Goal: Information Seeking & Learning: Find specific fact

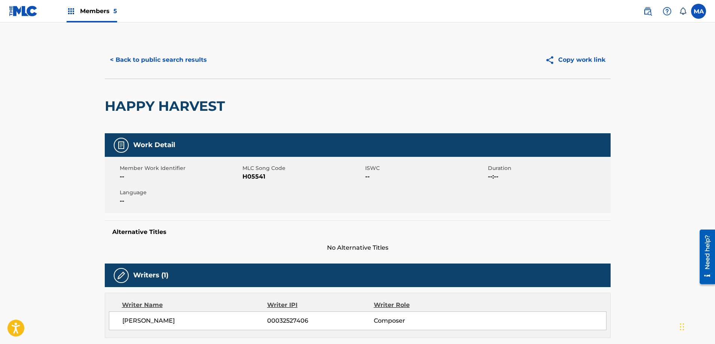
click at [170, 61] on button "< Back to public search results" at bounding box center [158, 60] width 107 height 19
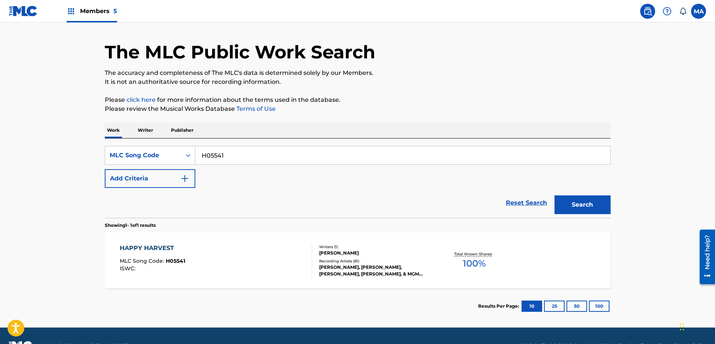
click at [232, 156] on input "H05541" at bounding box center [402, 155] width 415 height 18
paste input "VA8WZN"
type input "VA8WZN"
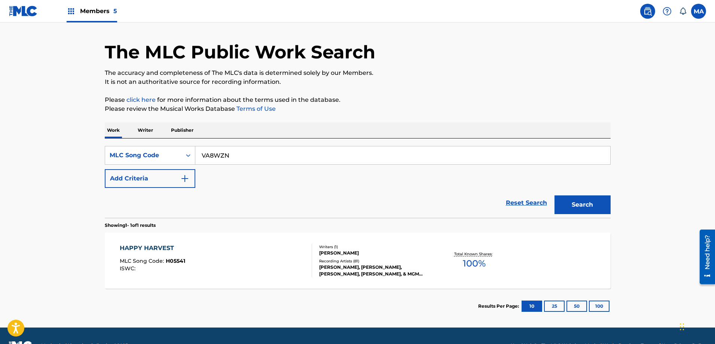
click at [555, 195] on button "Search" at bounding box center [583, 204] width 56 height 19
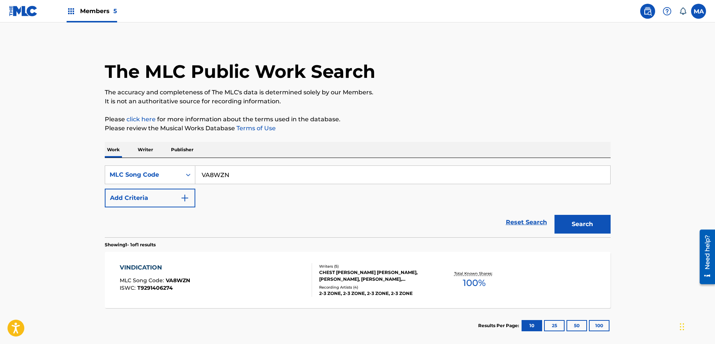
scroll to position [1, 0]
click at [196, 266] on div "VINDICATION MLC Song Code : VA8WZN ISWC : T9291406274" at bounding box center [216, 280] width 192 height 34
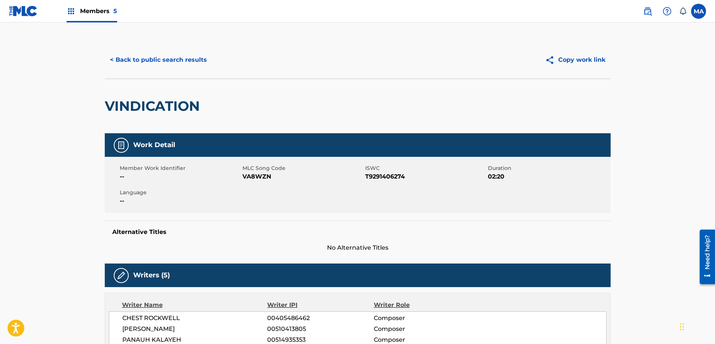
click at [128, 60] on button "< Back to public search results" at bounding box center [158, 60] width 107 height 19
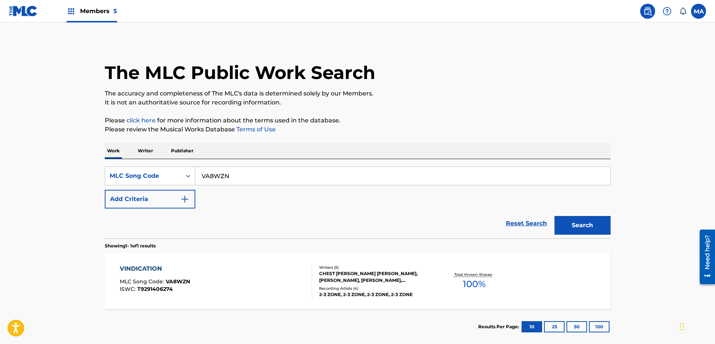
scroll to position [1, 0]
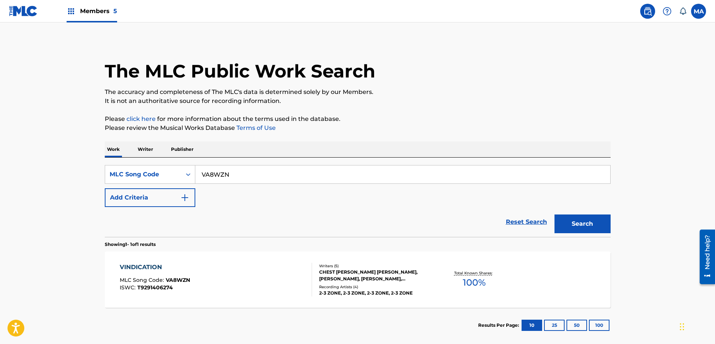
click at [246, 173] on input "VA8WZN" at bounding box center [402, 174] width 415 height 18
click at [245, 173] on input "VA8WZN" at bounding box center [402, 174] width 415 height 18
paste input "L87424"
type input "L87424"
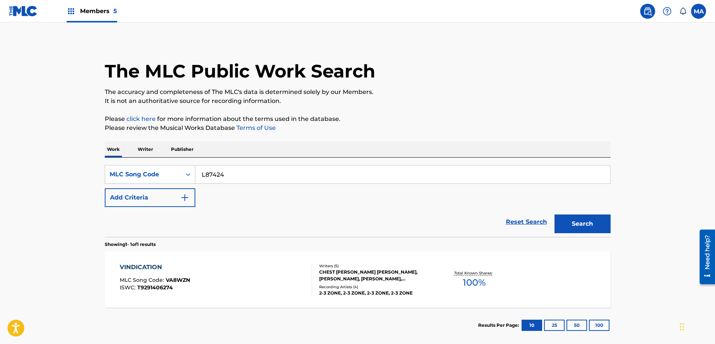
click at [555, 214] on button "Search" at bounding box center [583, 223] width 56 height 19
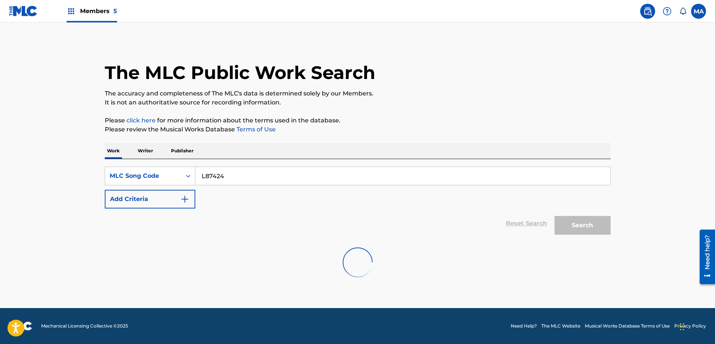
scroll to position [0, 0]
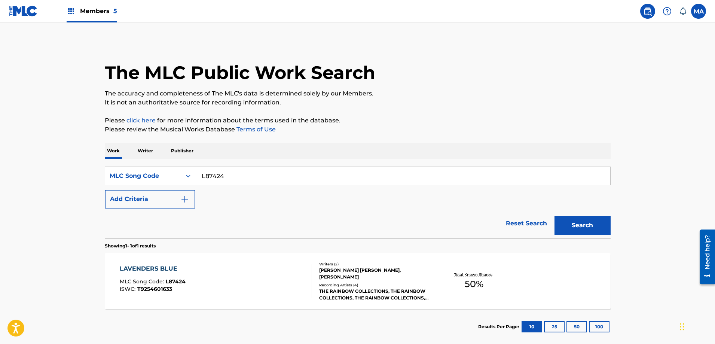
click at [284, 268] on div "LAVENDERS BLUE MLC Song Code : L87424 ISWC : T9254601633" at bounding box center [216, 281] width 192 height 34
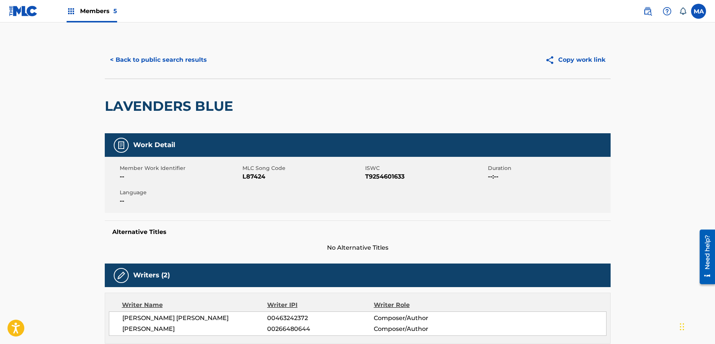
click at [153, 59] on button "< Back to public search results" at bounding box center [158, 60] width 107 height 19
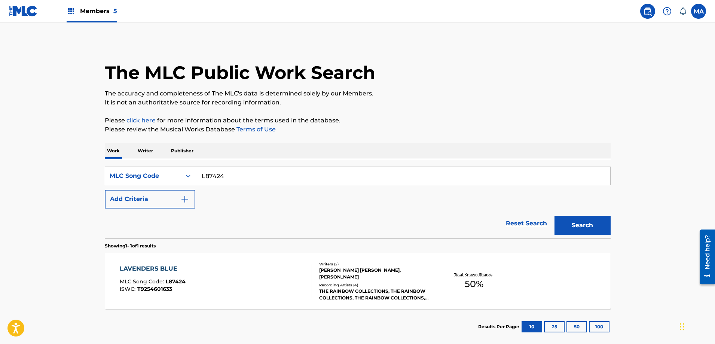
click at [260, 171] on input "L87424" at bounding box center [402, 176] width 415 height 18
click at [259, 171] on input "L87424" at bounding box center [402, 176] width 415 height 18
paste input "13392"
type input "L13392"
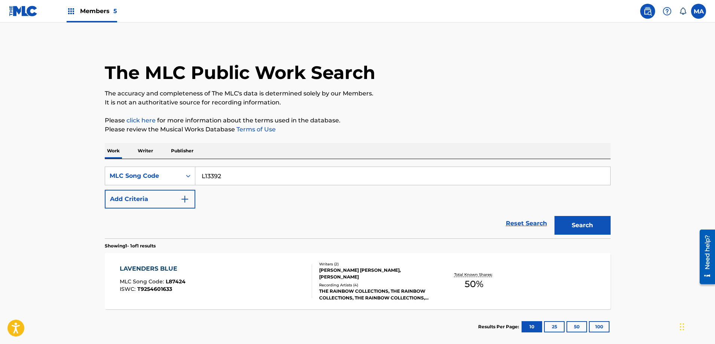
click at [555, 216] on button "Search" at bounding box center [583, 225] width 56 height 19
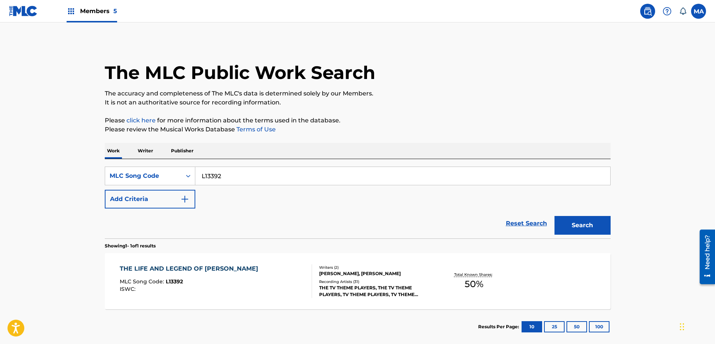
click at [265, 265] on div "THE LIFE AND LEGEND OF [PERSON_NAME] MLC Song Code : L13392 ISWC :" at bounding box center [216, 281] width 192 height 34
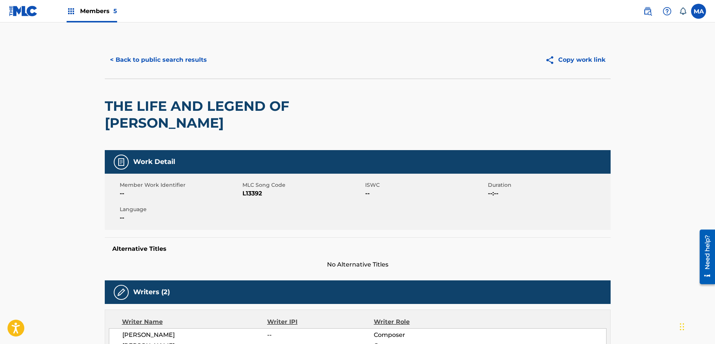
click at [154, 60] on button "< Back to public search results" at bounding box center [158, 60] width 107 height 19
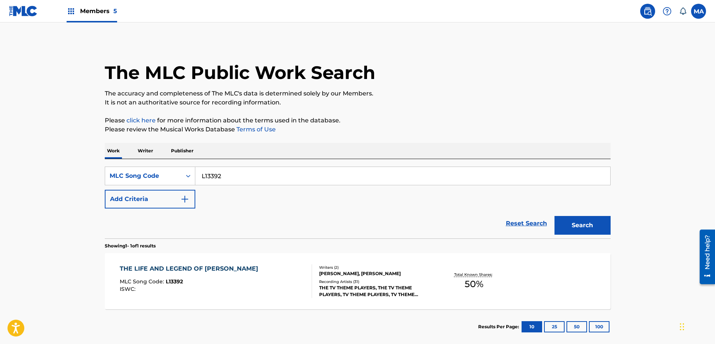
click at [243, 181] on input "L13392" at bounding box center [402, 176] width 415 height 18
paste input "W09719"
type input "W09719"
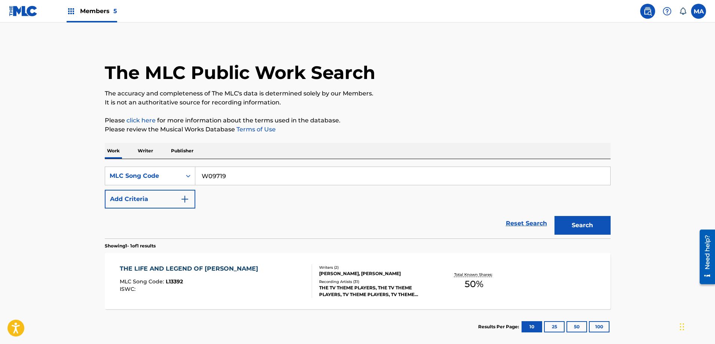
click at [555, 216] on button "Search" at bounding box center [583, 225] width 56 height 19
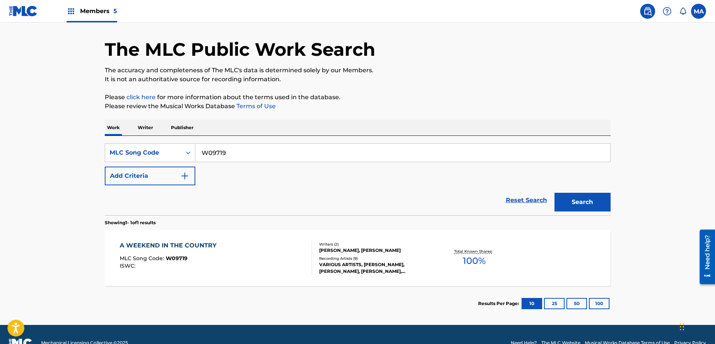
scroll to position [24, 0]
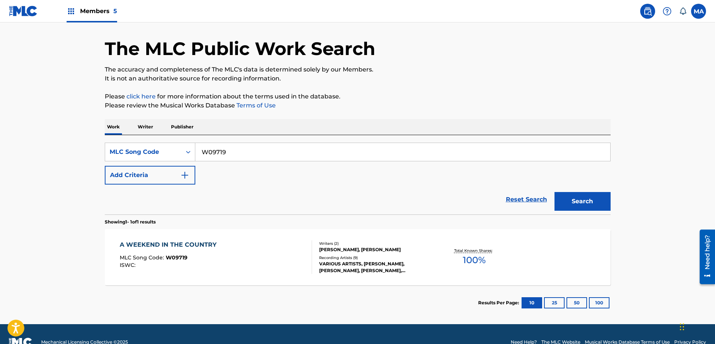
click at [188, 259] on div "MLC Song Code : W09719" at bounding box center [170, 258] width 101 height 7
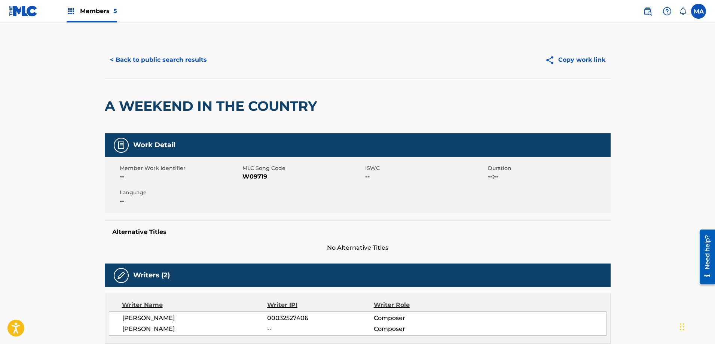
click at [162, 60] on button "< Back to public search results" at bounding box center [158, 60] width 107 height 19
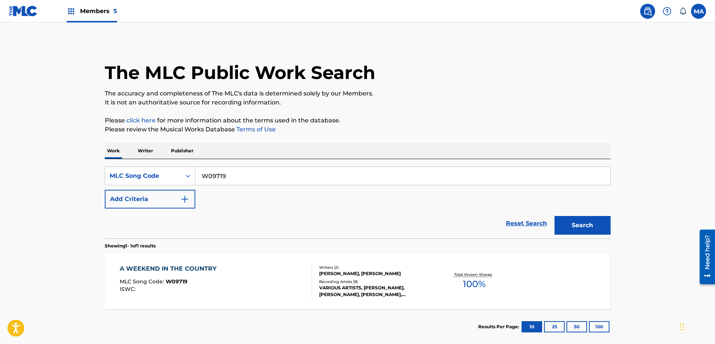
scroll to position [21, 0]
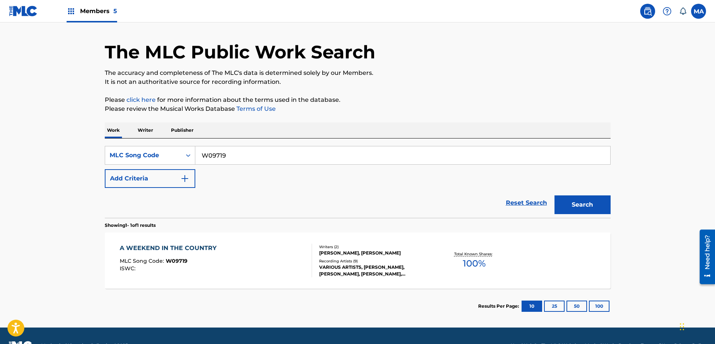
click at [232, 155] on input "W09719" at bounding box center [402, 155] width 415 height 18
paste input "MVCK0N"
type input "MVCK0N"
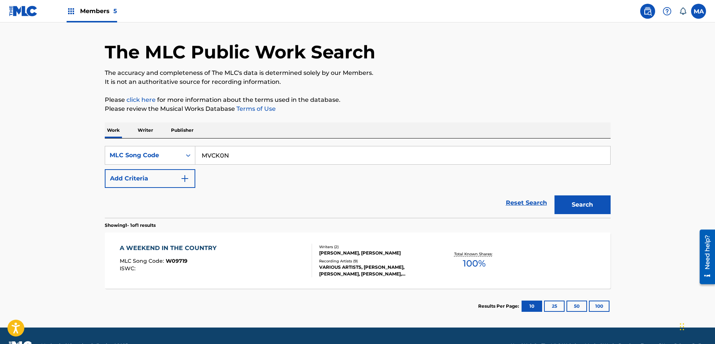
click at [555, 195] on button "Search" at bounding box center [583, 204] width 56 height 19
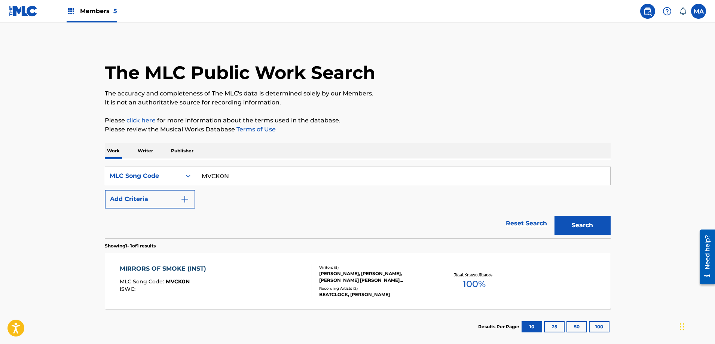
click at [204, 272] on div "MIRRORS OF SMOKE (INST)" at bounding box center [165, 268] width 90 height 9
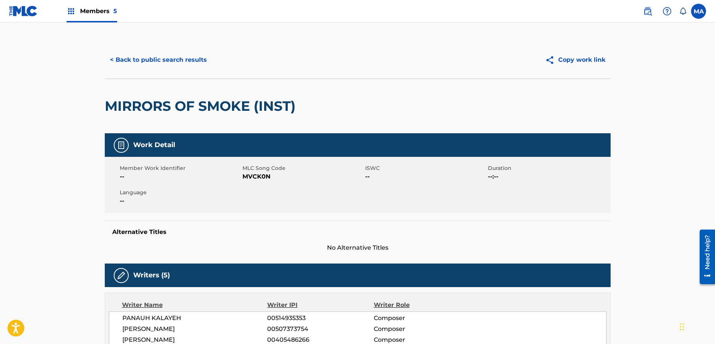
click at [132, 61] on button "< Back to public search results" at bounding box center [158, 60] width 107 height 19
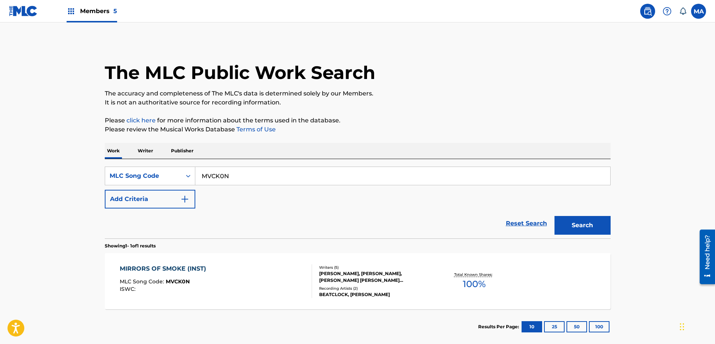
click at [250, 169] on input "MVCK0N" at bounding box center [402, 176] width 415 height 18
click at [249, 169] on input "MVCK0N" at bounding box center [402, 176] width 415 height 18
paste input "BA89W7"
type input "BA89W7"
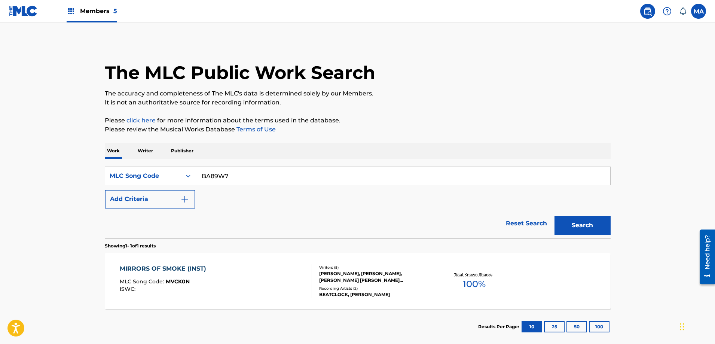
click at [555, 216] on button "Search" at bounding box center [583, 225] width 56 height 19
click at [261, 262] on div "BROKENSCARRED MLC Song Code : BA89W7 ISWC : T9322358032 Writers ( 1 ) [PERSON_N…" at bounding box center [358, 281] width 506 height 56
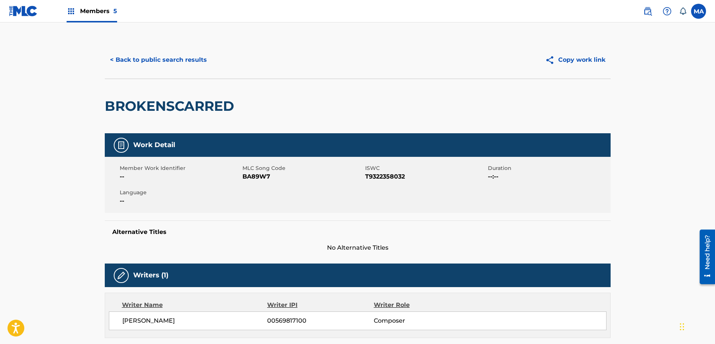
click at [157, 59] on button "< Back to public search results" at bounding box center [158, 60] width 107 height 19
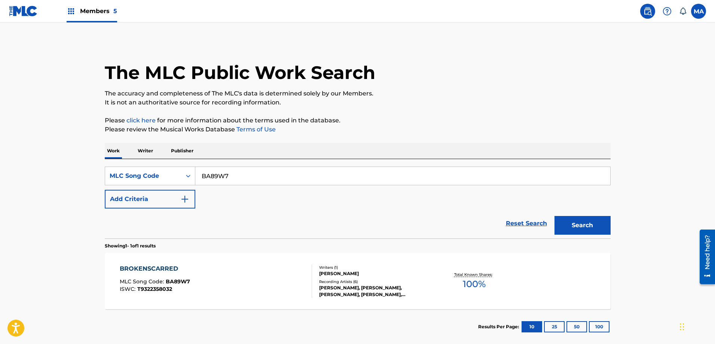
click at [238, 179] on input "BA89W7" at bounding box center [402, 176] width 415 height 18
click at [555, 216] on button "Search" at bounding box center [583, 225] width 56 height 19
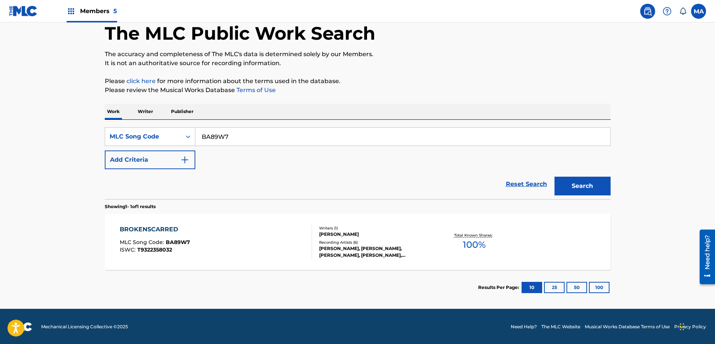
scroll to position [40, 0]
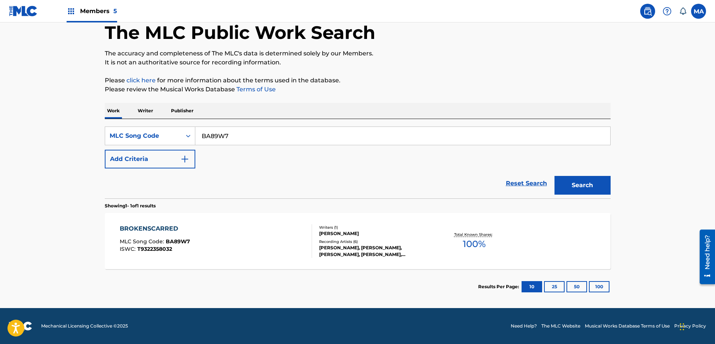
click at [230, 220] on div "BROKENSCARRED MLC Song Code : BA89W7 ISWC : T9322358032 Writers ( 1 ) [PERSON_N…" at bounding box center [358, 241] width 506 height 56
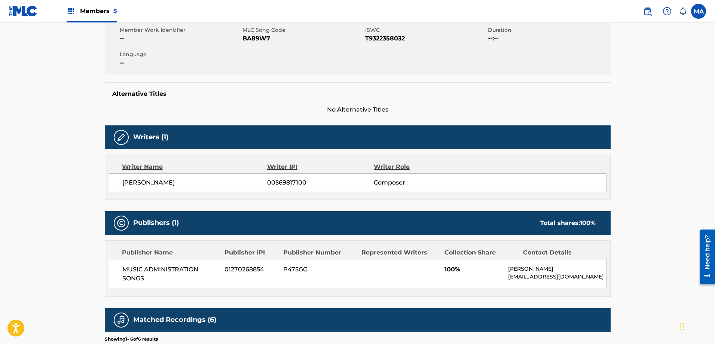
scroll to position [140, 0]
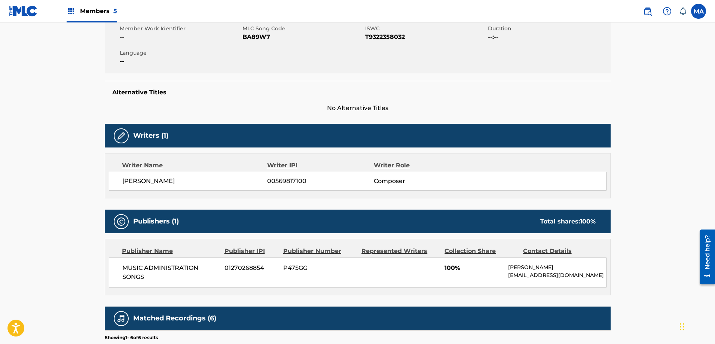
drag, startPoint x: 237, startPoint y: 180, endPoint x: 111, endPoint y: 183, distance: 125.8
click at [111, 183] on div "[PERSON_NAME] 00569817100 Composer" at bounding box center [358, 181] width 498 height 19
click at [143, 182] on span "[PERSON_NAME]" at bounding box center [194, 181] width 145 height 9
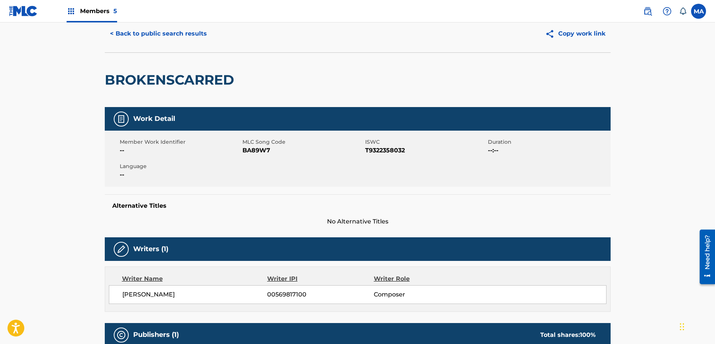
scroll to position [0, 0]
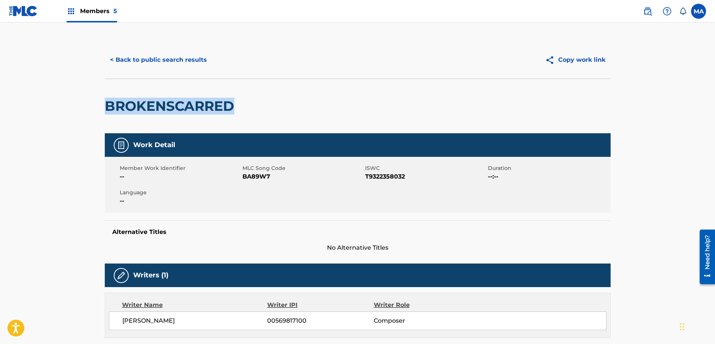
drag, startPoint x: 218, startPoint y: 101, endPoint x: 106, endPoint y: 103, distance: 112.3
click at [106, 103] on div "BROKENSCARRED" at bounding box center [358, 106] width 506 height 55
copy h2 "BROKENSCARRED"
click at [161, 60] on button "< Back to public search results" at bounding box center [158, 60] width 107 height 19
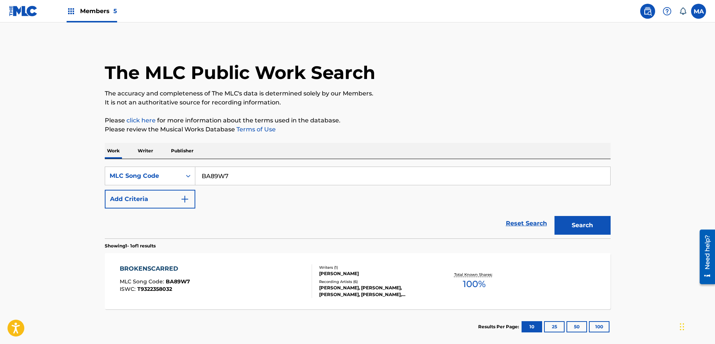
scroll to position [21, 0]
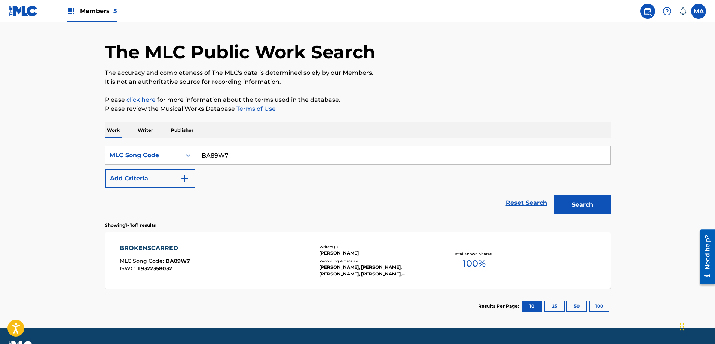
click at [241, 151] on input "BA89W7" at bounding box center [402, 155] width 415 height 18
paste input "V8LW9"
type input "BV8LW9"
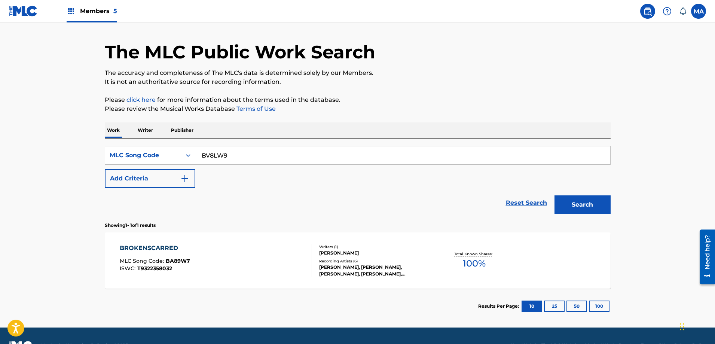
click at [555, 195] on button "Search" at bounding box center [583, 204] width 56 height 19
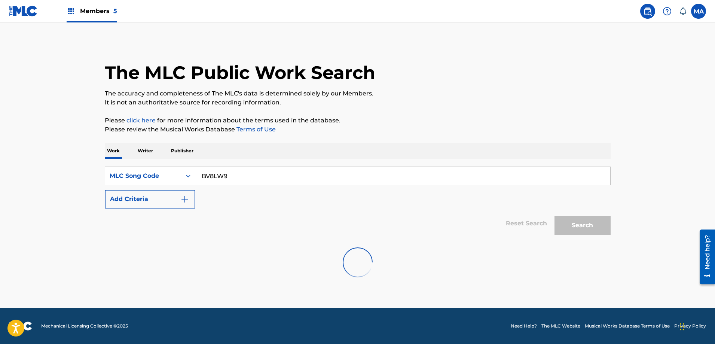
scroll to position [0, 0]
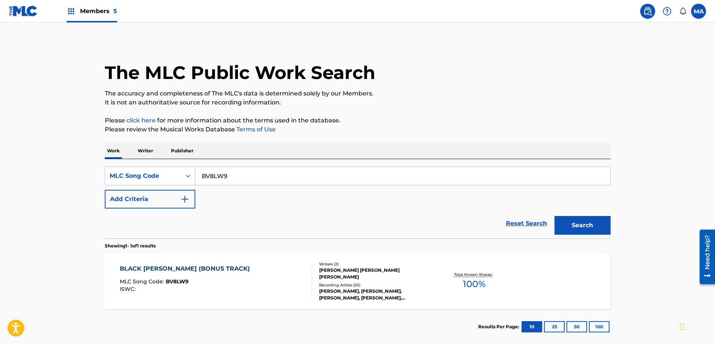
click at [237, 271] on div "BLACK [PERSON_NAME] (BONUS TRACK) MLC Song Code : BV8LW9 ISWC :" at bounding box center [216, 281] width 192 height 34
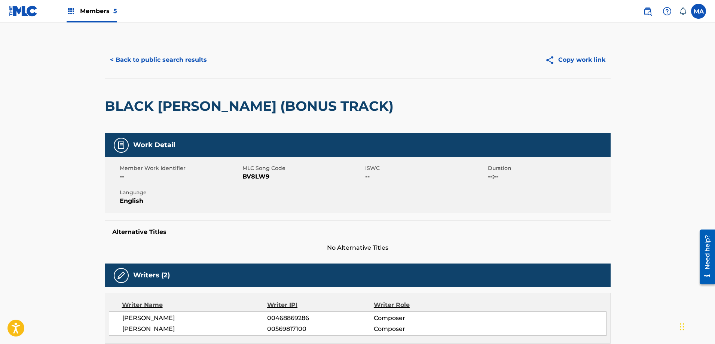
click at [137, 60] on button "< Back to public search results" at bounding box center [158, 60] width 107 height 19
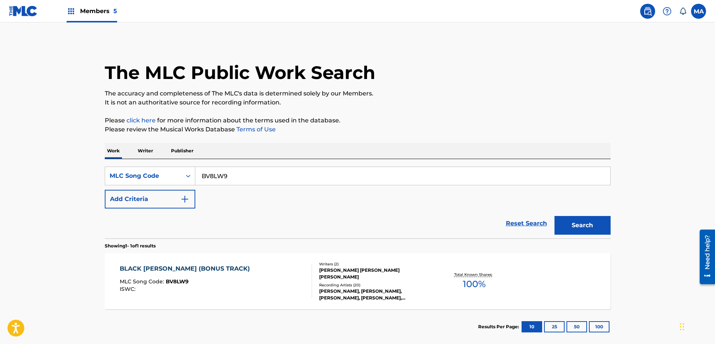
click at [250, 173] on input "BV8LW9" at bounding box center [402, 176] width 415 height 18
paste input "P7486Y"
type input "P7486Y"
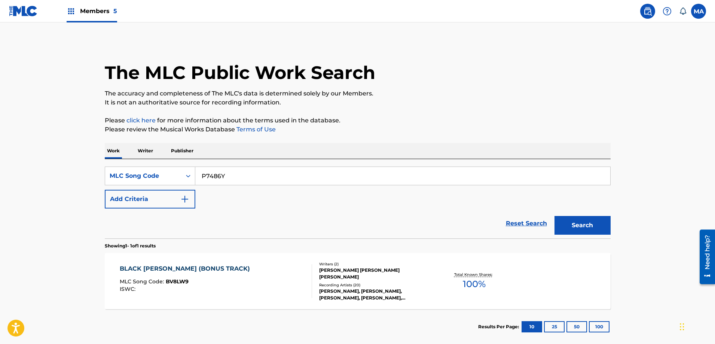
click at [555, 216] on button "Search" at bounding box center [583, 225] width 56 height 19
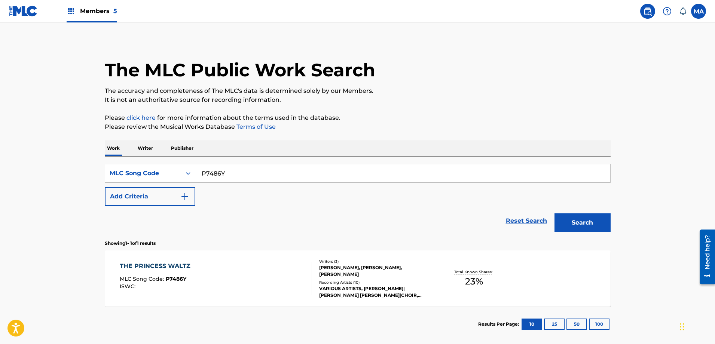
scroll to position [3, 0]
click at [354, 281] on div "Recording Artists ( 10 )" at bounding box center [375, 282] width 113 height 6
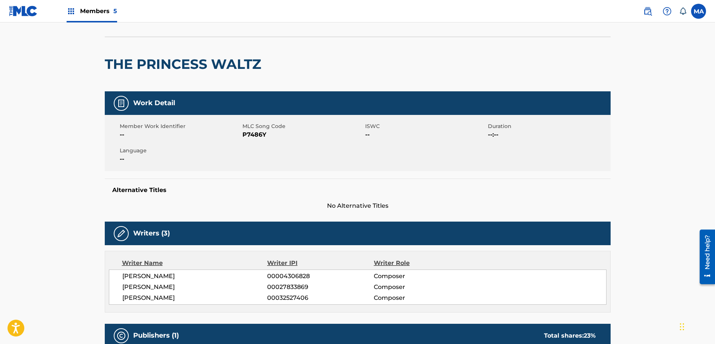
scroll to position [44, 0]
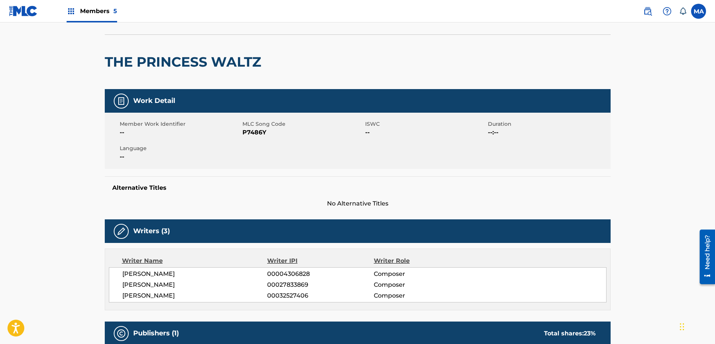
click at [269, 132] on span "P7486Y" at bounding box center [303, 132] width 121 height 9
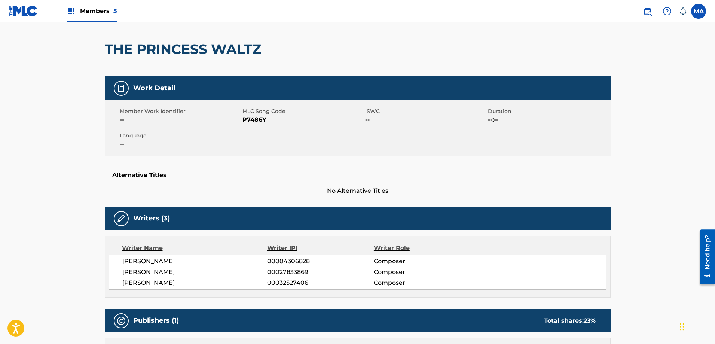
scroll to position [0, 0]
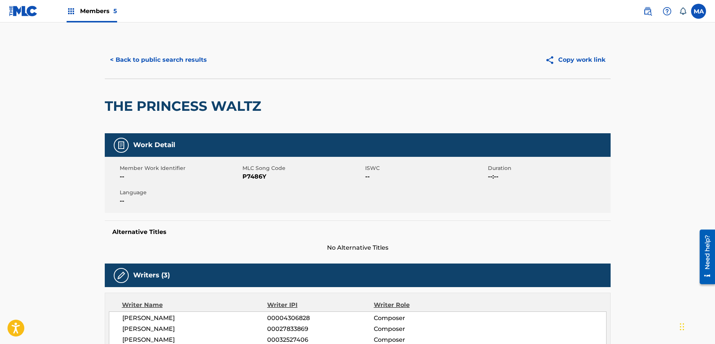
click at [124, 58] on button "< Back to public search results" at bounding box center [158, 60] width 107 height 19
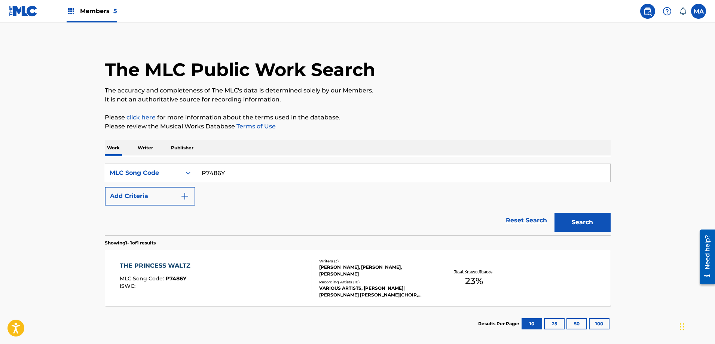
click at [246, 171] on input "P7486Y" at bounding box center [402, 173] width 415 height 18
paste input "Y04659"
type input "Y04659"
click at [555, 213] on button "Search" at bounding box center [583, 222] width 56 height 19
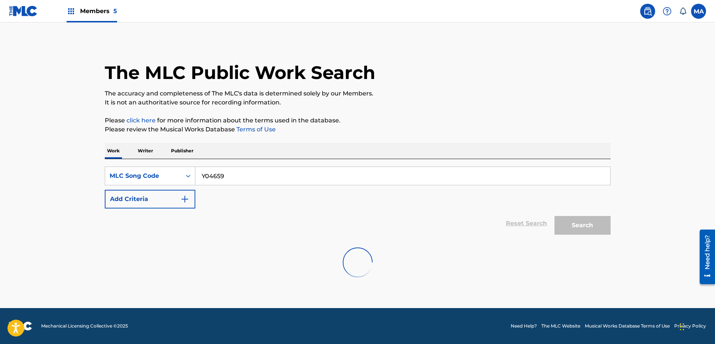
scroll to position [0, 0]
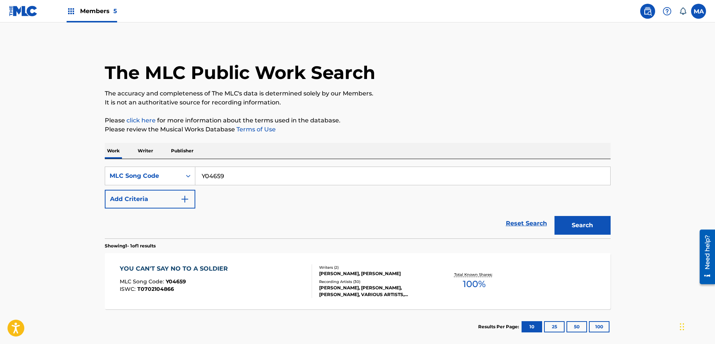
click at [223, 291] on div "ISWC : T0702104866" at bounding box center [176, 289] width 112 height 6
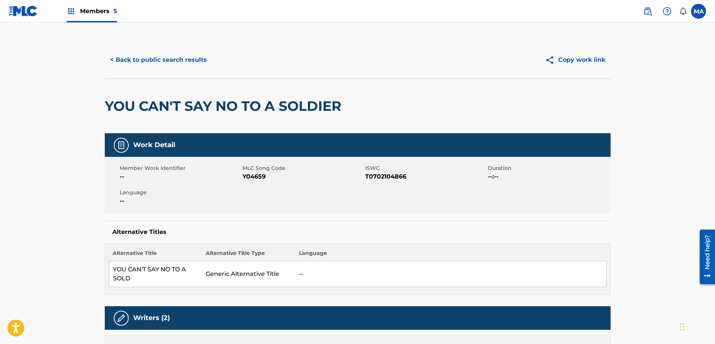
click at [128, 60] on button "< Back to public search results" at bounding box center [158, 60] width 107 height 19
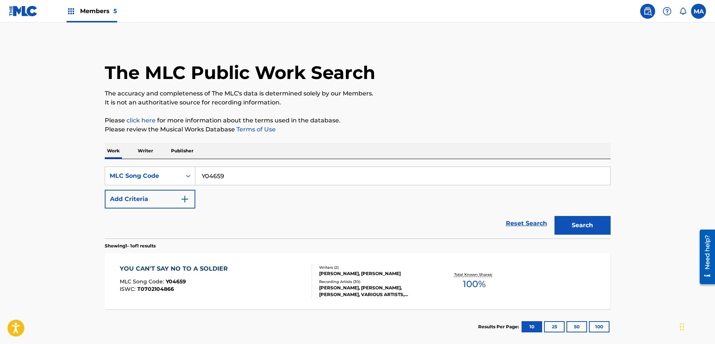
click at [229, 179] on input "Y04659" at bounding box center [402, 176] width 415 height 18
paste input "X36597"
type input "X36597"
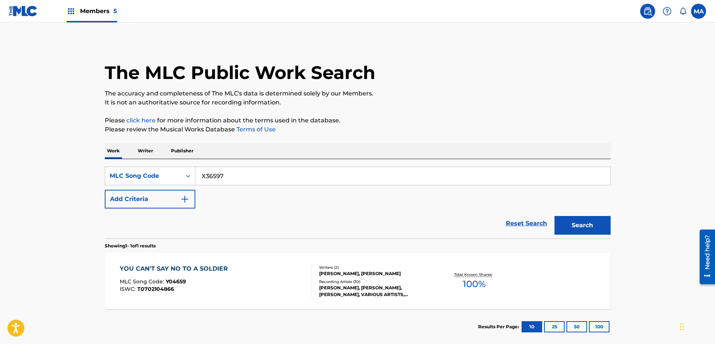
click at [555, 216] on button "Search" at bounding box center [583, 225] width 56 height 19
click at [226, 258] on div "STAR FOR A WEEK DINO MLC Song Code : X36597 ISWC : Writers ( 1 ) [PERSON_NAME] …" at bounding box center [358, 281] width 506 height 56
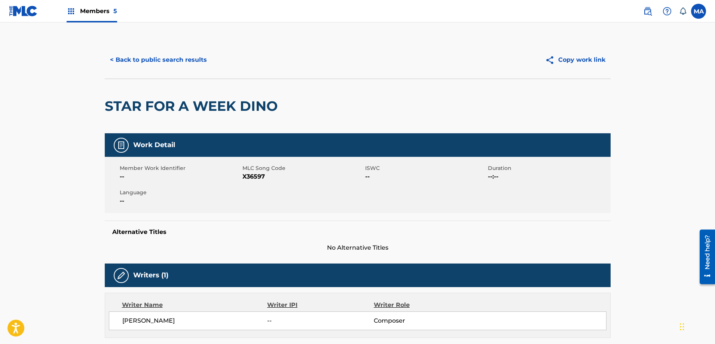
scroll to position [62, 0]
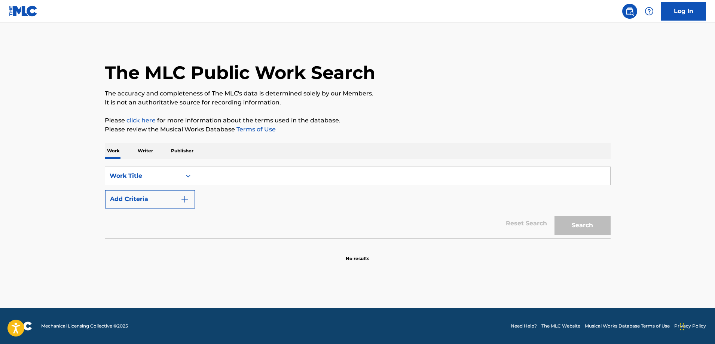
click at [216, 179] on input "Search Form" at bounding box center [402, 176] width 415 height 18
click at [188, 174] on icon "Search Form" at bounding box center [188, 175] width 7 height 7
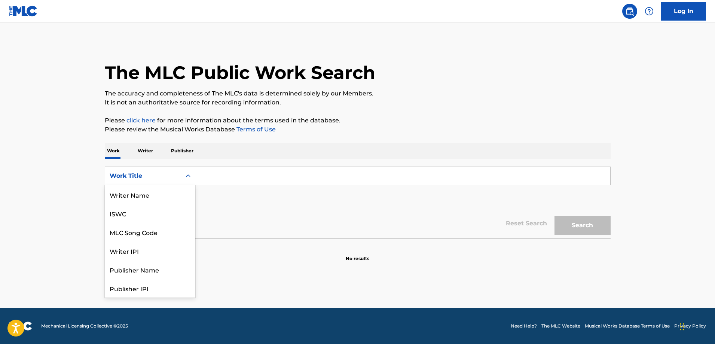
scroll to position [37, 0]
click at [164, 188] on div "MLC Song Code" at bounding box center [150, 194] width 90 height 19
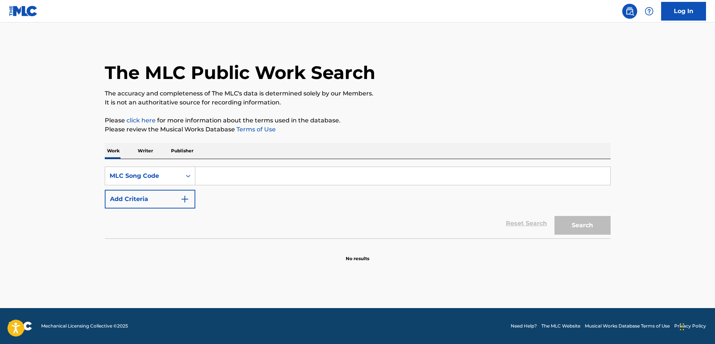
click at [252, 177] on input "Search Form" at bounding box center [402, 176] width 415 height 18
paste input "X36597"
type input "X36597"
click at [555, 216] on button "Search" at bounding box center [583, 225] width 56 height 19
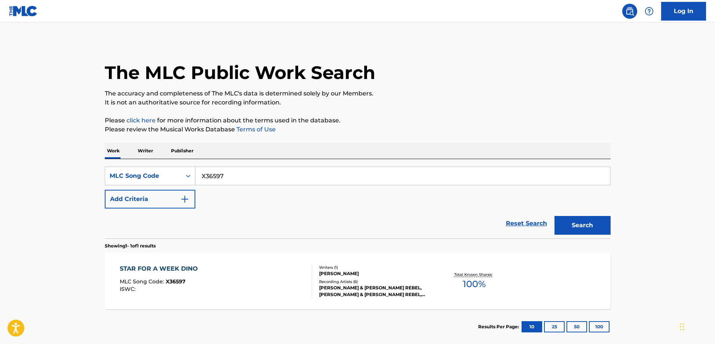
click at [238, 272] on div "STAR FOR A WEEK DINO MLC Song Code : X36597 ISWC :" at bounding box center [216, 281] width 192 height 34
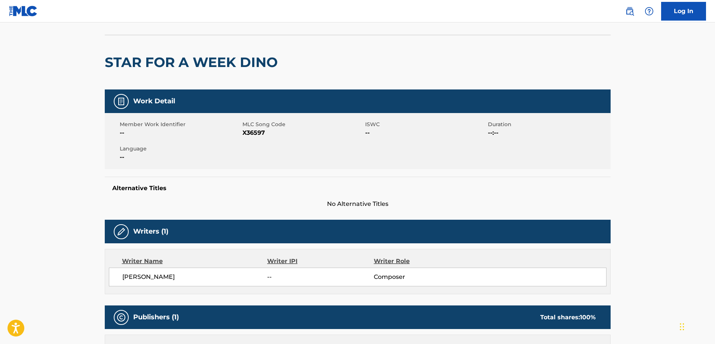
scroll to position [34, 0]
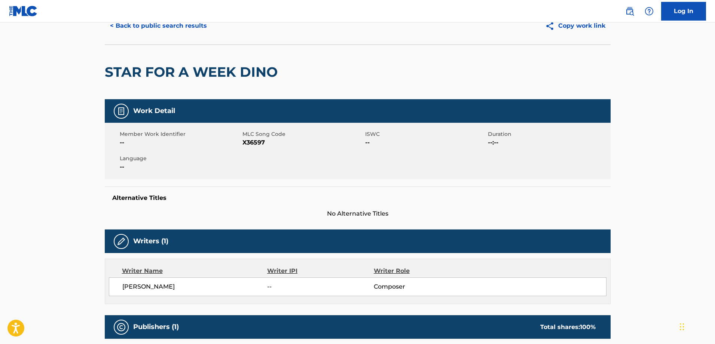
click at [142, 23] on button "< Back to public search results" at bounding box center [158, 25] width 107 height 19
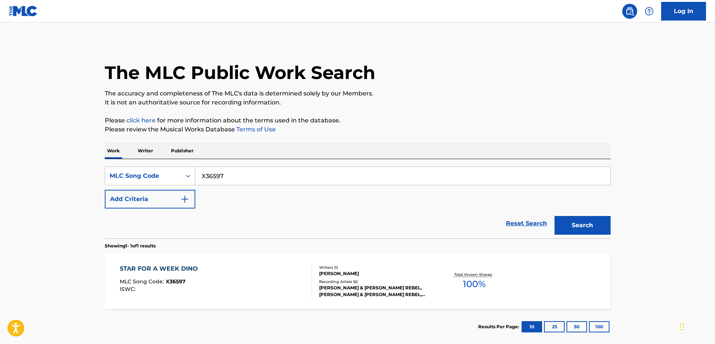
click at [237, 169] on input "X36597" at bounding box center [402, 176] width 415 height 18
paste input "MVCK0O"
type input "MVCK0O"
click at [555, 216] on button "Search" at bounding box center [583, 225] width 56 height 19
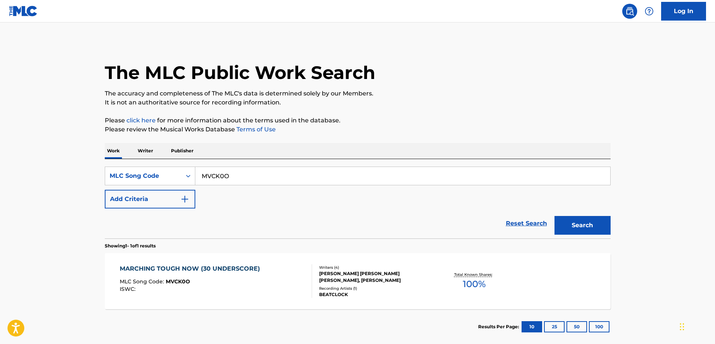
click at [214, 266] on div "MARCHING TOUGH NOW (30 UNDERSCORE)" at bounding box center [192, 268] width 144 height 9
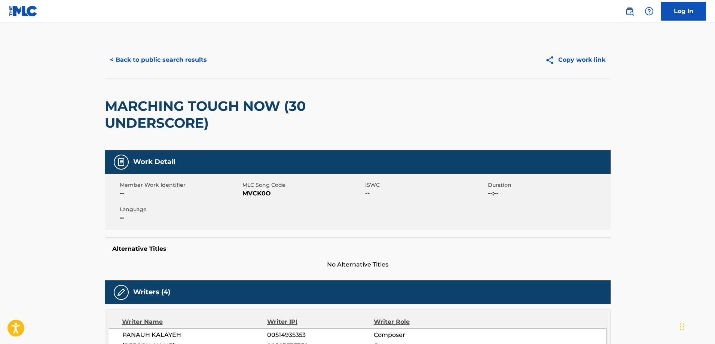
click at [131, 59] on button "< Back to public search results" at bounding box center [158, 60] width 107 height 19
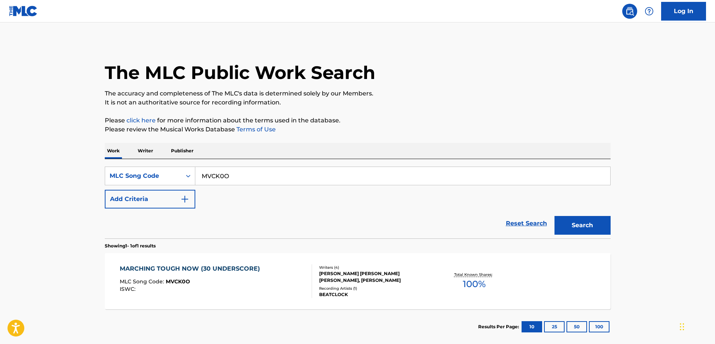
click at [240, 180] on input "MVCK0O" at bounding box center [402, 176] width 415 height 18
paste input "L8742B"
type input "L8742B"
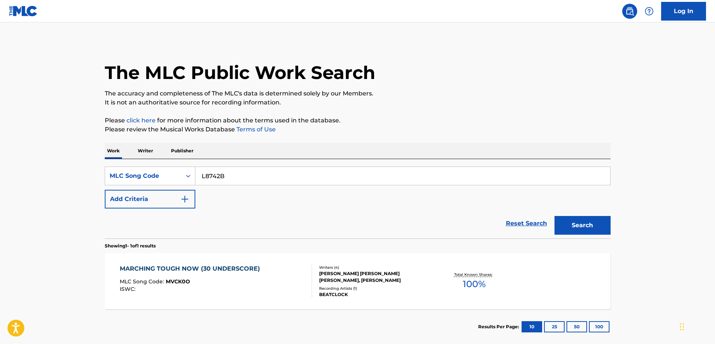
click at [555, 216] on button "Search" at bounding box center [583, 225] width 56 height 19
click at [162, 279] on span "MLC Song Code :" at bounding box center [143, 281] width 46 height 7
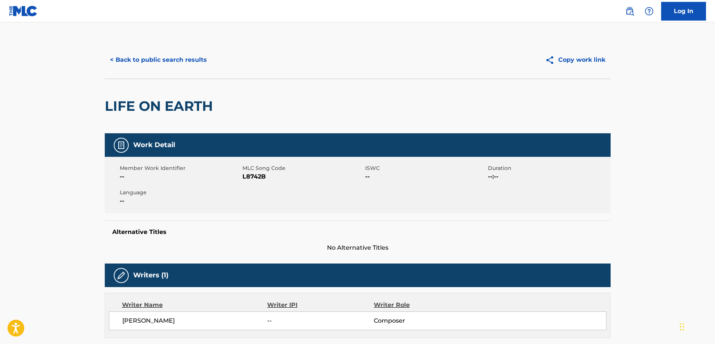
click at [146, 60] on button "< Back to public search results" at bounding box center [158, 60] width 107 height 19
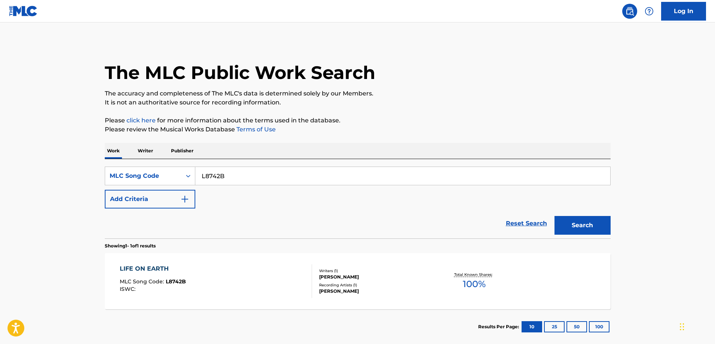
click at [230, 178] on input "L8742B" at bounding box center [402, 176] width 415 height 18
paste input "IC58W5"
type input "IC58W5"
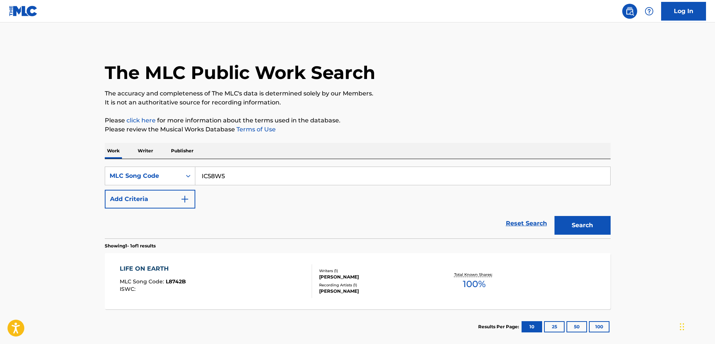
click at [555, 216] on button "Search" at bounding box center [583, 225] width 56 height 19
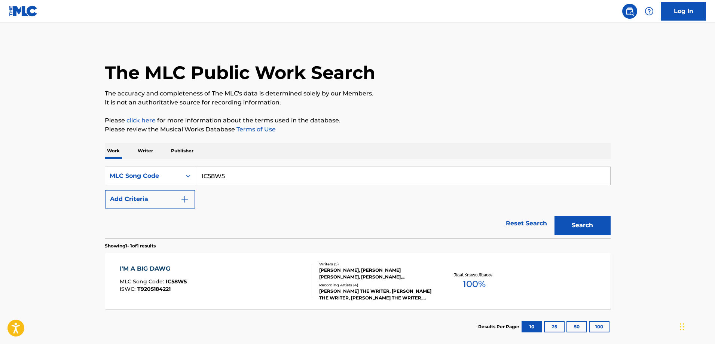
click at [576, 225] on button "Search" at bounding box center [583, 225] width 56 height 19
click at [195, 291] on div "I'M A BIG DAWG MLC Song Code : IC58W5 ISWC : T9205184221" at bounding box center [216, 281] width 192 height 34
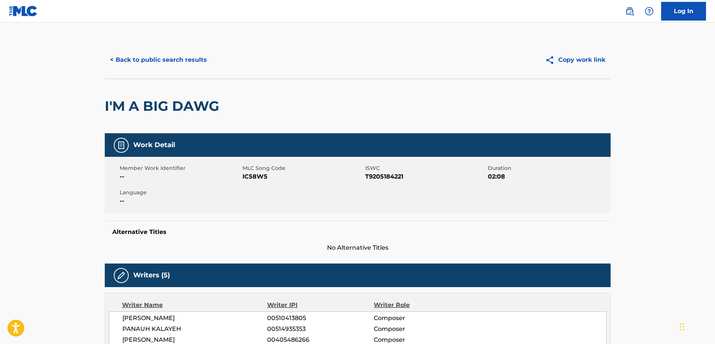
click at [142, 58] on button "< Back to public search results" at bounding box center [158, 60] width 107 height 19
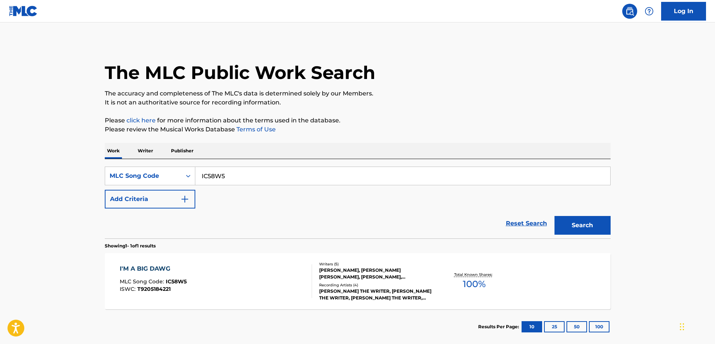
click at [237, 184] on input "IC58W5" at bounding box center [402, 176] width 415 height 18
click at [237, 183] on input "IC58W5" at bounding box center [402, 176] width 415 height 18
click at [236, 183] on input "IC58W5" at bounding box center [402, 176] width 415 height 18
click at [236, 182] on input "IC58W5" at bounding box center [402, 176] width 415 height 18
click at [236, 180] on input "IC58W5" at bounding box center [402, 176] width 415 height 18
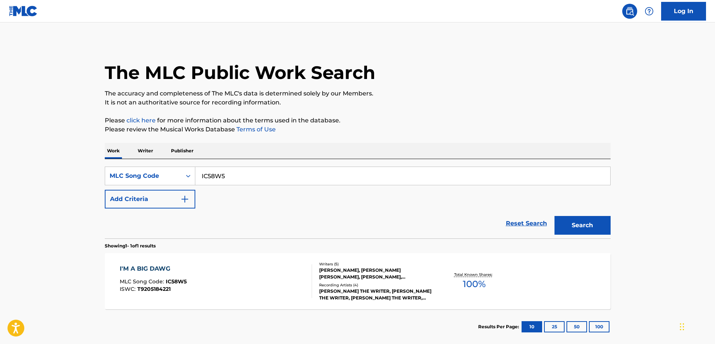
click at [235, 179] on input "IC58W5" at bounding box center [402, 176] width 415 height 18
paste input "WA8Q4V"
type input "WA8Q4V"
click at [555, 216] on button "Search" at bounding box center [583, 225] width 56 height 19
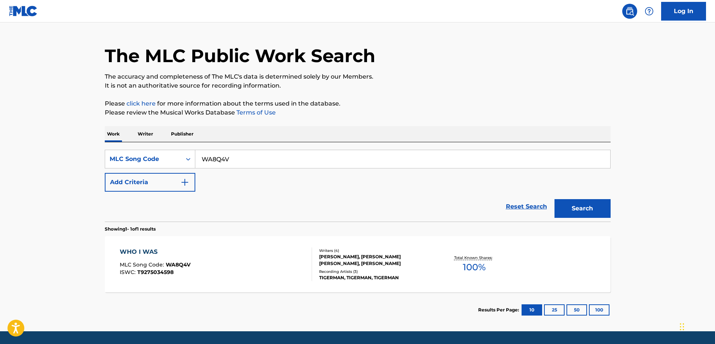
scroll to position [20, 0]
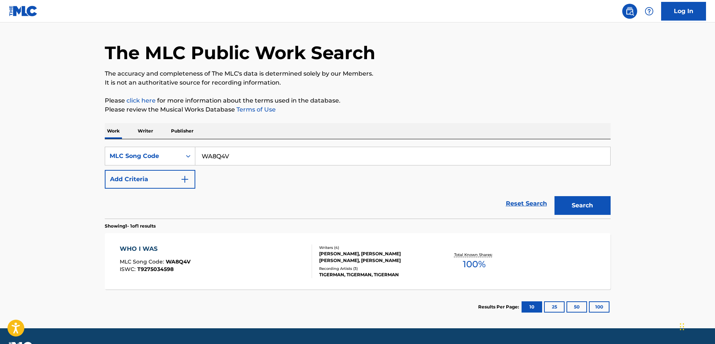
click at [298, 262] on div "WHO I WAS MLC Song Code : WA8Q4V ISWC : T9275034598" at bounding box center [216, 261] width 192 height 34
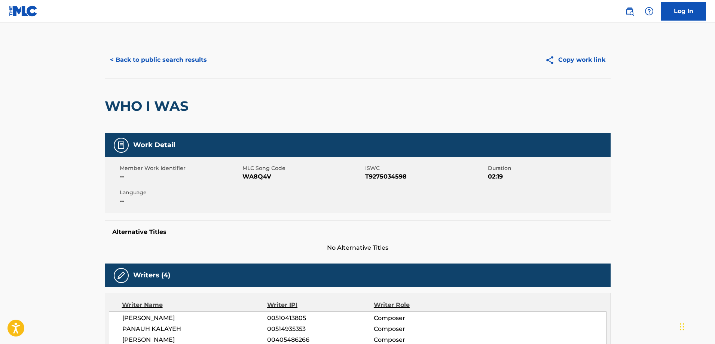
click at [121, 56] on button "< Back to public search results" at bounding box center [158, 60] width 107 height 19
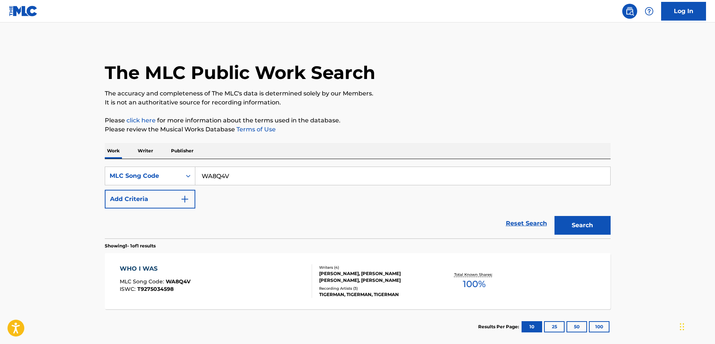
scroll to position [20, 0]
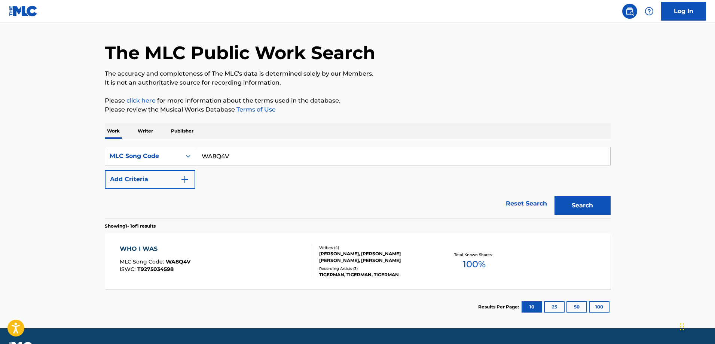
click at [241, 155] on input "WA8Q4V" at bounding box center [402, 156] width 415 height 18
paste input "PF52FS"
type input "PF52FS"
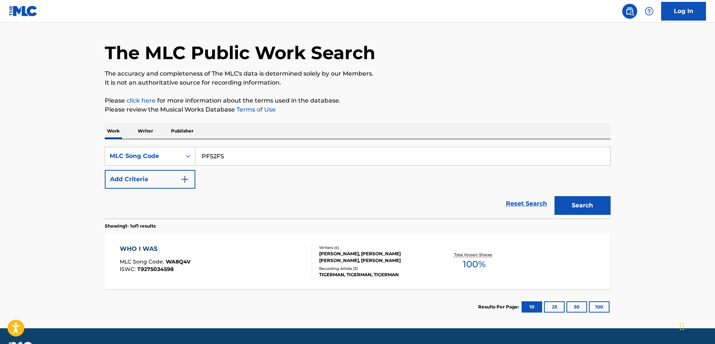
click at [555, 196] on button "Search" at bounding box center [583, 205] width 56 height 19
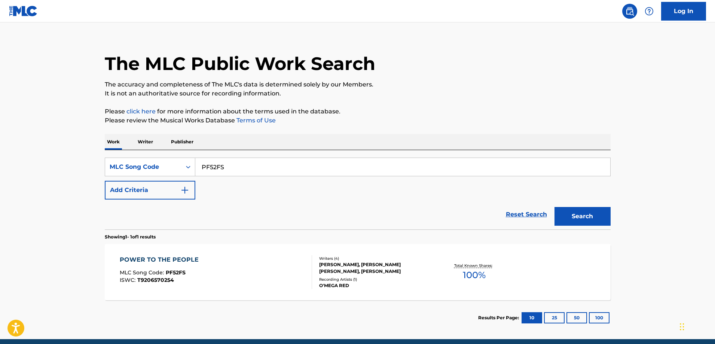
scroll to position [22, 0]
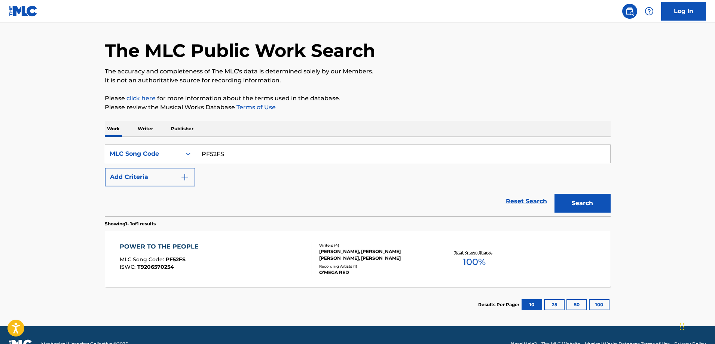
click at [228, 242] on div "POWER TO THE PEOPLE MLC Song Code : PF52FS ISWC : T9206570254" at bounding box center [216, 259] width 192 height 34
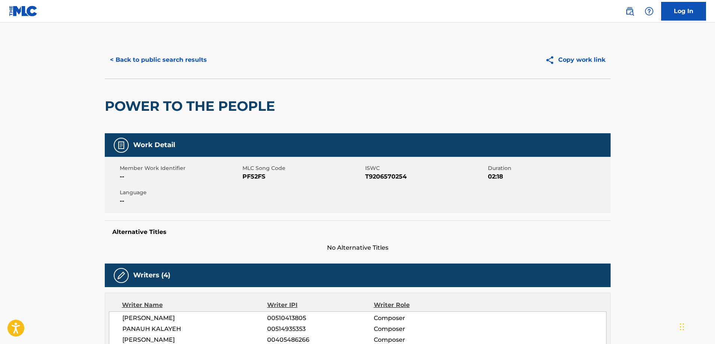
click at [142, 57] on button "< Back to public search results" at bounding box center [158, 60] width 107 height 19
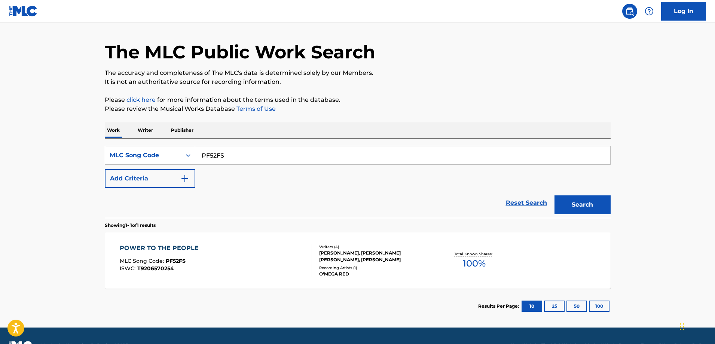
click at [246, 156] on input "PF52FS" at bounding box center [402, 155] width 415 height 18
paste input "AA9RPC"
type input "AA9RPC"
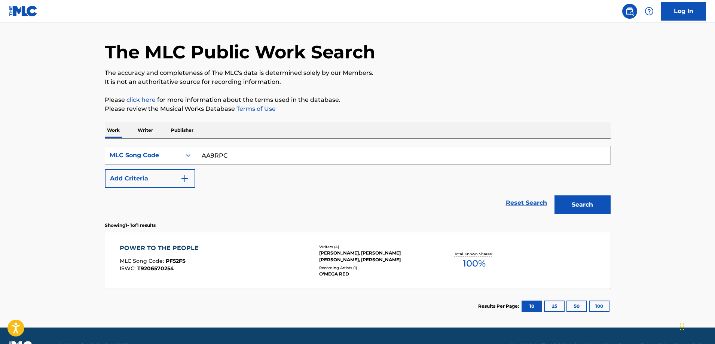
click at [555, 195] on button "Search" at bounding box center [583, 204] width 56 height 19
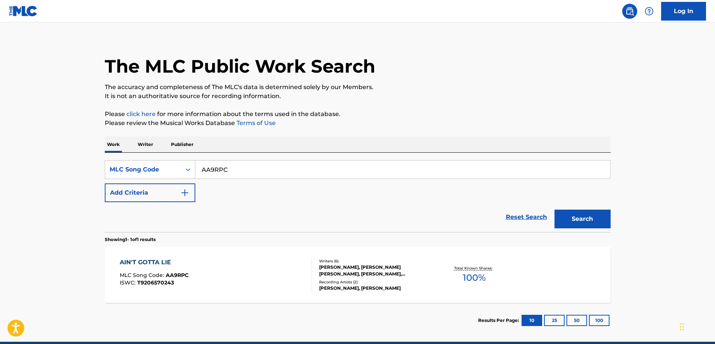
scroll to position [20, 0]
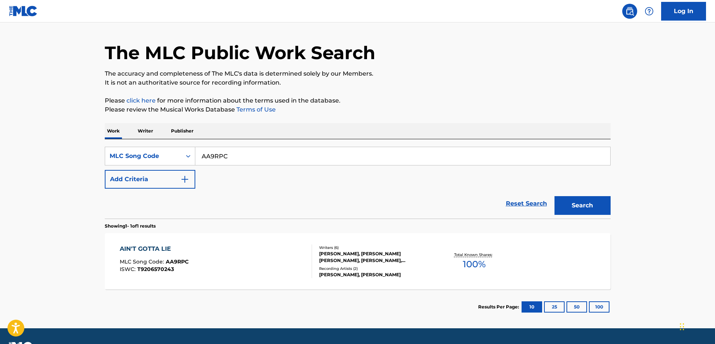
click at [177, 251] on div "AIN'T GOTTA LIE" at bounding box center [154, 248] width 69 height 9
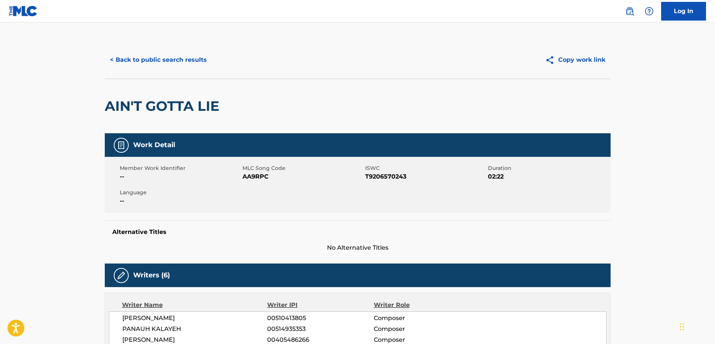
click at [137, 57] on button "< Back to public search results" at bounding box center [158, 60] width 107 height 19
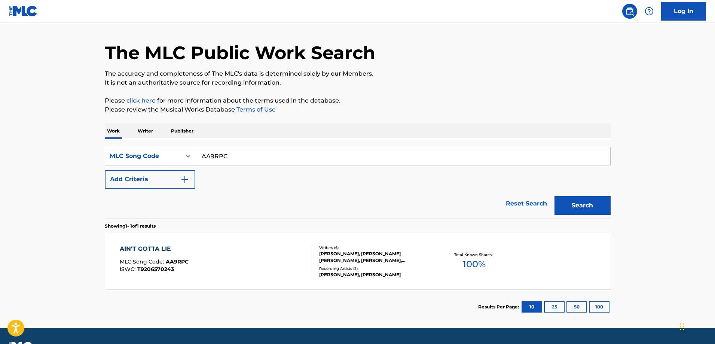
click at [239, 154] on input "AA9RPC" at bounding box center [402, 156] width 415 height 18
paste input "KE5BVE"
type input "KE5BVE"
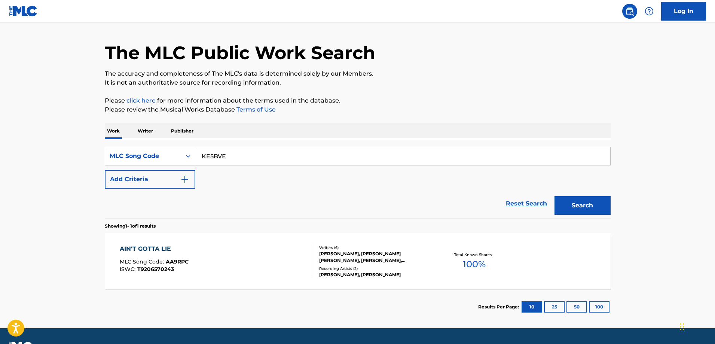
click at [555, 196] on button "Search" at bounding box center [583, 205] width 56 height 19
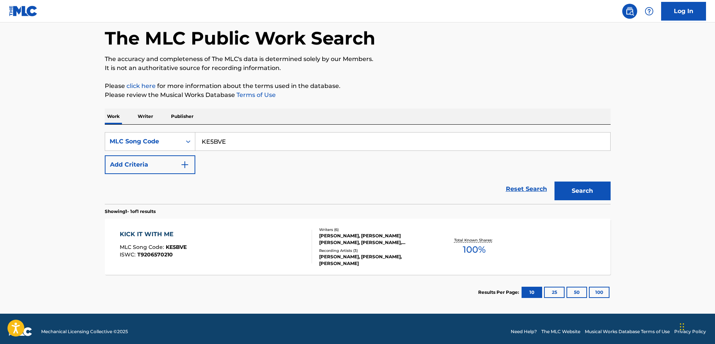
scroll to position [40, 0]
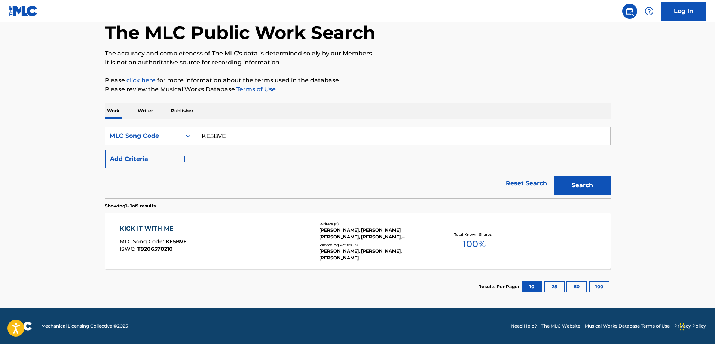
click at [236, 222] on div "KICK IT WITH ME MLC Song Code : KE5BVE ISWC : T9206570210 Writers ( 6 ) JAMES J…" at bounding box center [358, 241] width 506 height 56
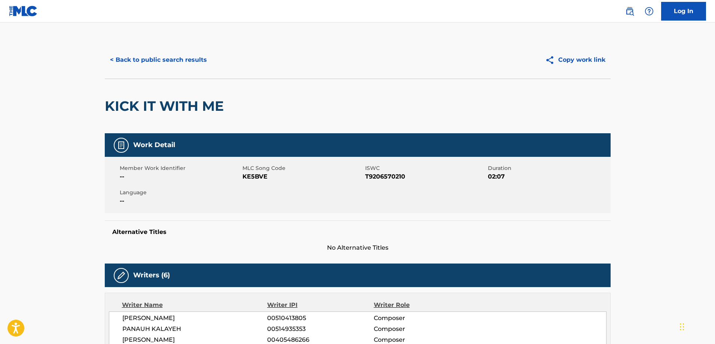
click at [156, 57] on button "< Back to public search results" at bounding box center [158, 60] width 107 height 19
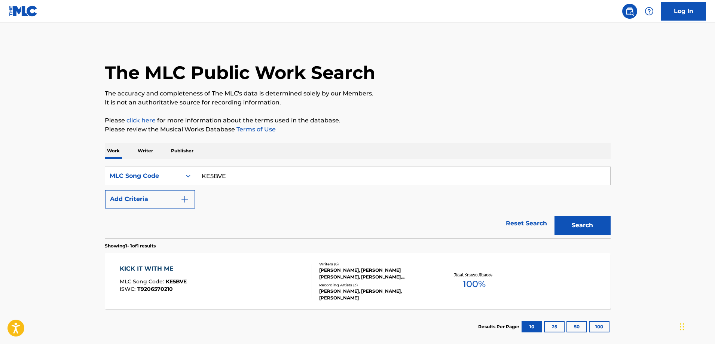
scroll to position [21, 0]
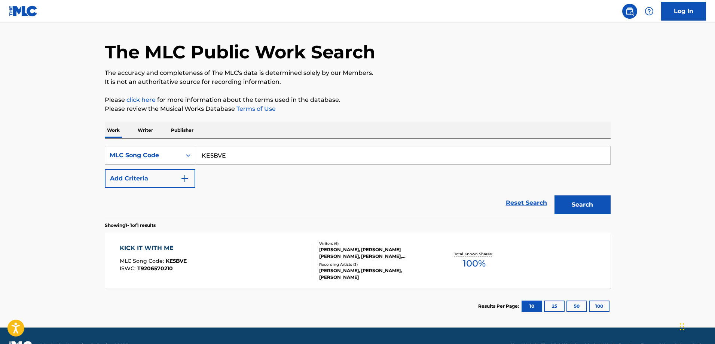
click at [235, 160] on input "KE5BVE" at bounding box center [402, 155] width 415 height 18
click at [235, 159] on input "KE5BVE" at bounding box center [402, 155] width 415 height 18
paste input "DVC24H"
type input "DVC24H"
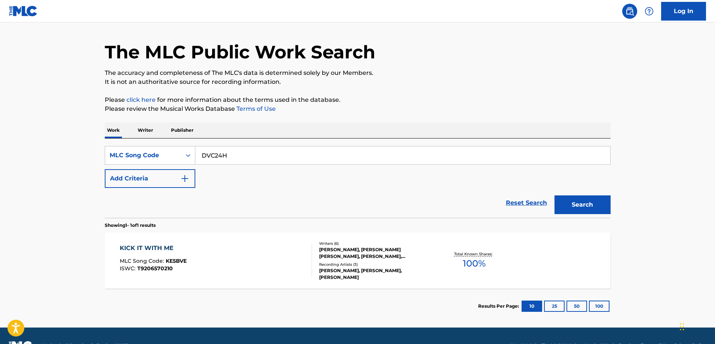
click at [555, 195] on button "Search" at bounding box center [583, 204] width 56 height 19
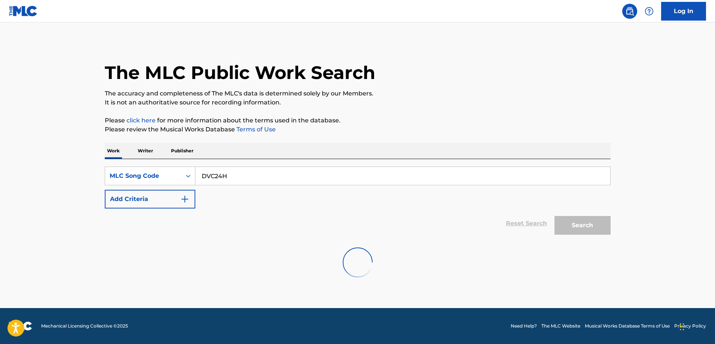
scroll to position [0, 0]
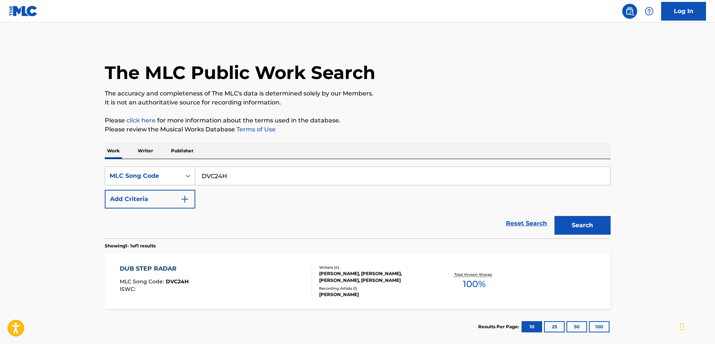
click at [255, 271] on div "DUB STEP RADAR MLC Song Code : DVC24H ISWC :" at bounding box center [216, 281] width 192 height 34
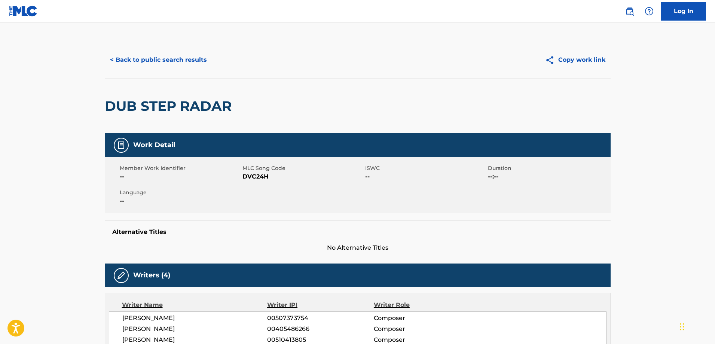
click at [155, 58] on button "< Back to public search results" at bounding box center [158, 60] width 107 height 19
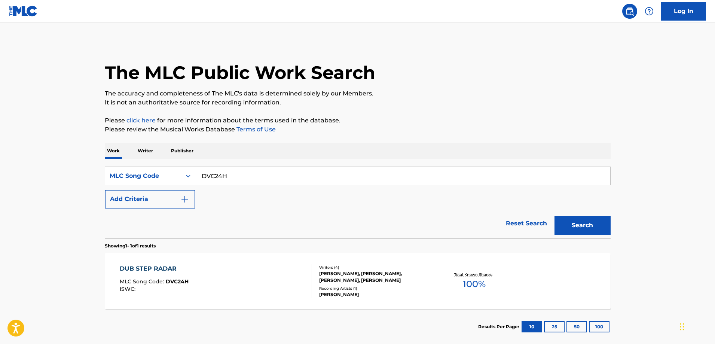
click at [241, 176] on input "DVC24H" at bounding box center [402, 176] width 415 height 18
paste input "SC9ADA"
type input "SC9ADA"
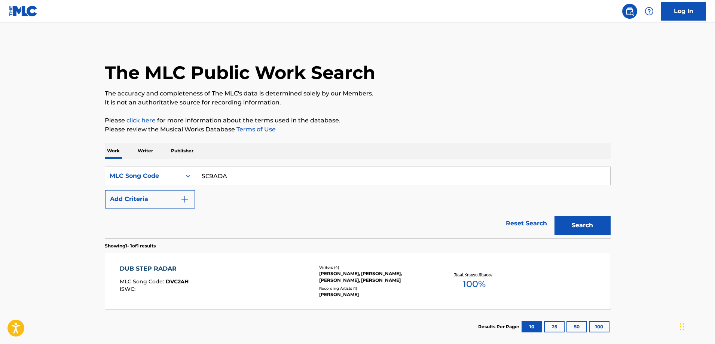
click at [555, 216] on button "Search" at bounding box center [583, 225] width 56 height 19
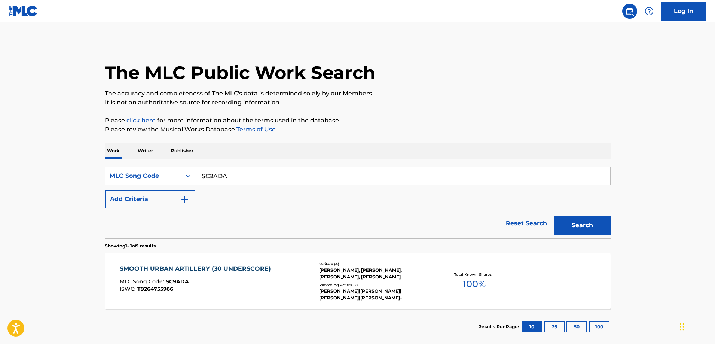
click at [207, 264] on div "SMOOTH URBAN ARTILLERY (30 UNDERSCORE)" at bounding box center [197, 268] width 155 height 9
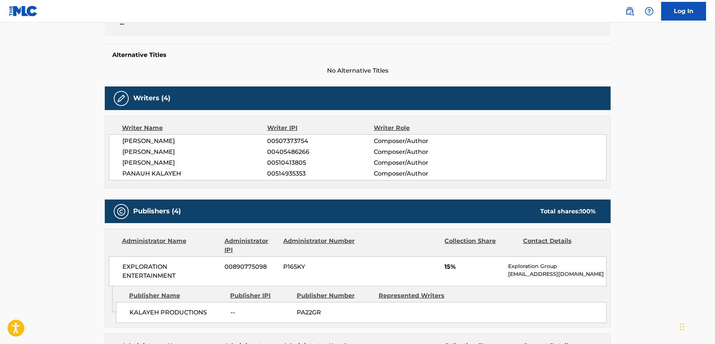
scroll to position [3, 0]
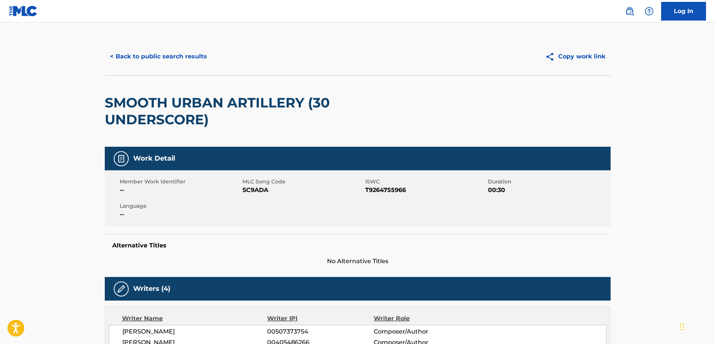
click at [183, 57] on button "< Back to public search results" at bounding box center [158, 56] width 107 height 19
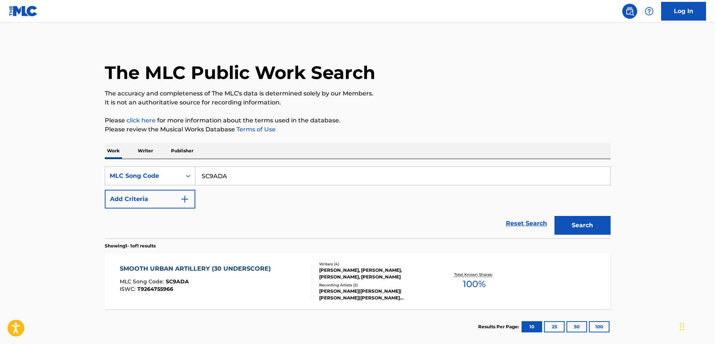
click at [239, 179] on input "SC9ADA" at bounding box center [402, 176] width 415 height 18
paste input "GA61HO"
type input "GA61HO"
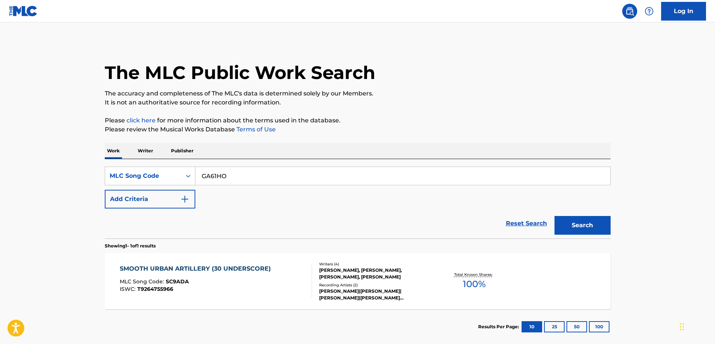
click at [555, 216] on button "Search" at bounding box center [583, 225] width 56 height 19
click at [214, 255] on div "GET SPORT MOVEMENT MLC Song Code : GA61HO ISWC : T9204063434 Writers ( 4 ) MIKH…" at bounding box center [358, 281] width 506 height 56
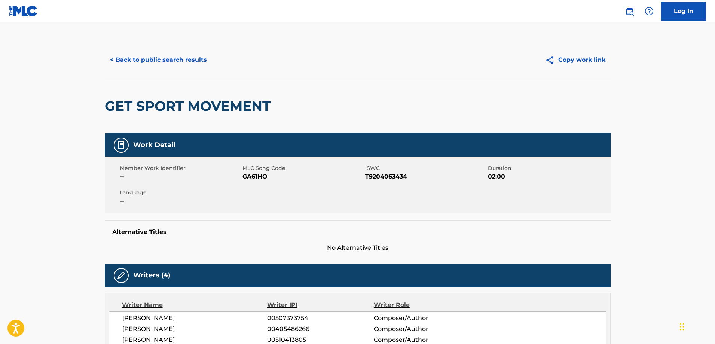
click at [138, 60] on button "< Back to public search results" at bounding box center [158, 60] width 107 height 19
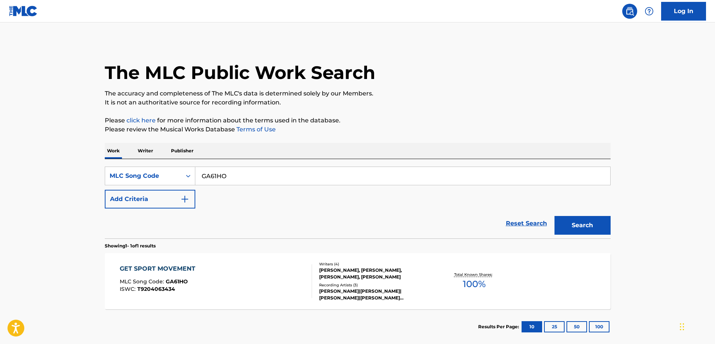
click at [236, 178] on input "GA61HO" at bounding box center [402, 176] width 415 height 18
paste input "BB44HL"
type input "BB44HL"
click at [555, 216] on button "Search" at bounding box center [583, 225] width 56 height 19
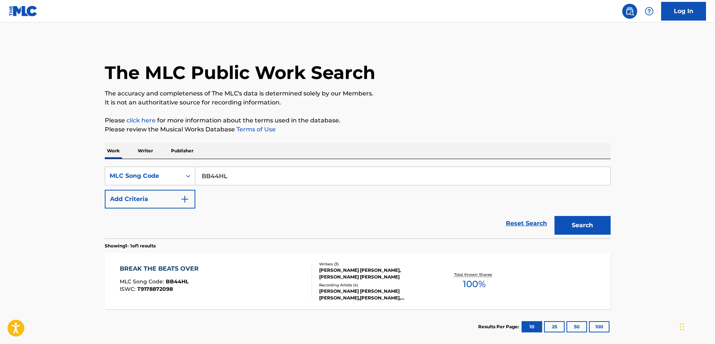
click at [265, 260] on div "BREAK THE BEATS OVER MLC Song Code : BB44HL ISWC : T9178872098 Writers ( 3 ) SE…" at bounding box center [358, 281] width 506 height 56
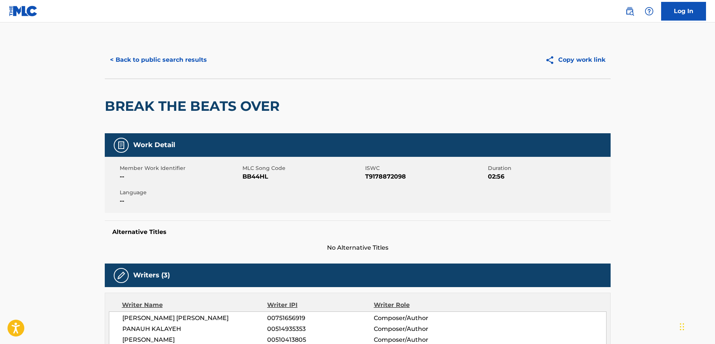
click at [142, 59] on button "< Back to public search results" at bounding box center [158, 60] width 107 height 19
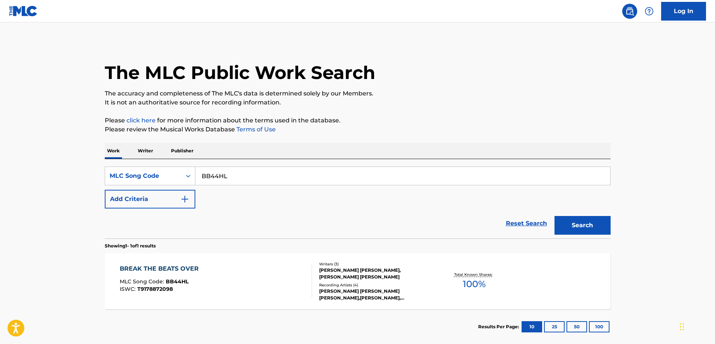
click at [233, 174] on input "BB44HL" at bounding box center [402, 176] width 415 height 18
paste input "P7313K"
type input "P7313K"
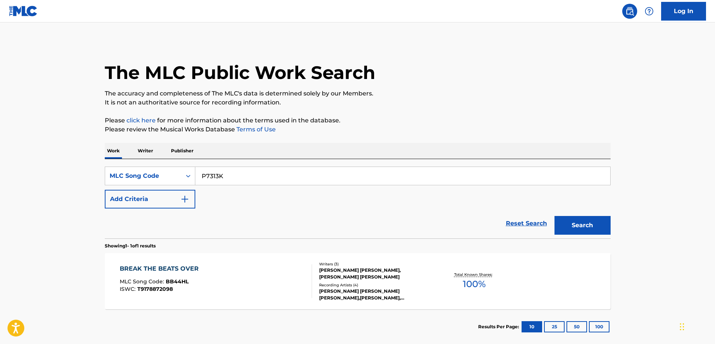
click at [555, 216] on button "Search" at bounding box center [583, 225] width 56 height 19
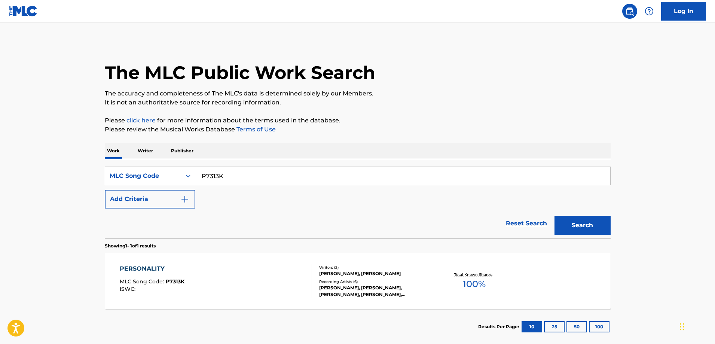
click at [171, 259] on div "PERSONALITY MLC Song Code : P7313K ISWC : Writers ( 2 ) MICHELLE GAYLE, TERENCE…" at bounding box center [358, 281] width 506 height 56
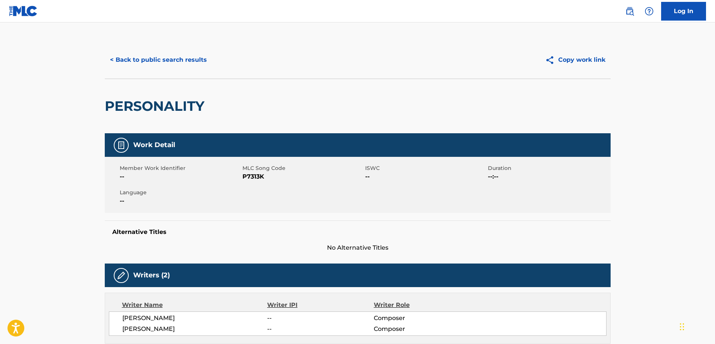
click at [155, 57] on button "< Back to public search results" at bounding box center [158, 60] width 107 height 19
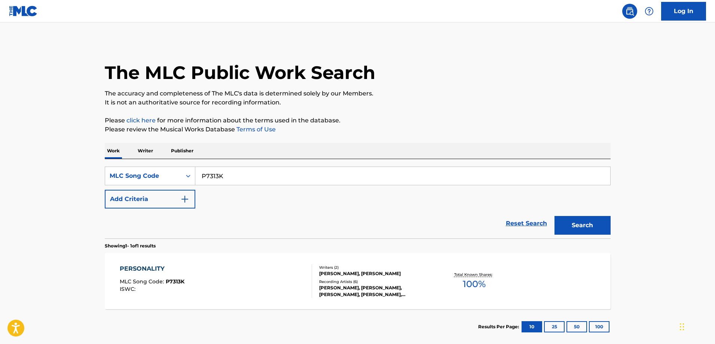
click at [231, 178] on input "P7313K" at bounding box center [402, 176] width 415 height 18
paste input "G4898C"
type input "G4898C"
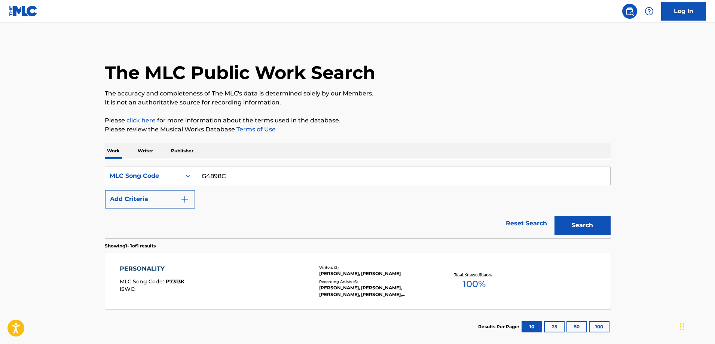
click at [555, 216] on button "Search" at bounding box center [583, 225] width 56 height 19
click at [210, 270] on div "GIVE MY LOVE TO LINDA MLC Song Code : G4898C ISWC :" at bounding box center [216, 281] width 192 height 34
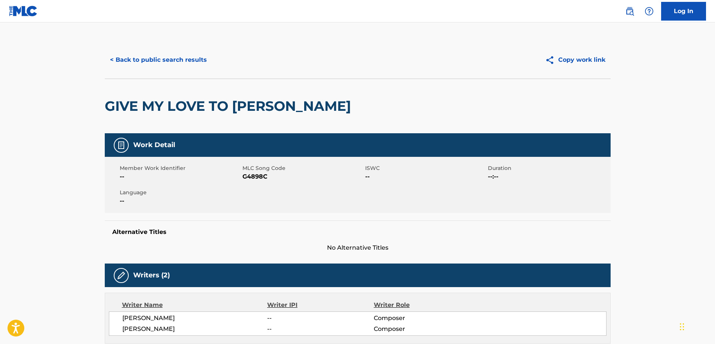
click at [128, 61] on button "< Back to public search results" at bounding box center [158, 60] width 107 height 19
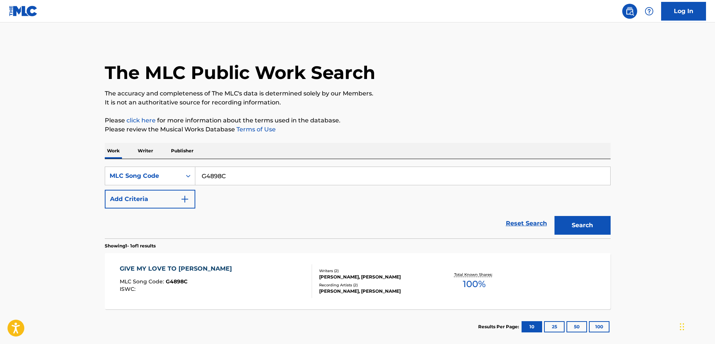
click at [235, 181] on input "G4898C" at bounding box center [402, 176] width 415 height 18
paste input "IC17O7"
type input "IC17O7"
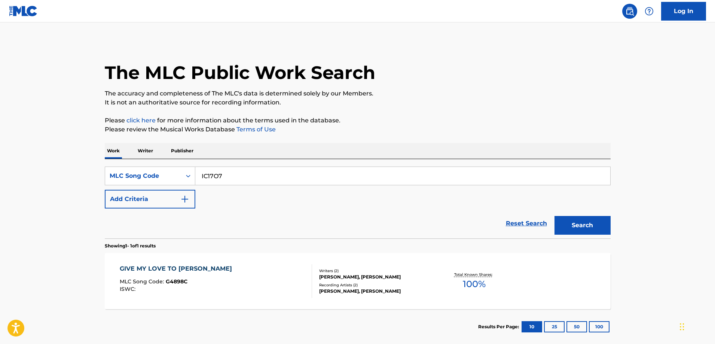
click at [555, 216] on button "Search" at bounding box center [583, 225] width 56 height 19
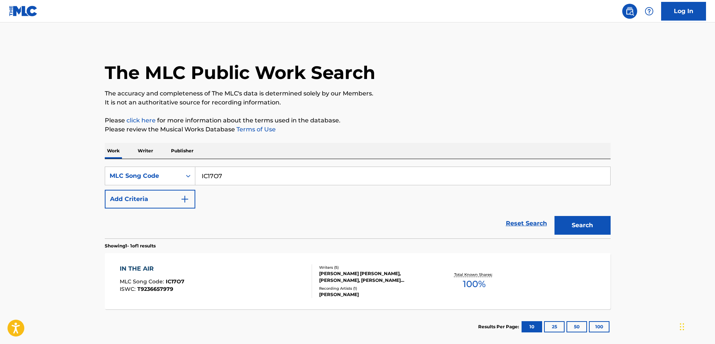
click at [209, 276] on div "IN THE AIR MLC Song Code : IC17O7 ISWC : T9236657979" at bounding box center [216, 281] width 192 height 34
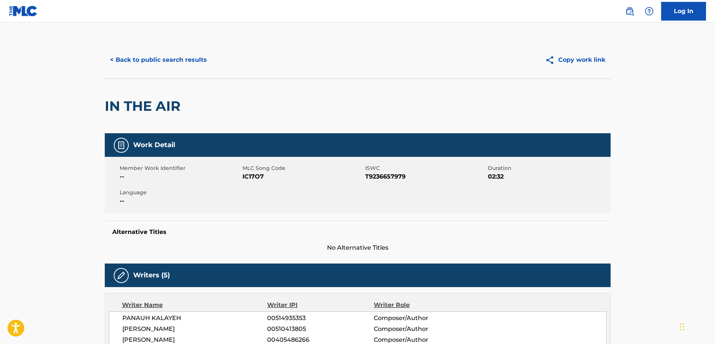
click at [151, 55] on button "< Back to public search results" at bounding box center [158, 60] width 107 height 19
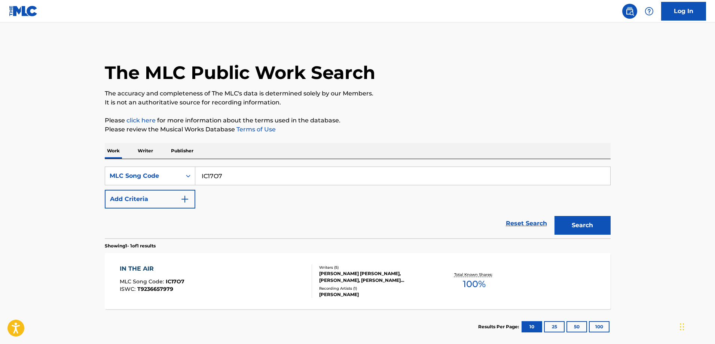
click at [231, 174] on input "IC17O7" at bounding box center [402, 176] width 415 height 18
paste input "G4898C"
type input "G4898C"
click at [555, 216] on button "Search" at bounding box center [583, 225] width 56 height 19
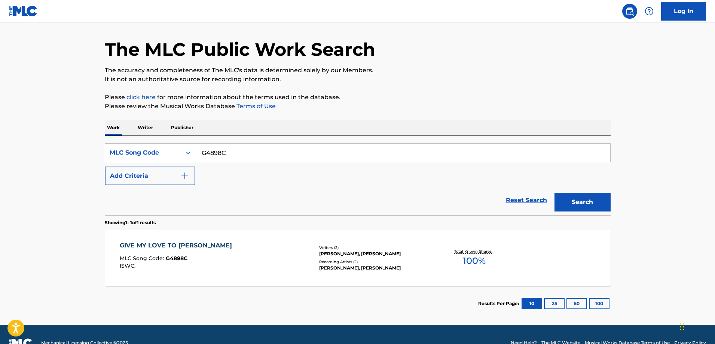
scroll to position [24, 0]
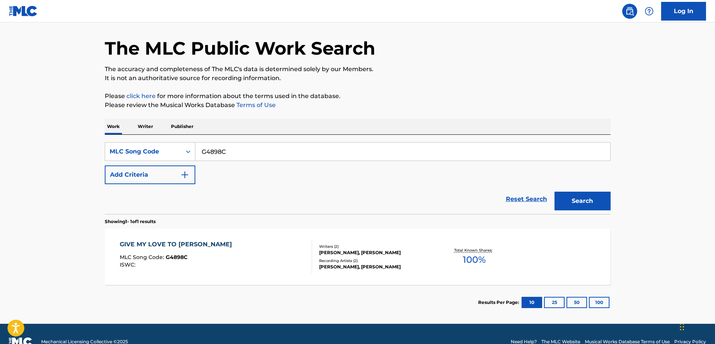
click at [173, 260] on span "G4898C" at bounding box center [177, 257] width 22 height 7
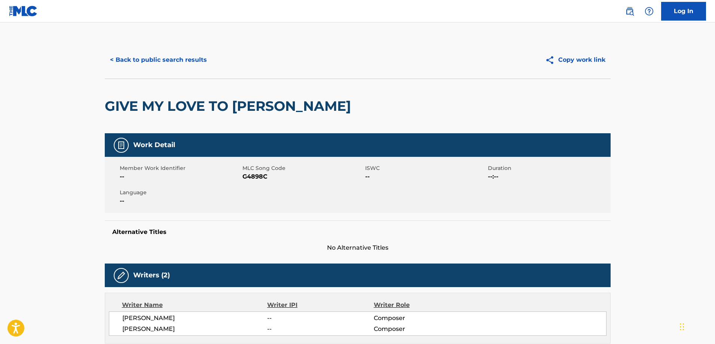
click at [148, 59] on button "< Back to public search results" at bounding box center [158, 60] width 107 height 19
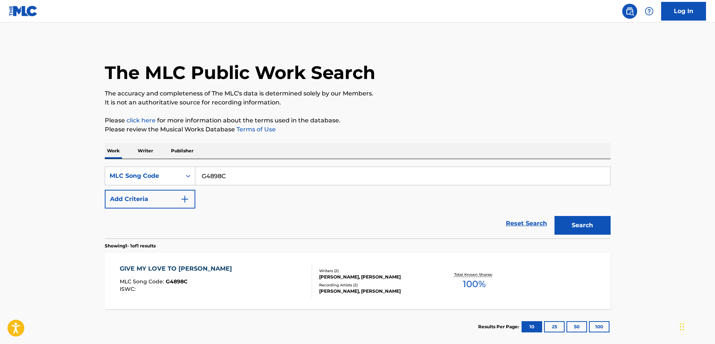
scroll to position [21, 0]
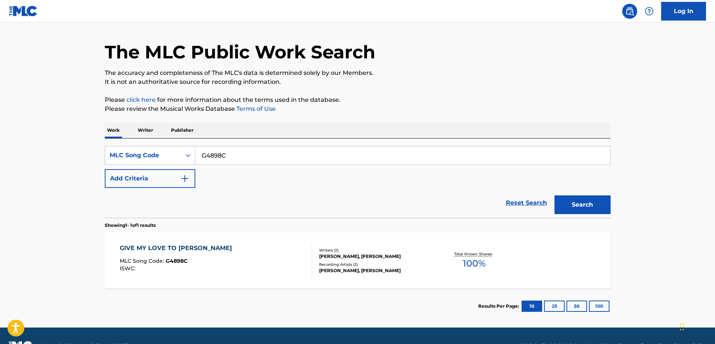
click at [234, 159] on input "G4898C" at bounding box center [402, 155] width 415 height 18
paste input "TW78UH"
click at [555, 195] on button "Search" at bounding box center [583, 204] width 56 height 19
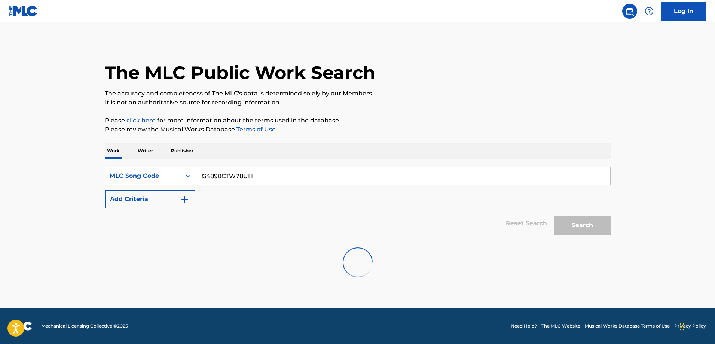
scroll to position [0, 0]
drag, startPoint x: 254, startPoint y: 176, endPoint x: 168, endPoint y: 176, distance: 86.5
click at [168, 176] on div "SearchWithCriteria0253dc90-dc3a-49e1-b886-b49280afc9ce MLC Song Code G4898CTW78…" at bounding box center [358, 176] width 506 height 19
paste input "Search Form"
type input "TW78UH"
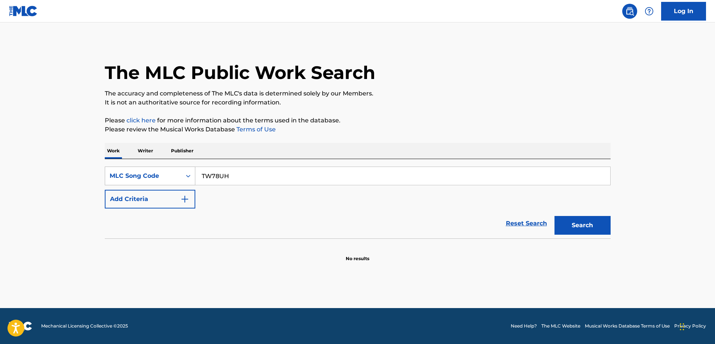
click at [555, 216] on button "Search" at bounding box center [583, 225] width 56 height 19
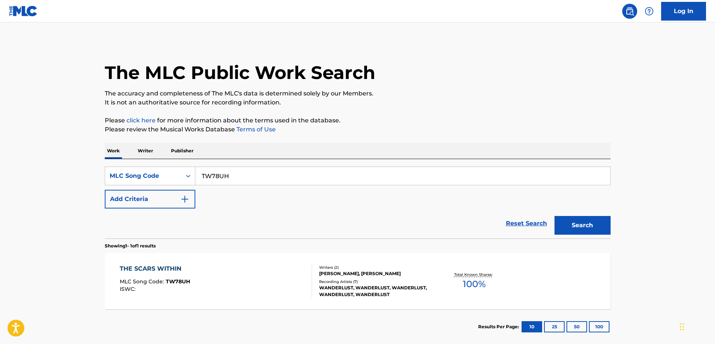
click at [213, 268] on div "THE SCARS WITHIN MLC Song Code : TW78UH ISWC :" at bounding box center [216, 281] width 192 height 34
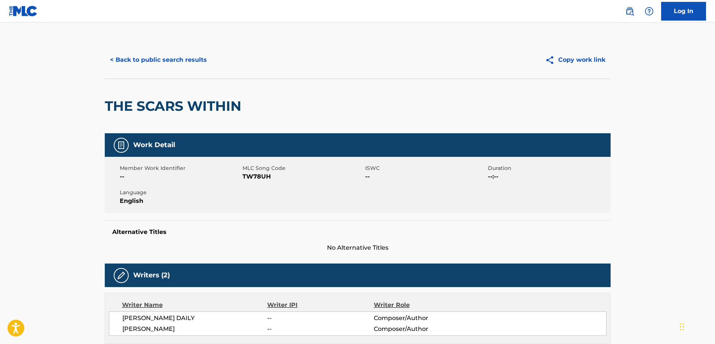
click at [132, 59] on button "< Back to public search results" at bounding box center [158, 60] width 107 height 19
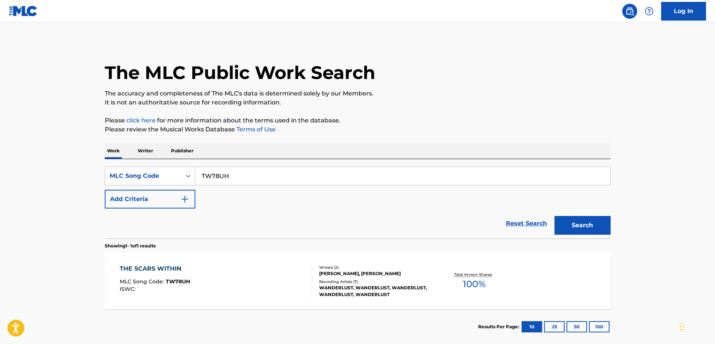
click at [246, 179] on input "TW78UH" at bounding box center [402, 176] width 415 height 18
paste input "VFHQM"
type input "TVFHQM"
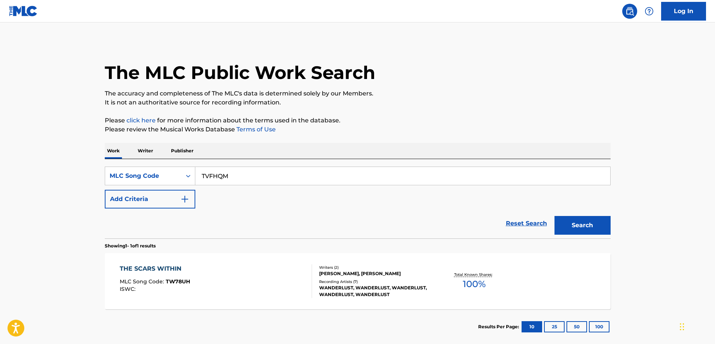
click at [555, 216] on button "Search" at bounding box center [583, 225] width 56 height 19
click at [245, 277] on div "THE URBAN MARCH (UNDERSCORE) MLC Song Code : TVFHQM ISWC :" at bounding box center [216, 281] width 192 height 34
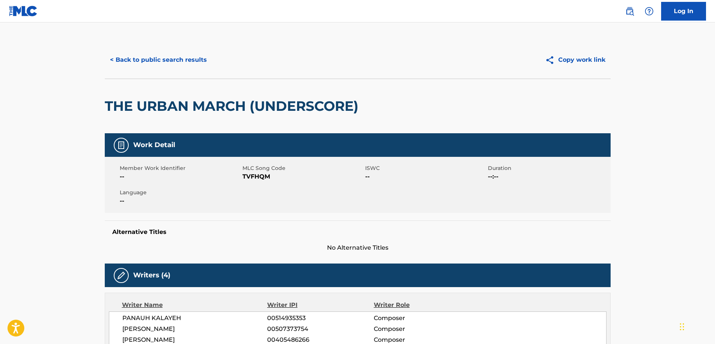
click at [125, 61] on button "< Back to public search results" at bounding box center [158, 60] width 107 height 19
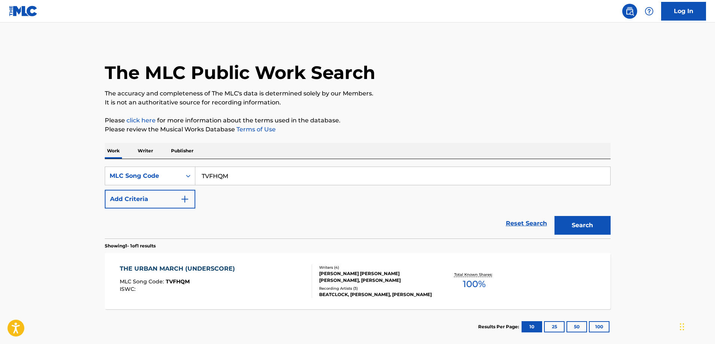
click at [243, 177] on input "TVFHQM" at bounding box center [402, 176] width 415 height 18
paste input "DVCRJX"
type input "DVCRJX"
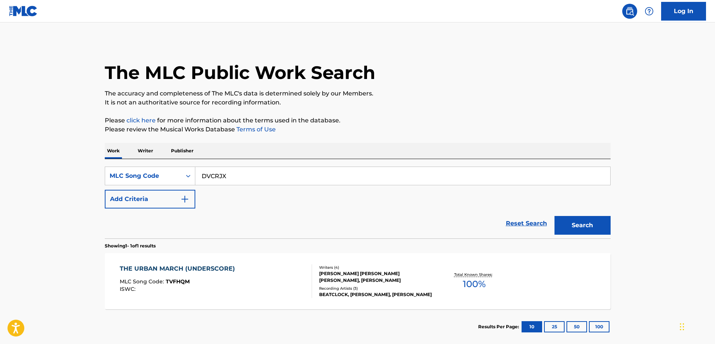
click at [555, 216] on button "Search" at bounding box center [583, 225] width 56 height 19
click at [205, 273] on div "DOME BREAKER (STINGER) MLC Song Code : DVCRJX ISWC :" at bounding box center [165, 281] width 90 height 34
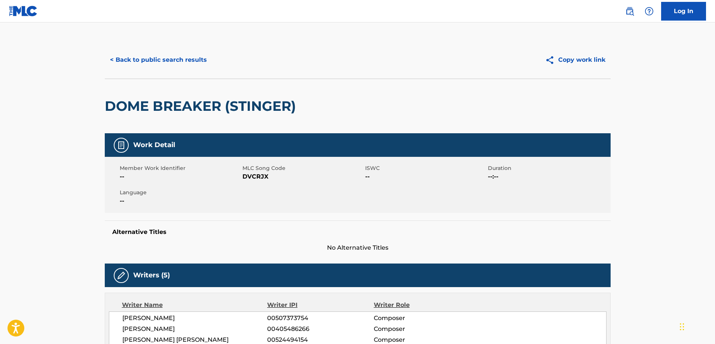
click at [141, 60] on button "< Back to public search results" at bounding box center [158, 60] width 107 height 19
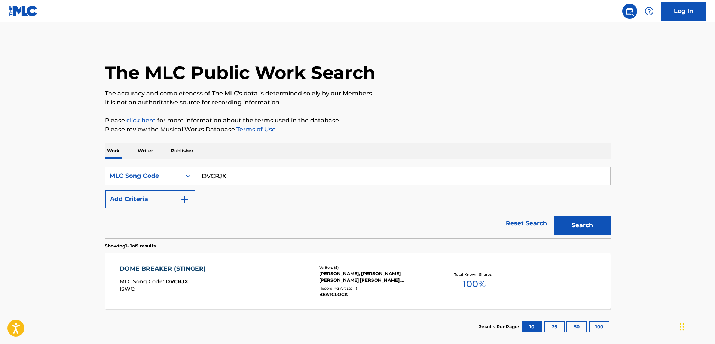
click at [233, 180] on input "DVCRJX" at bounding box center [402, 176] width 415 height 18
click at [232, 180] on input "DVCRJX" at bounding box center [402, 176] width 415 height 18
paste input "CA06I5"
type input "CA06I5"
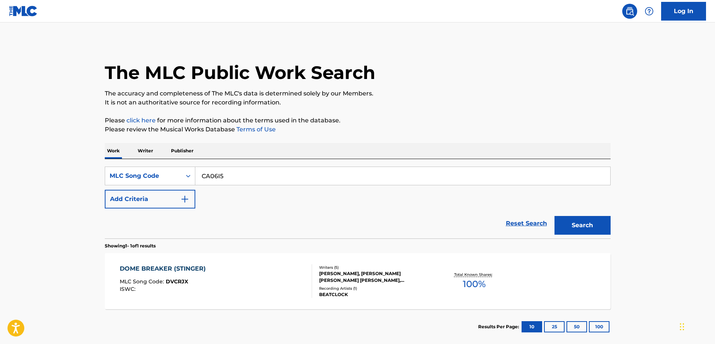
click at [555, 216] on button "Search" at bounding box center [583, 225] width 56 height 19
click at [213, 260] on div "CAPTIVATING INTO REALITY (30) MLC Song Code : CA06I5 ISWC : T9264756641 Writers…" at bounding box center [358, 281] width 506 height 56
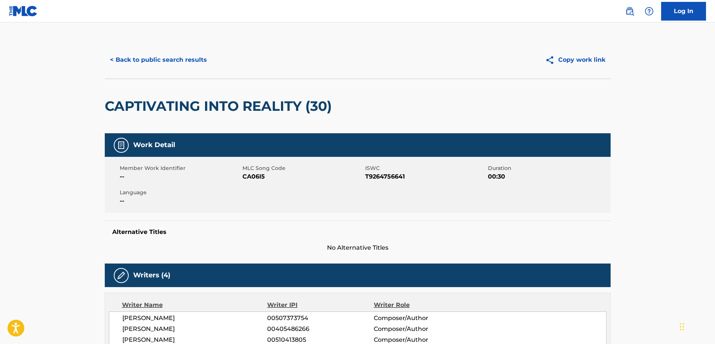
click at [149, 60] on button "< Back to public search results" at bounding box center [158, 60] width 107 height 19
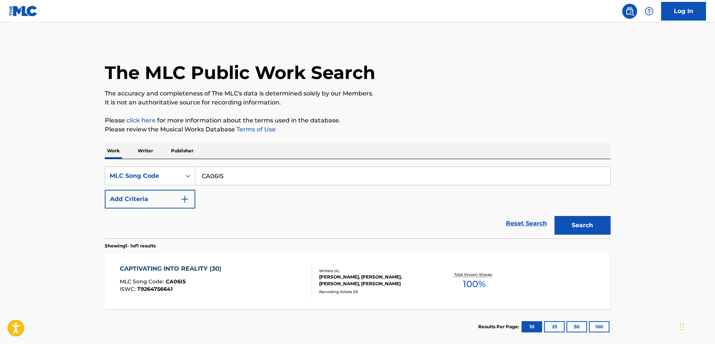
click at [253, 179] on input "CA06I5" at bounding box center [402, 176] width 415 height 18
click at [253, 178] on input "CA06I5" at bounding box center [402, 176] width 415 height 18
click at [252, 178] on input "CA06I5" at bounding box center [402, 176] width 415 height 18
paste input "F0810L"
type input "F0810L"
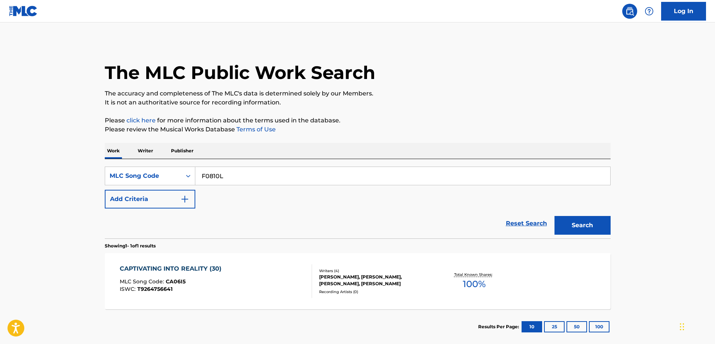
click at [555, 216] on button "Search" at bounding box center [583, 225] width 56 height 19
click at [208, 279] on div "MLC Song Code : F0810L" at bounding box center [174, 282] width 109 height 7
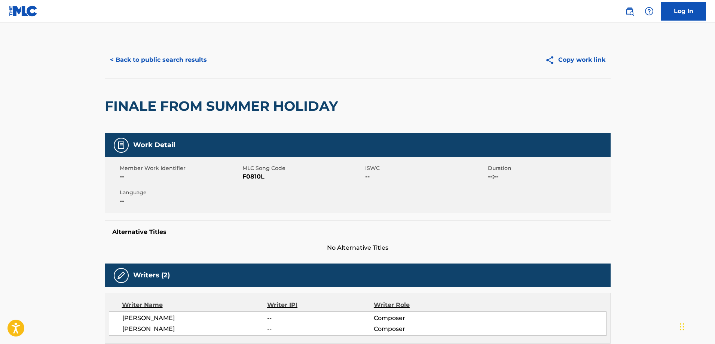
click at [149, 60] on button "< Back to public search results" at bounding box center [158, 60] width 107 height 19
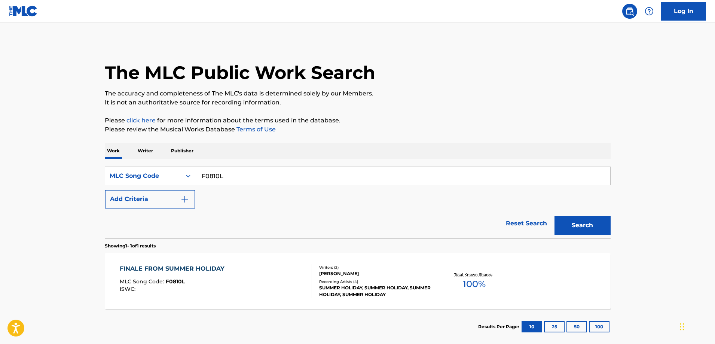
click at [232, 180] on input "F0810L" at bounding box center [402, 176] width 415 height 18
paste input "AB2PON"
type input "AB2PON"
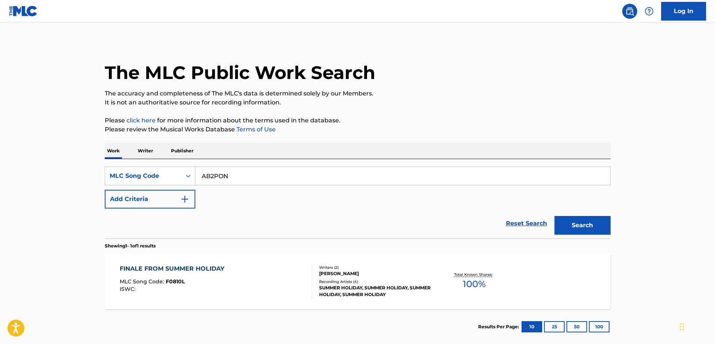
click at [555, 216] on button "Search" at bounding box center [583, 225] width 56 height 19
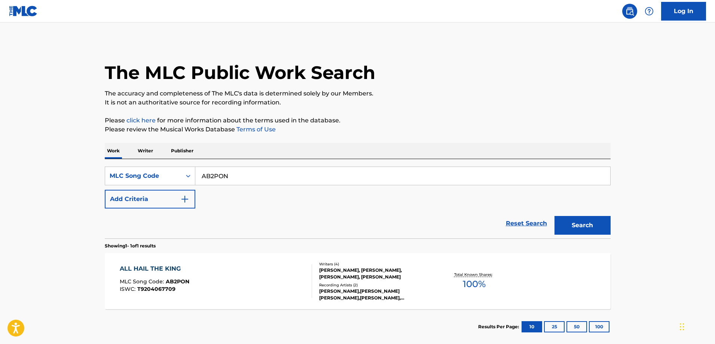
click at [231, 257] on div "ALL HAIL THE KING MLC Song Code : AB2PON ISWC : T9204067709 Writers ( 4 ) MIKHA…" at bounding box center [358, 281] width 506 height 56
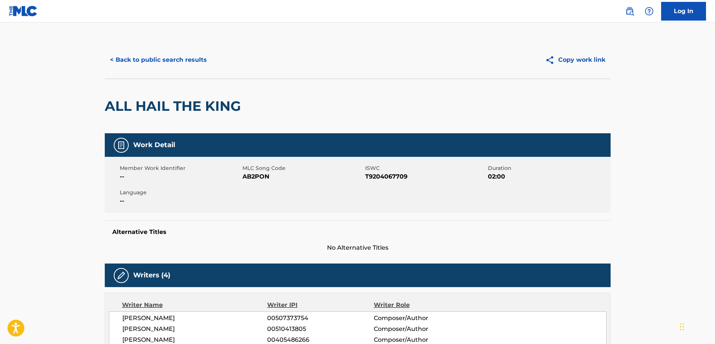
click at [124, 59] on button "< Back to public search results" at bounding box center [158, 60] width 107 height 19
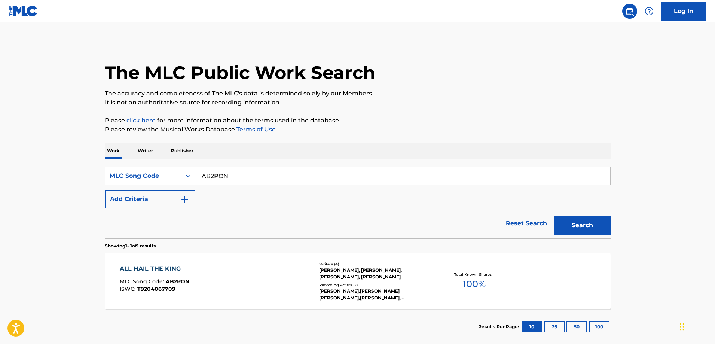
click at [236, 179] on input "AB2PON" at bounding box center [402, 176] width 415 height 18
paste input "BB53MW"
type input "BB53MW"
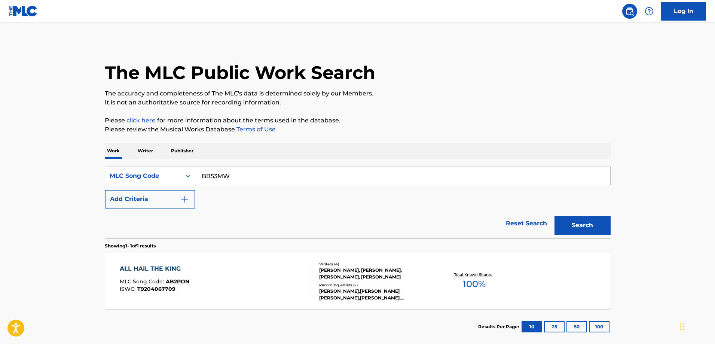
click at [555, 216] on button "Search" at bounding box center [583, 225] width 56 height 19
click at [251, 286] on div "BIG STOMPING SPORTS MLC Song Code : BB53MW ISWC : T9204067561" at bounding box center [216, 281] width 192 height 34
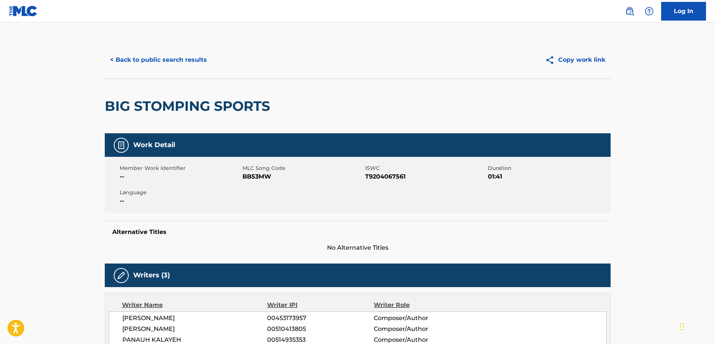
click at [144, 58] on button "< Back to public search results" at bounding box center [158, 60] width 107 height 19
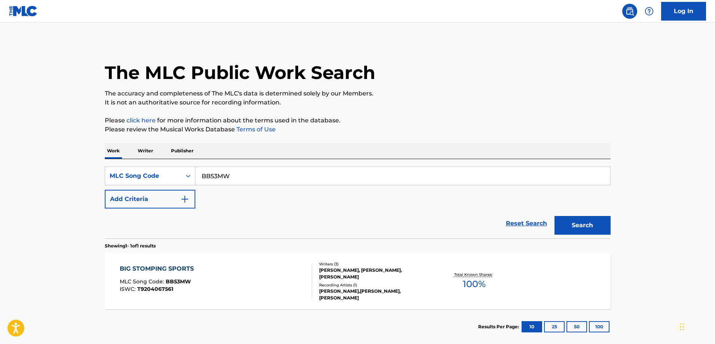
click at [240, 177] on input "BB53MW" at bounding box center [402, 176] width 415 height 18
paste input "W6095Q"
type input "W6095Q"
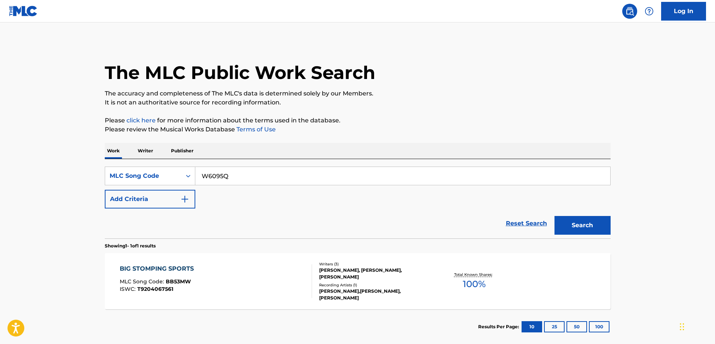
click at [555, 216] on button "Search" at bounding box center [583, 225] width 56 height 19
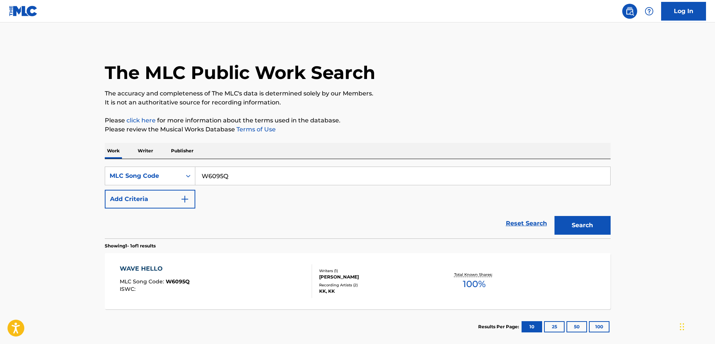
click at [177, 273] on div "WAVE HELLO" at bounding box center [155, 268] width 70 height 9
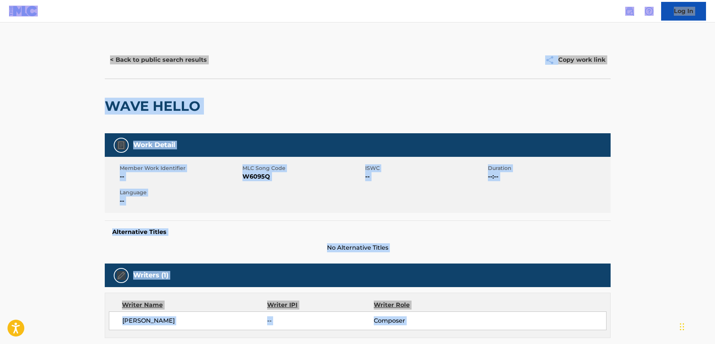
click at [133, 57] on button "< Back to public search results" at bounding box center [158, 60] width 107 height 19
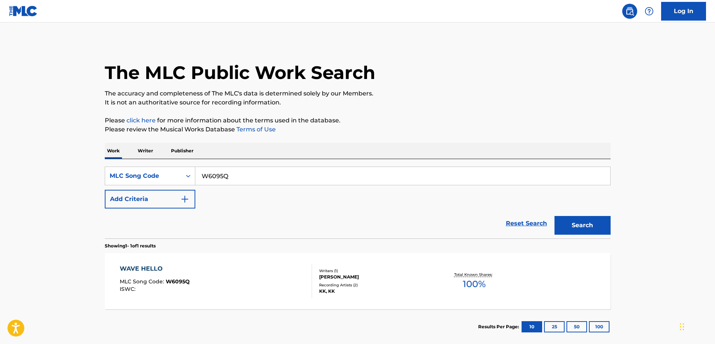
click at [247, 182] on input "W6095Q" at bounding box center [402, 176] width 415 height 18
paste input "GA81C2"
type input "GA81C2"
click at [555, 216] on button "Search" at bounding box center [583, 225] width 56 height 19
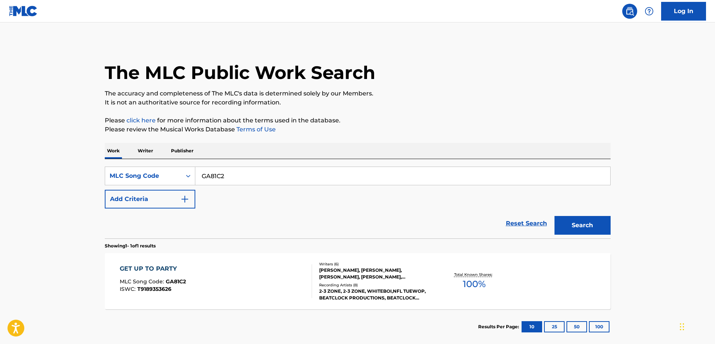
click at [248, 293] on div "GET UP TO PARTY MLC Song Code : GA81C2 ISWC : T9189353626" at bounding box center [216, 281] width 192 height 34
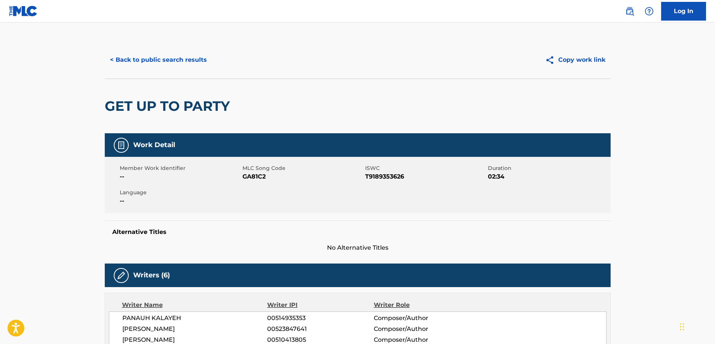
click at [141, 58] on button "< Back to public search results" at bounding box center [158, 60] width 107 height 19
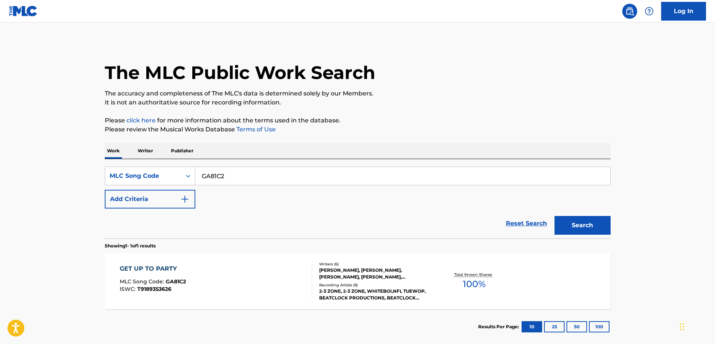
click at [243, 179] on input "GA81C2" at bounding box center [402, 176] width 415 height 18
paste input "I273FC"
type input "I273FC"
click at [555, 216] on button "Search" at bounding box center [583, 225] width 56 height 19
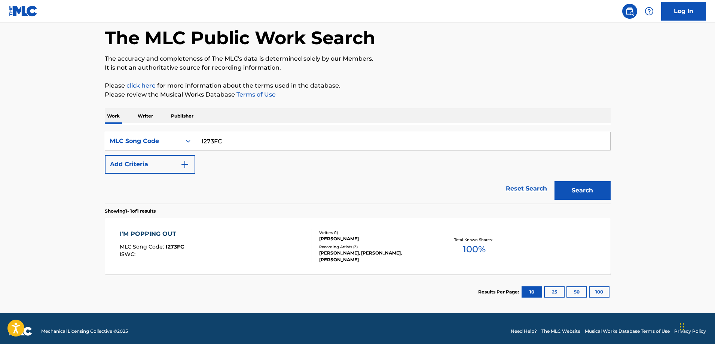
scroll to position [40, 0]
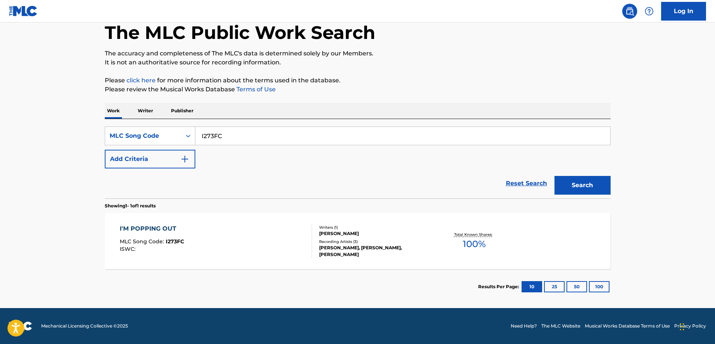
click at [225, 228] on div "I'M POPPING OUT MLC Song Code : I273FC ISWC :" at bounding box center [216, 241] width 192 height 34
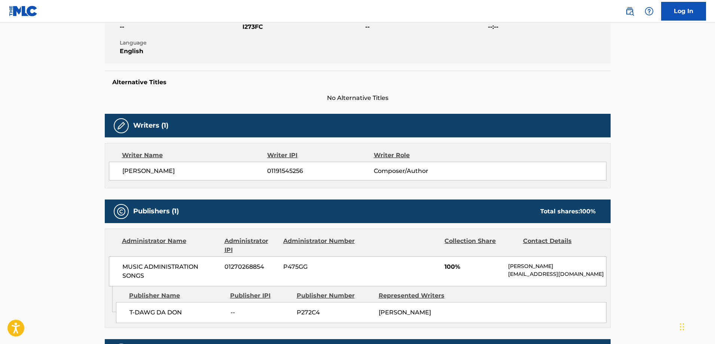
scroll to position [153, 0]
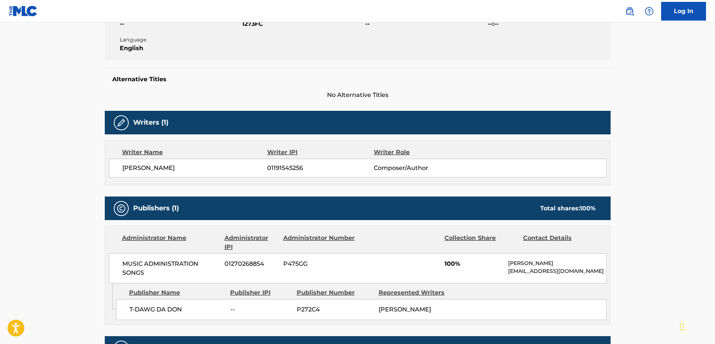
click at [198, 307] on span "T-DAWG DA DON" at bounding box center [176, 309] width 95 height 9
drag, startPoint x: 195, startPoint y: 307, endPoint x: 122, endPoint y: 307, distance: 73.7
click at [122, 307] on div "T-DAWG DA DON -- P272C4 ADAM DOZIER" at bounding box center [361, 309] width 491 height 21
copy span "T-DAWG DA DON"
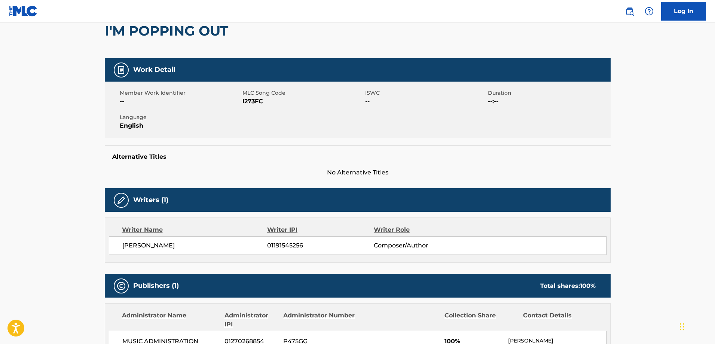
scroll to position [0, 0]
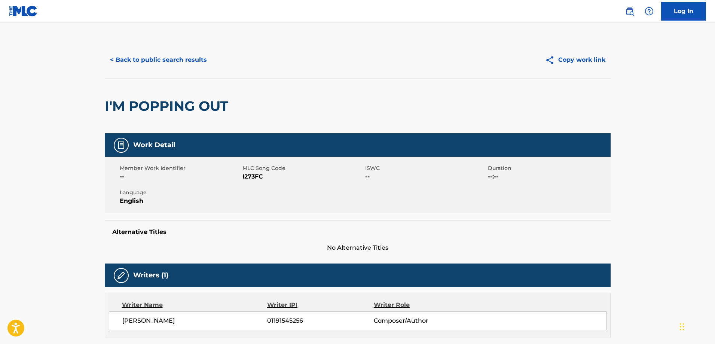
click at [174, 60] on button "< Back to public search results" at bounding box center [158, 60] width 107 height 19
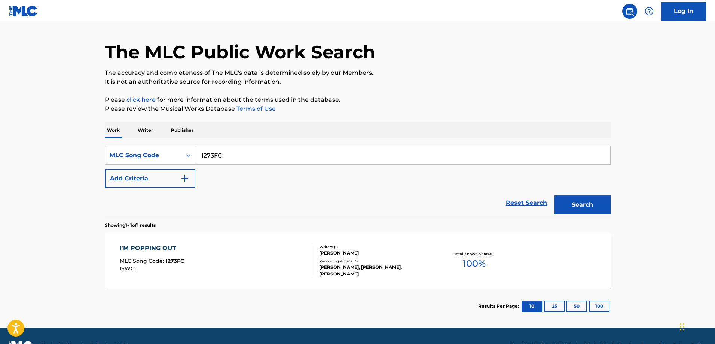
click at [236, 155] on input "I273FC" at bounding box center [402, 155] width 415 height 18
paste input "WB8VOU"
type input "WB8VOU"
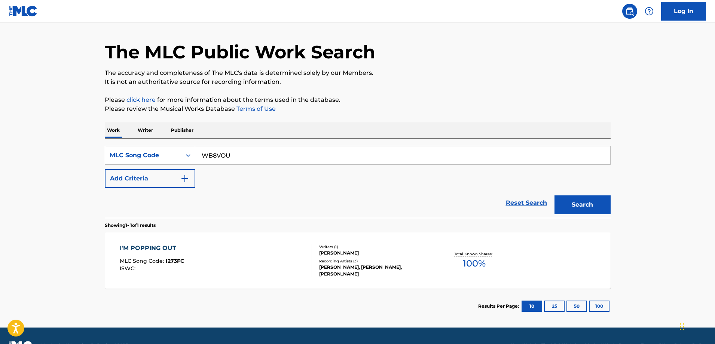
click at [555, 195] on button "Search" at bounding box center [583, 204] width 56 height 19
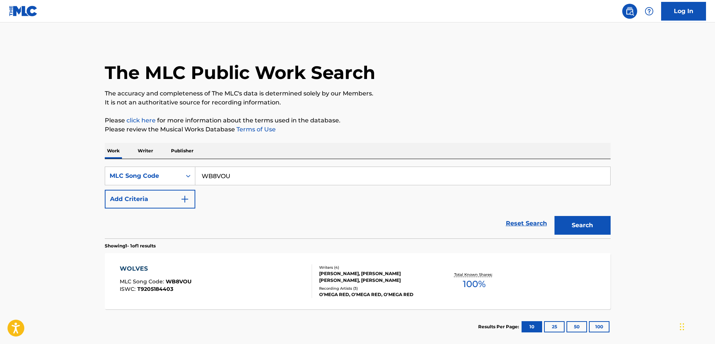
click at [222, 257] on div "WOLVES MLC Song Code : WB8VOU ISWC : T9205184403 Writers ( 4 ) JAMES JOHN DESMO…" at bounding box center [358, 281] width 506 height 56
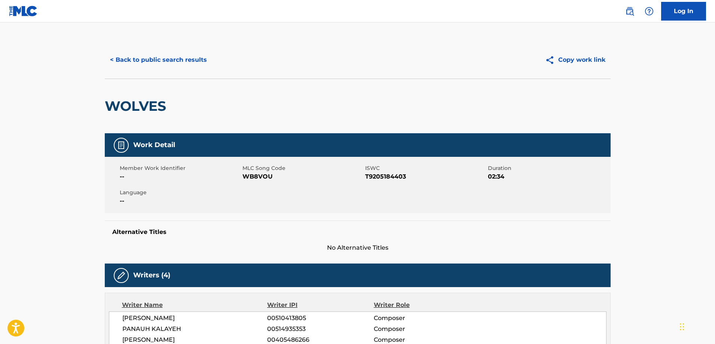
click at [125, 60] on button "< Back to public search results" at bounding box center [158, 60] width 107 height 19
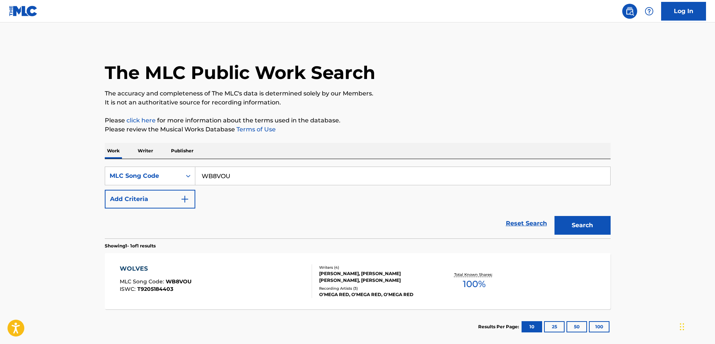
click at [237, 179] on input "WB8VOU" at bounding box center [402, 176] width 415 height 18
paste input "L8785M"
type input "L8785M"
click at [555, 216] on button "Search" at bounding box center [583, 225] width 56 height 19
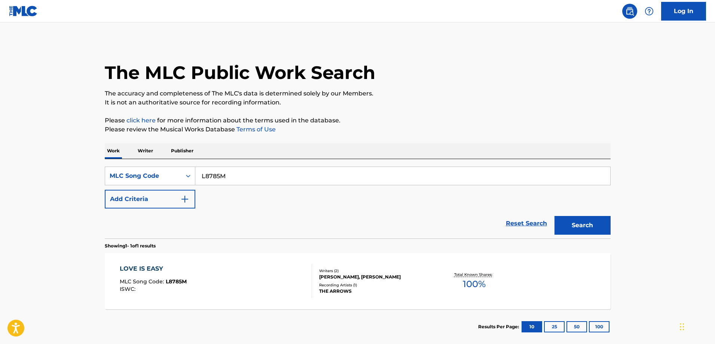
click at [210, 272] on div "LOVE IS EASY MLC Song Code : L8785M ISWC :" at bounding box center [216, 281] width 192 height 34
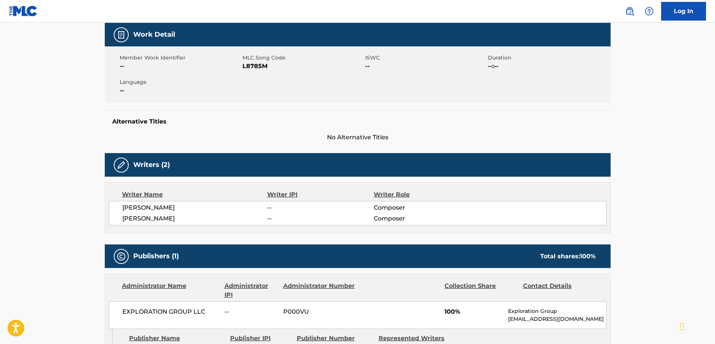
scroll to position [27, 0]
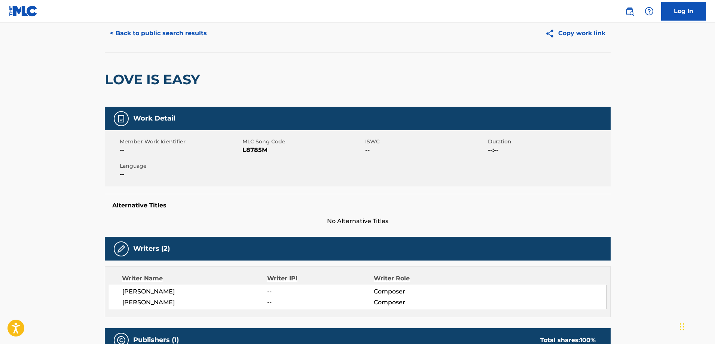
click at [139, 34] on button "< Back to public search results" at bounding box center [158, 33] width 107 height 19
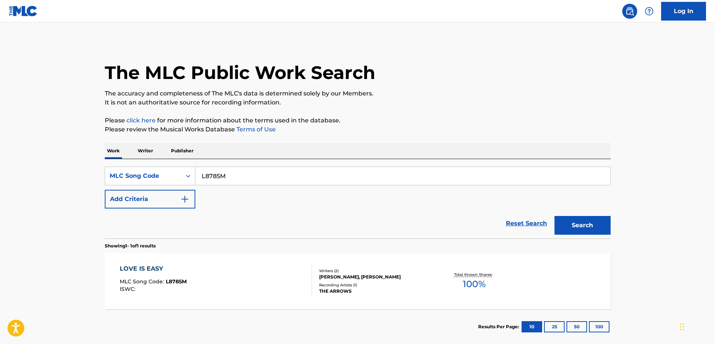
click at [235, 172] on input "L8785M" at bounding box center [402, 176] width 415 height 18
paste input "BB0N4Y"
type input "BB0N4Y"
click at [555, 216] on button "Search" at bounding box center [583, 225] width 56 height 19
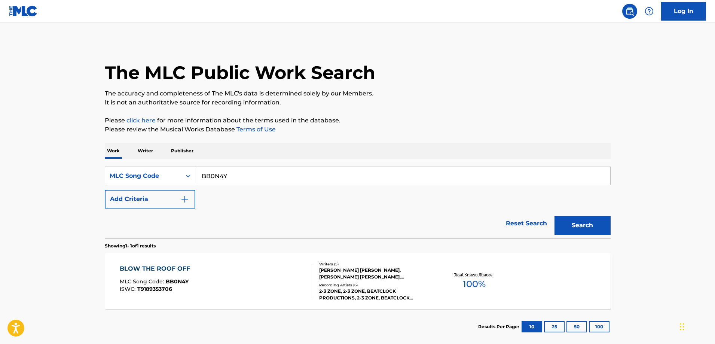
click at [223, 283] on div "BLOW THE ROOF OFF MLC Song Code : BB0N4Y ISWC : T9189353706" at bounding box center [216, 281] width 192 height 34
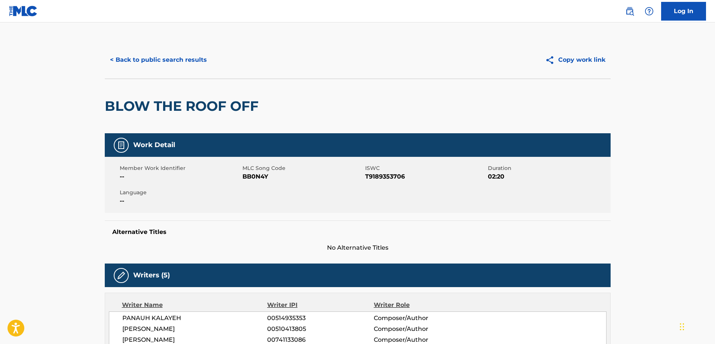
click at [141, 55] on button "< Back to public search results" at bounding box center [158, 60] width 107 height 19
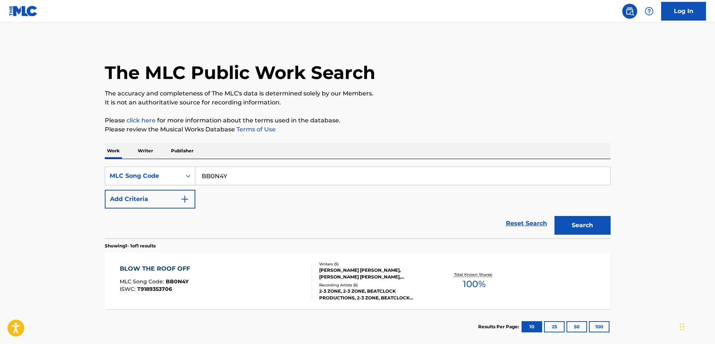
click at [242, 173] on input "BB0N4Y" at bounding box center [402, 176] width 415 height 18
paste input "R1501M"
type input "R1501M"
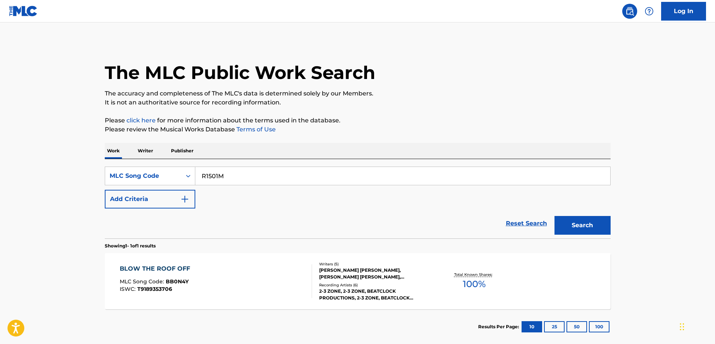
click at [555, 216] on button "Search" at bounding box center [583, 225] width 56 height 19
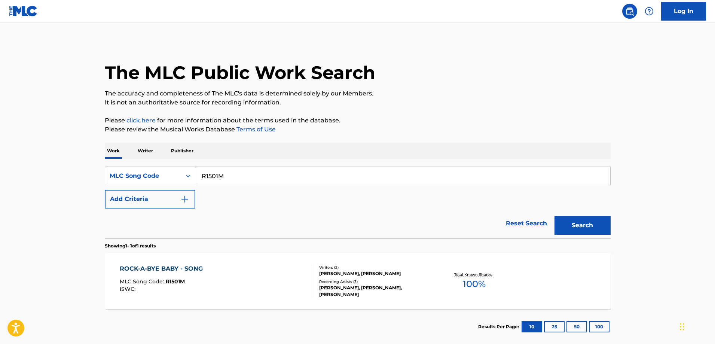
click at [225, 286] on div "ROCK-A-BYE BABY - SONG MLC Song Code : R1501M ISWC :" at bounding box center [216, 281] width 192 height 34
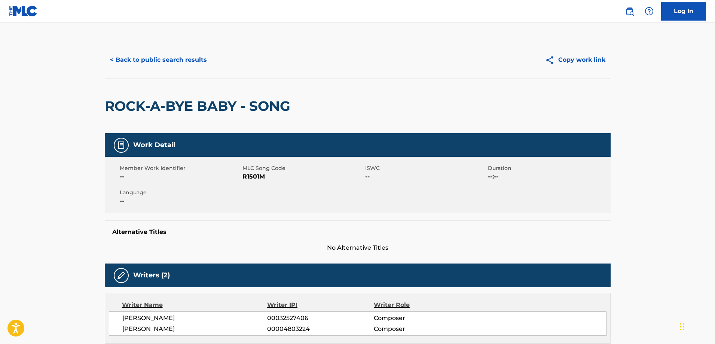
click at [149, 60] on button "< Back to public search results" at bounding box center [158, 60] width 107 height 19
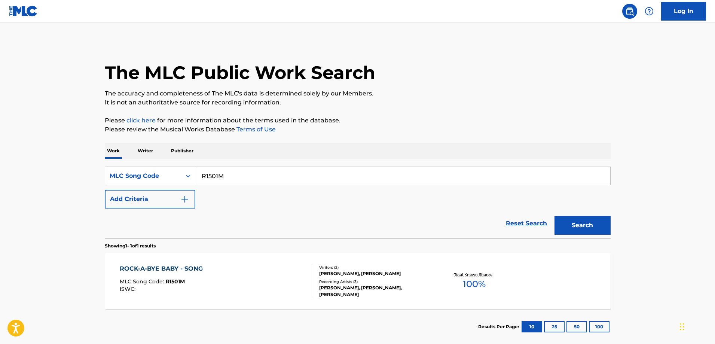
click at [225, 174] on input "R1501M" at bounding box center [402, 176] width 415 height 18
paste input "TD9NRX"
type input "TD9NRX"
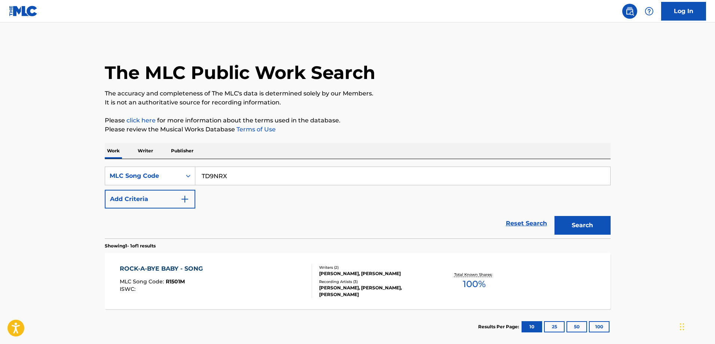
click at [555, 216] on button "Search" at bounding box center [583, 225] width 56 height 19
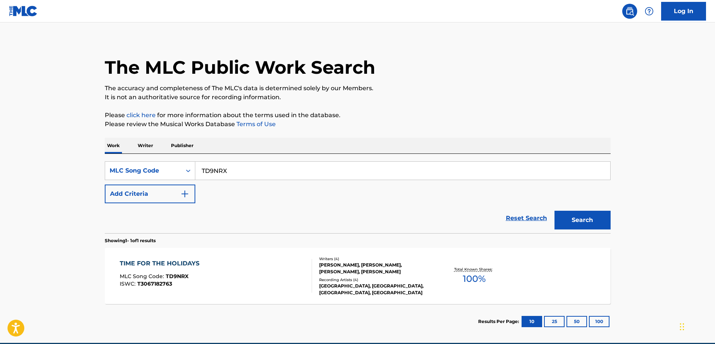
scroll to position [19, 0]
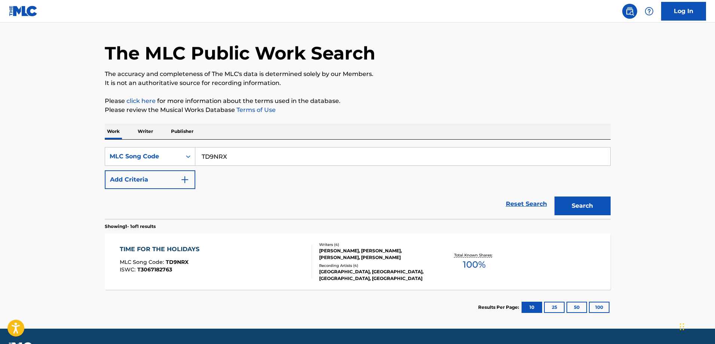
click at [262, 252] on div "TIME FOR THE HOLIDAYS MLC Song Code : TD9NRX ISWC : T3067182763" at bounding box center [216, 262] width 192 height 34
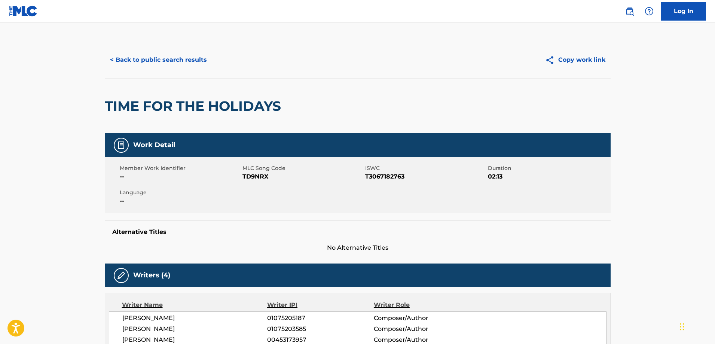
click at [155, 62] on button "< Back to public search results" at bounding box center [158, 60] width 107 height 19
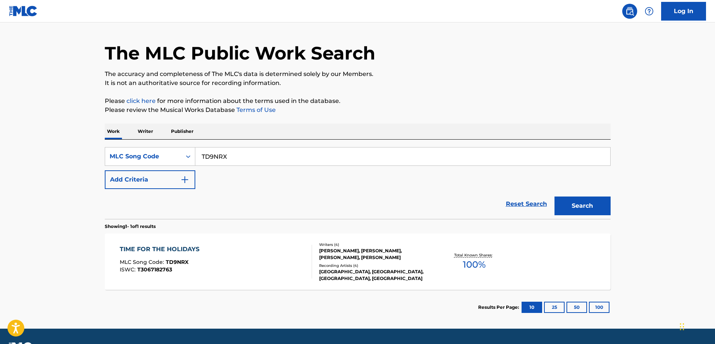
click at [235, 158] on input "TD9NRX" at bounding box center [402, 156] width 415 height 18
paste input "MC1GWF"
type input "MC1GWF"
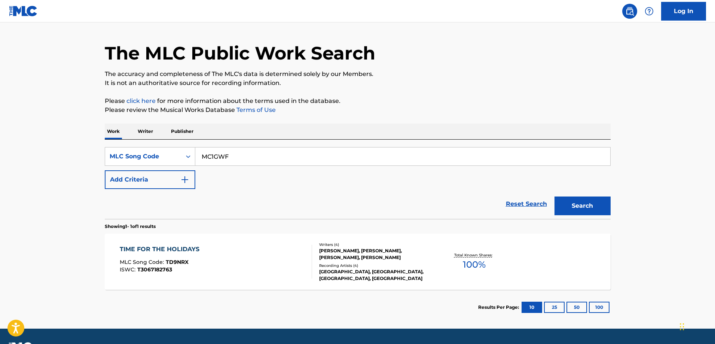
click at [555, 196] on button "Search" at bounding box center [583, 205] width 56 height 19
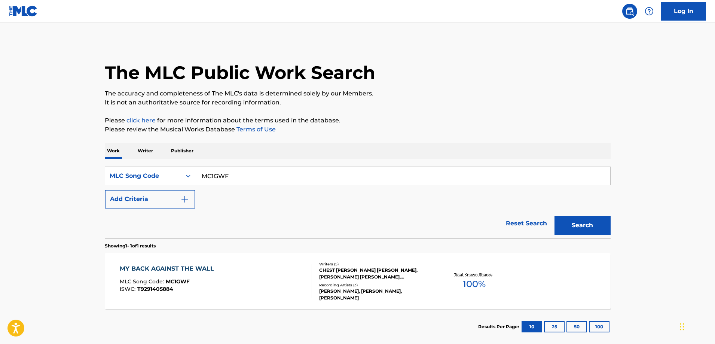
click at [229, 281] on div "MY BACK AGAINST THE WALL MLC Song Code : MC1GWF ISWC : T9291405884" at bounding box center [216, 281] width 192 height 34
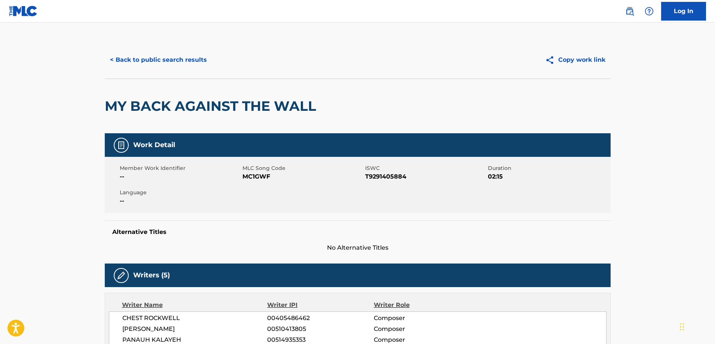
click at [159, 57] on button "< Back to public search results" at bounding box center [158, 60] width 107 height 19
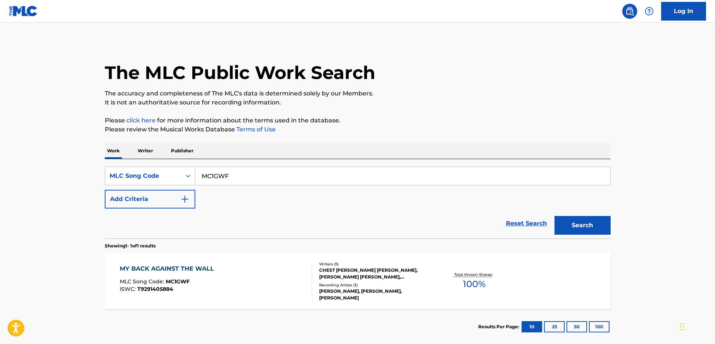
click at [244, 164] on div "SearchWithCriteria0253dc90-dc3a-49e1-b886-b49280afc9ce MLC Song Code MC1GWF Add…" at bounding box center [358, 198] width 506 height 79
click at [235, 178] on input "MC1GWF" at bounding box center [402, 176] width 415 height 18
click at [236, 178] on input "MC1GWF" at bounding box center [402, 176] width 415 height 18
paste input "AA1GJV"
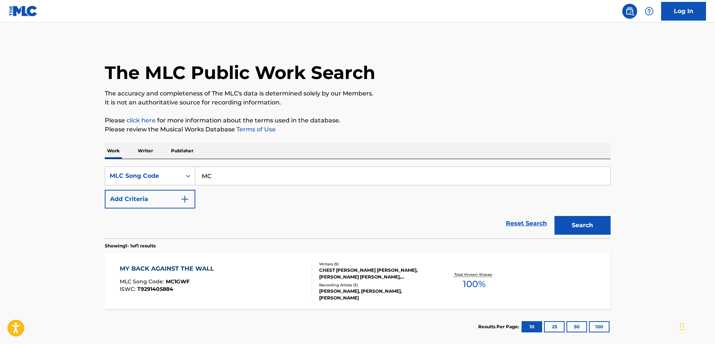
type input "M"
paste input "AA1GJV"
type input "AA1GJV"
click at [555, 216] on button "Search" at bounding box center [583, 225] width 56 height 19
click at [230, 280] on div "A WAY TO URBAN CITY (30) MLC Song Code : AA1GJV ISWC : T9264757575" at bounding box center [216, 281] width 192 height 34
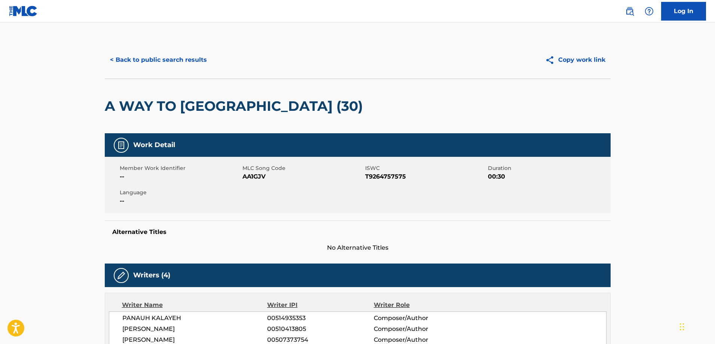
click at [139, 58] on button "< Back to public search results" at bounding box center [158, 60] width 107 height 19
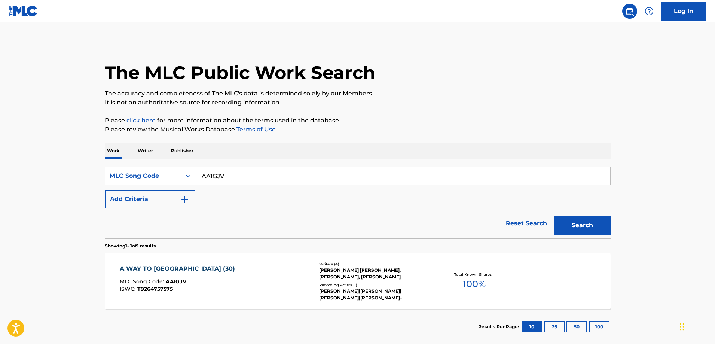
click at [231, 172] on input "AA1GJV" at bounding box center [402, 176] width 415 height 18
paste input "S507TH"
type input "S507TH"
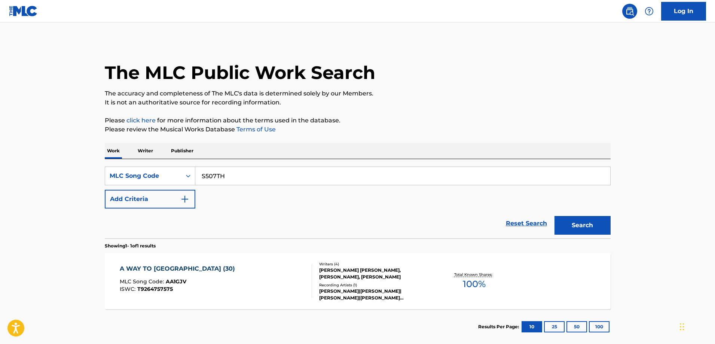
click at [555, 216] on button "Search" at bounding box center [583, 225] width 56 height 19
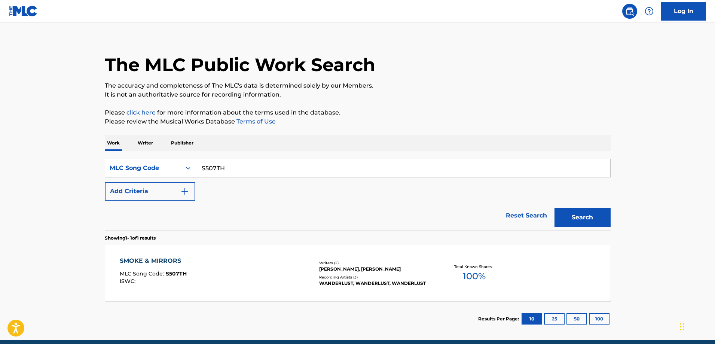
scroll to position [22, 0]
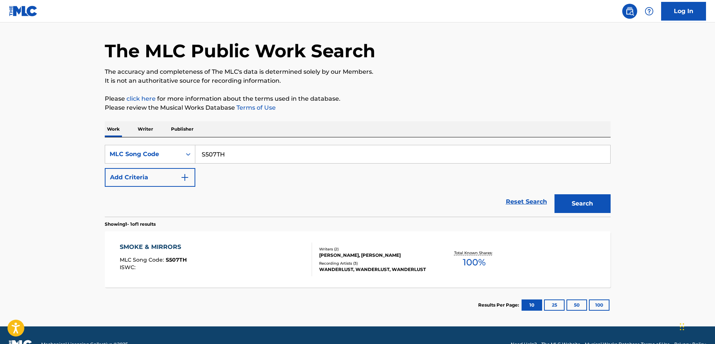
click at [225, 249] on div "SMOKE & MIRRORS MLC Song Code : S507TH ISWC :" at bounding box center [216, 260] width 192 height 34
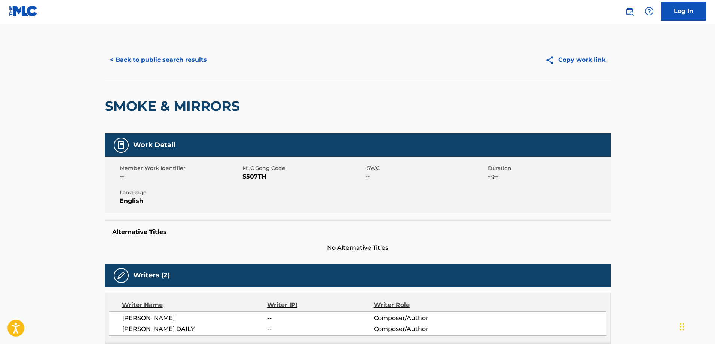
click at [118, 59] on button "< Back to public search results" at bounding box center [158, 60] width 107 height 19
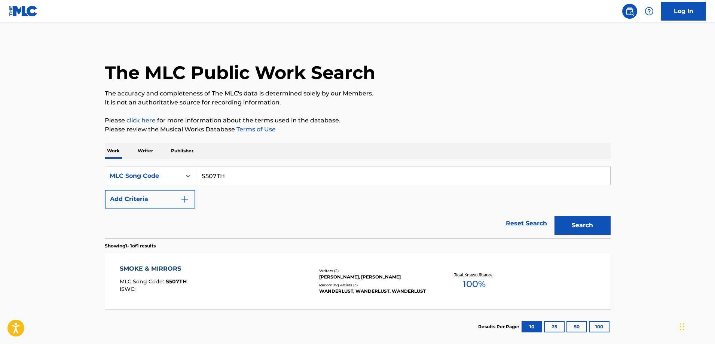
scroll to position [21, 0]
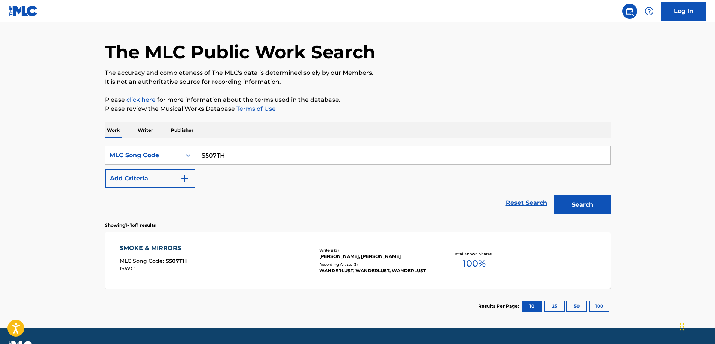
click at [245, 158] on input "S507TH" at bounding box center [402, 155] width 415 height 18
paste input "W85456"
type input "W85456"
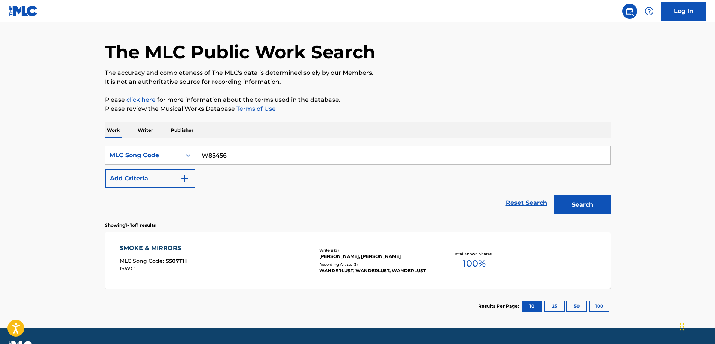
click at [555, 195] on button "Search" at bounding box center [583, 204] width 56 height 19
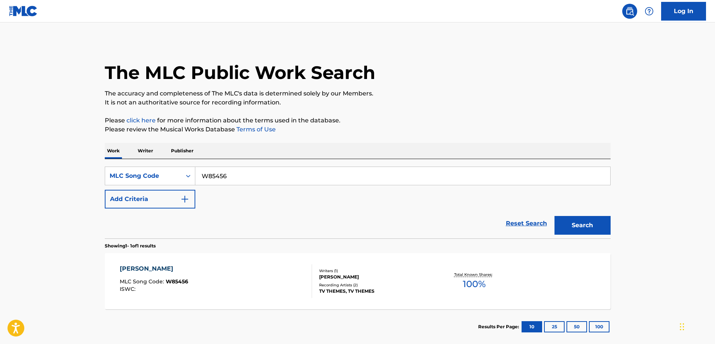
click at [156, 263] on div "WYATT EARP MLC Song Code : W85456 ISWC : Writers ( 1 ) HARRY WARREN Recording A…" at bounding box center [358, 281] width 506 height 56
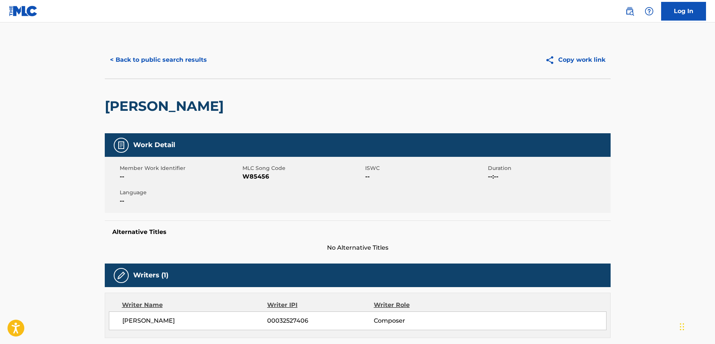
click at [152, 57] on button "< Back to public search results" at bounding box center [158, 60] width 107 height 19
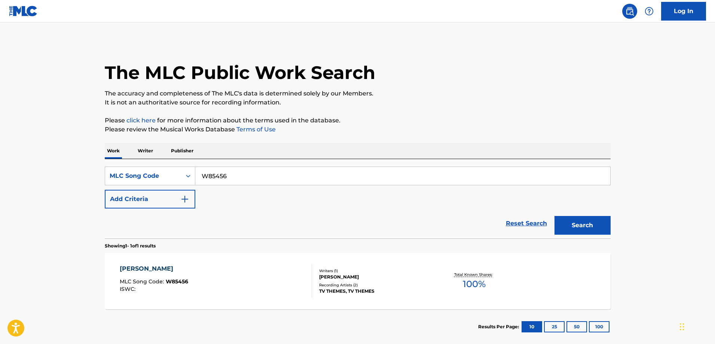
click at [234, 177] on input "W85456" at bounding box center [402, 176] width 415 height 18
paste input "T9434K"
type input "T9434K"
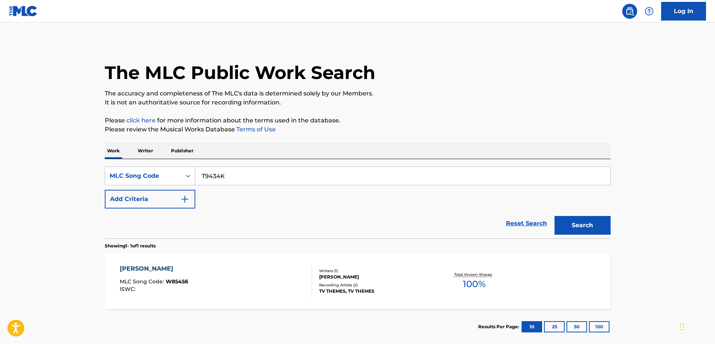
click at [555, 216] on button "Search" at bounding box center [583, 225] width 56 height 19
click at [205, 275] on div "THIS LOVE IS DEEP MLC Song Code : T9434K ISWC :" at bounding box center [216, 281] width 192 height 34
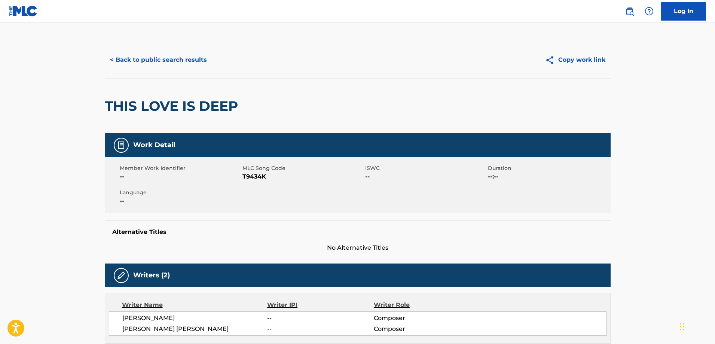
click at [162, 62] on button "< Back to public search results" at bounding box center [158, 60] width 107 height 19
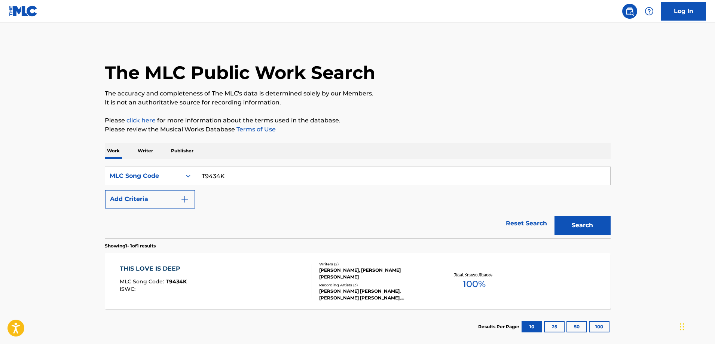
click at [231, 169] on input "T9434K" at bounding box center [402, 176] width 415 height 18
click at [231, 170] on input "T9434K" at bounding box center [402, 176] width 415 height 18
paste input "CVBNB"
type input "CVBNBK"
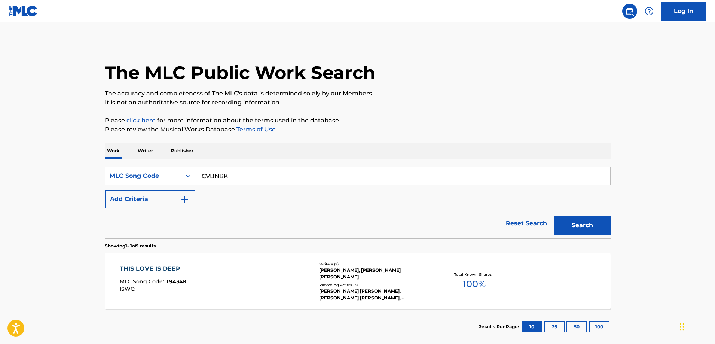
click at [555, 216] on button "Search" at bounding box center [583, 225] width 56 height 19
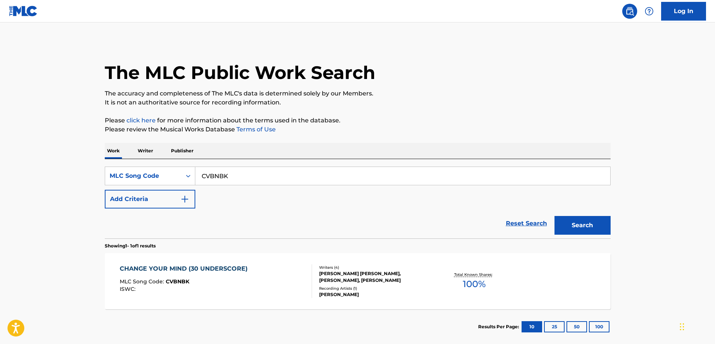
click at [201, 268] on div "CHANGE YOUR MIND (30 UNDERSCORE)" at bounding box center [186, 268] width 132 height 9
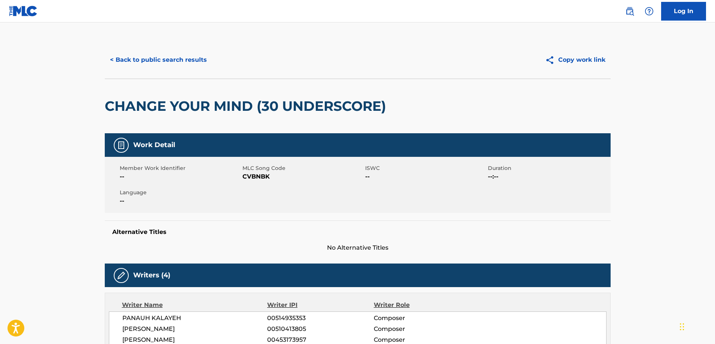
click at [140, 61] on button "< Back to public search results" at bounding box center [158, 60] width 107 height 19
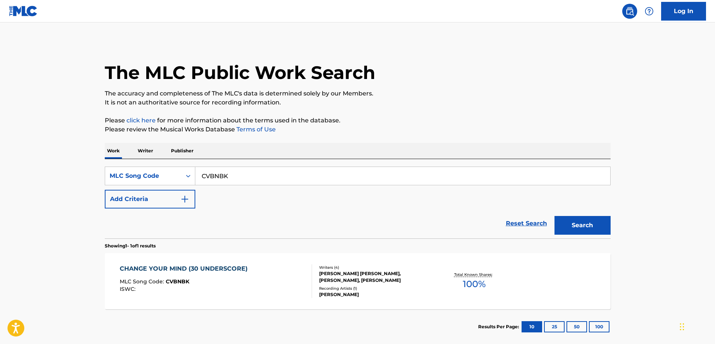
click at [240, 178] on input "CVBNBK" at bounding box center [402, 176] width 415 height 18
click at [240, 177] on input "CVBNBK" at bounding box center [402, 176] width 415 height 18
click at [239, 177] on input "CVBNBK" at bounding box center [402, 176] width 415 height 18
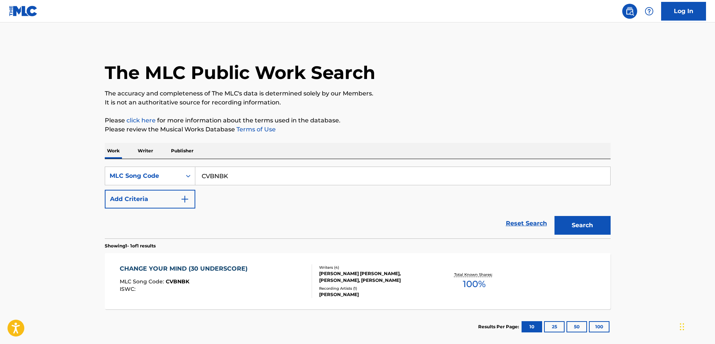
click at [239, 177] on input "CVBNBK" at bounding box center [402, 176] width 415 height 18
paste input "CB7FCW"
type input "C"
paste input "CB7FCW"
type input "CB7FCW"
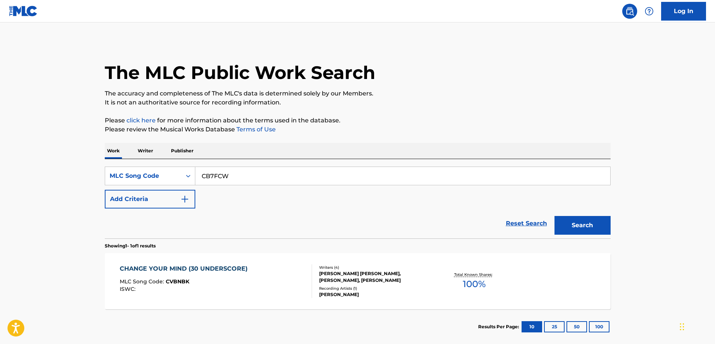
click at [555, 216] on button "Search" at bounding box center [583, 225] width 56 height 19
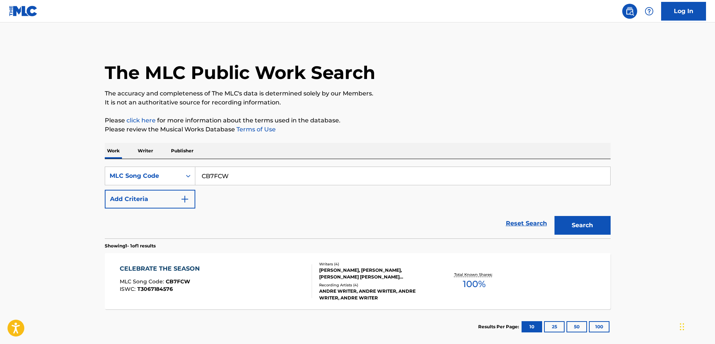
click at [240, 292] on div "CELEBRATE THE SEASON MLC Song Code : CB7FCW ISWC : T3067184576" at bounding box center [216, 281] width 192 height 34
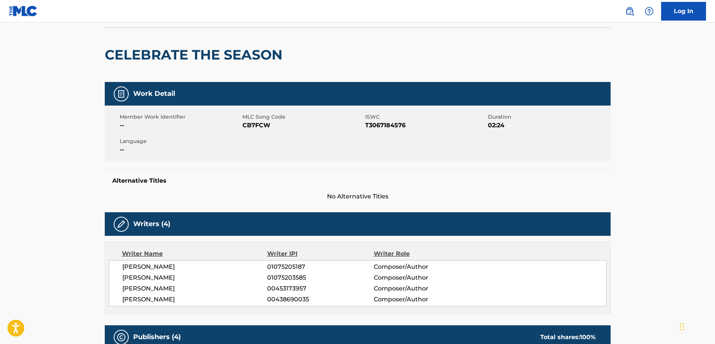
scroll to position [20, 0]
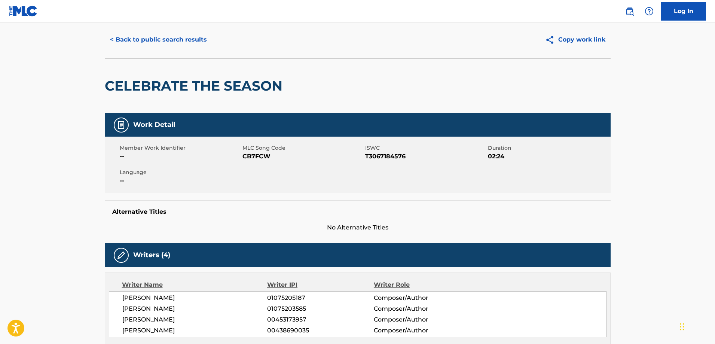
click at [128, 38] on button "< Back to public search results" at bounding box center [158, 39] width 107 height 19
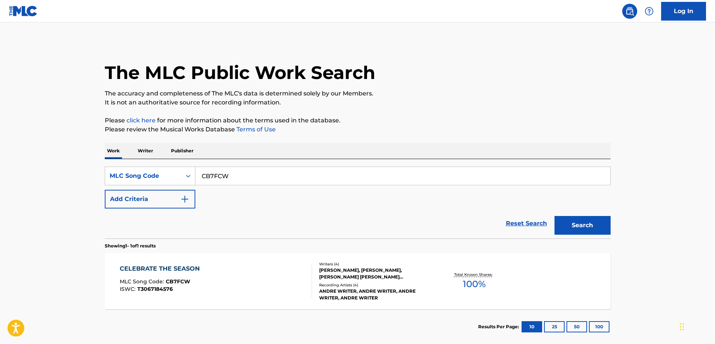
click at [253, 178] on input "CB7FCW" at bounding box center [402, 176] width 415 height 18
click at [252, 177] on input "CB7FCW" at bounding box center [402, 176] width 415 height 18
paste input "SVF1Y6"
type input "SVF1Y6"
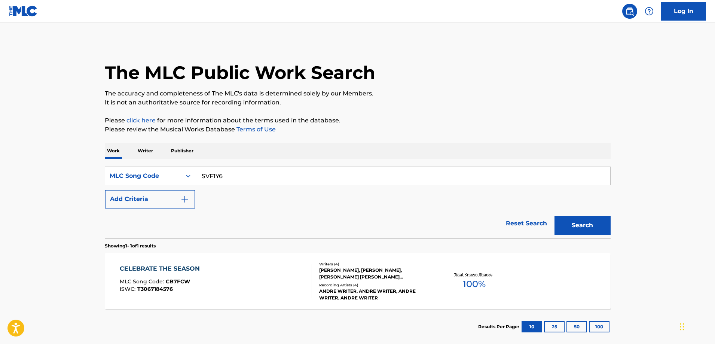
click at [555, 216] on button "Search" at bounding box center [583, 225] width 56 height 19
click at [190, 262] on div "SKY ZONE MLC Song Code : SVF1Y6 ISWC : Writers ( 4 ) MIKHAIL O JOHNSON, ROBERT …" at bounding box center [358, 281] width 506 height 56
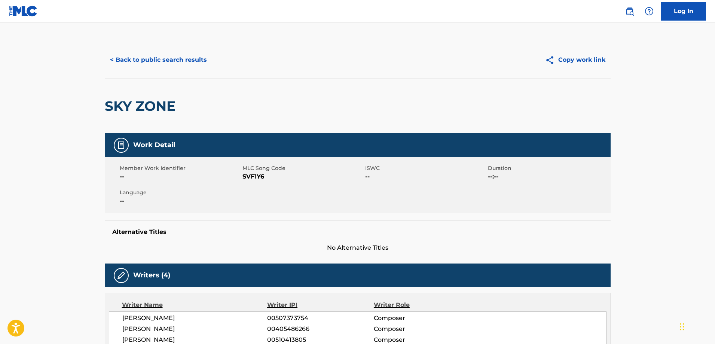
click at [132, 59] on button "< Back to public search results" at bounding box center [158, 60] width 107 height 19
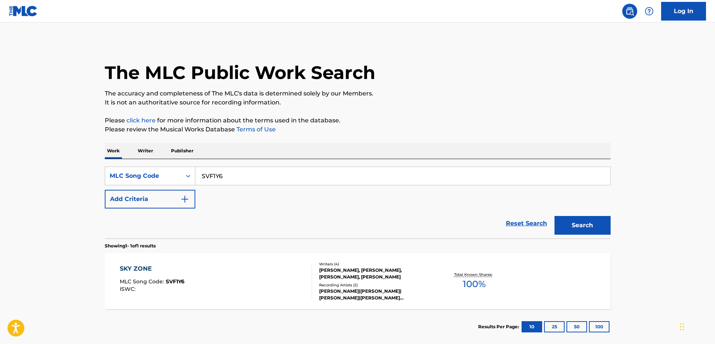
click at [238, 182] on input "SVF1Y6" at bounding box center [402, 176] width 415 height 18
paste input "58UWO"
type input "S58UWO"
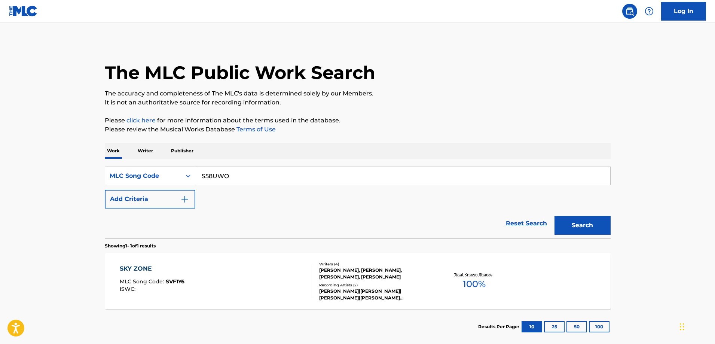
click at [555, 216] on button "Search" at bounding box center [583, 225] width 56 height 19
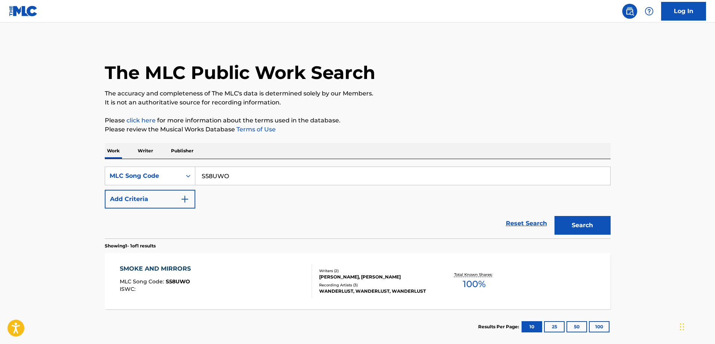
click at [204, 271] on div "SMOKE AND MIRRORS MLC Song Code : S58UWO ISWC :" at bounding box center [216, 281] width 192 height 34
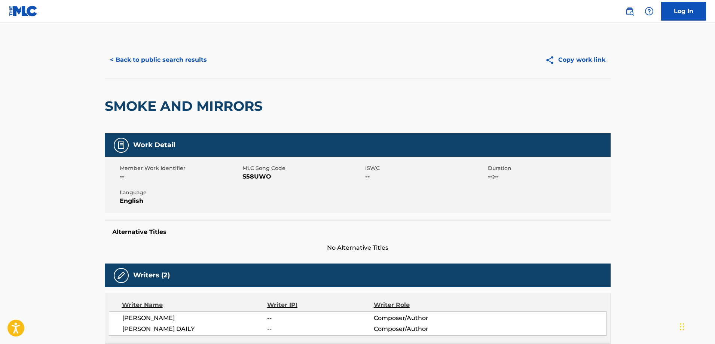
click at [141, 51] on button "< Back to public search results" at bounding box center [158, 60] width 107 height 19
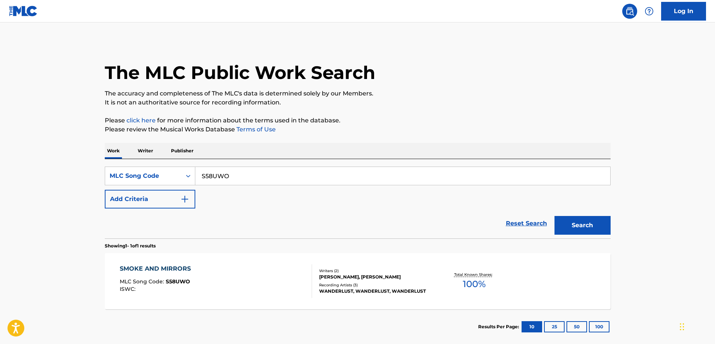
click at [255, 177] on input "S58UWO" at bounding box center [402, 176] width 415 height 18
paste input "YA0VFW"
type input "YA0VFW"
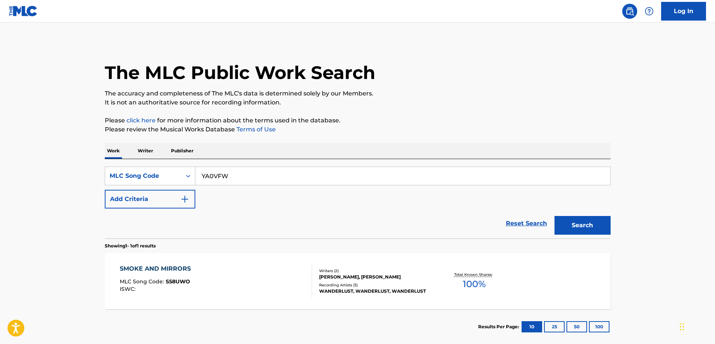
click at [555, 216] on button "Search" at bounding box center [583, 225] width 56 height 19
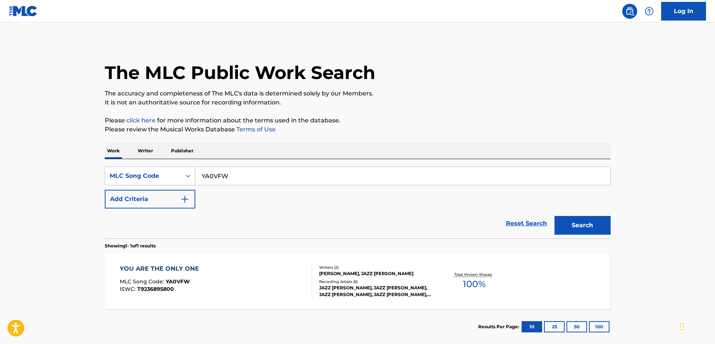
click at [188, 268] on div "YOU ARE THE ONLY ONE" at bounding box center [161, 268] width 83 height 9
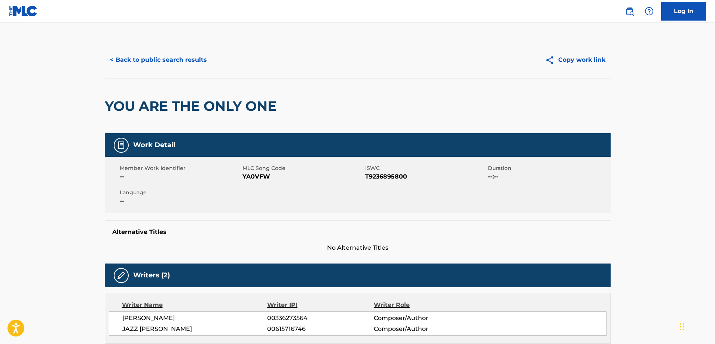
click at [152, 60] on button "< Back to public search results" at bounding box center [158, 60] width 107 height 19
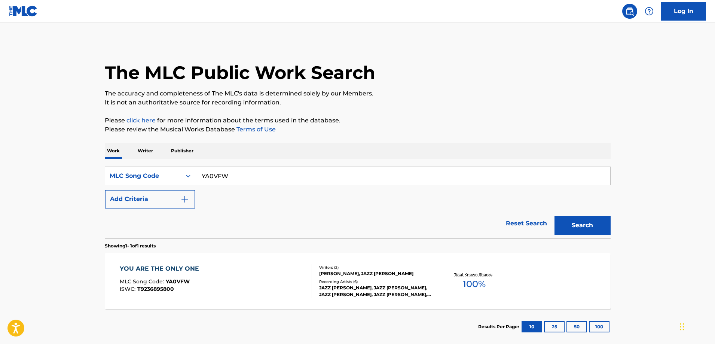
click at [234, 174] on input "YA0VFW" at bounding box center [402, 176] width 415 height 18
paste input "G4868A"
type input "G4868A"
click at [555, 216] on button "Search" at bounding box center [583, 225] width 56 height 19
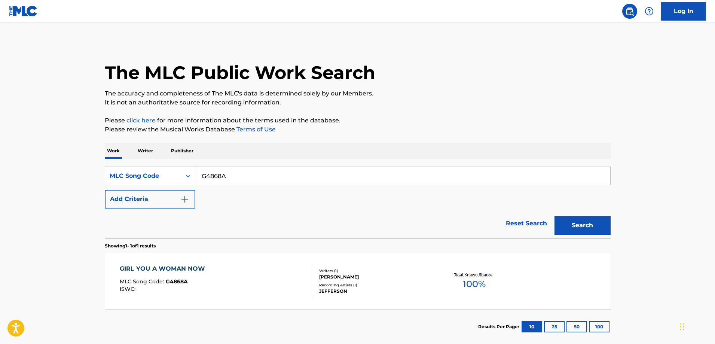
click at [215, 278] on div "GIRL YOU A WOMAN NOW MLC Song Code : G4868A ISWC :" at bounding box center [216, 281] width 192 height 34
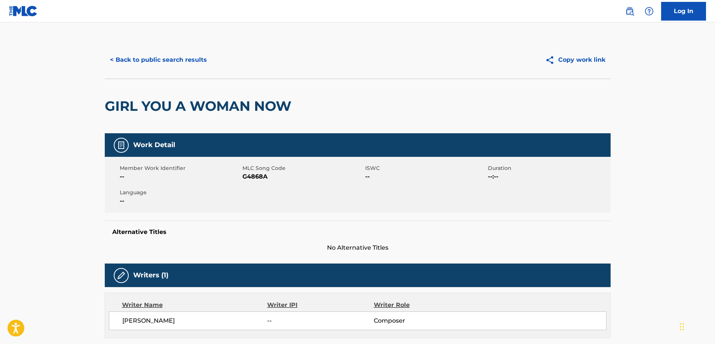
click at [136, 62] on button "< Back to public search results" at bounding box center [158, 60] width 107 height 19
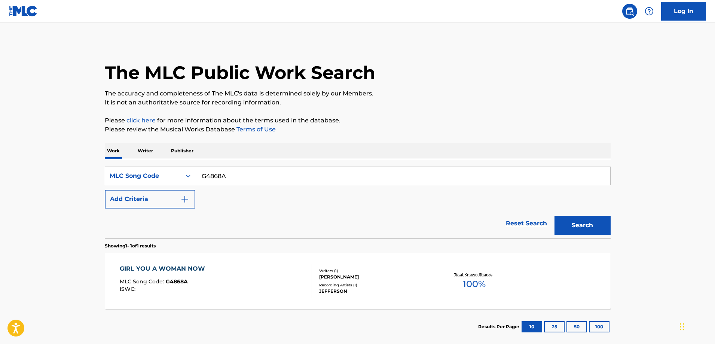
click at [239, 177] on input "G4868A" at bounding box center [402, 176] width 415 height 18
click at [238, 177] on input "G4868A" at bounding box center [402, 176] width 415 height 18
paste input "LVB5HR"
click at [555, 216] on button "Search" at bounding box center [583, 225] width 56 height 19
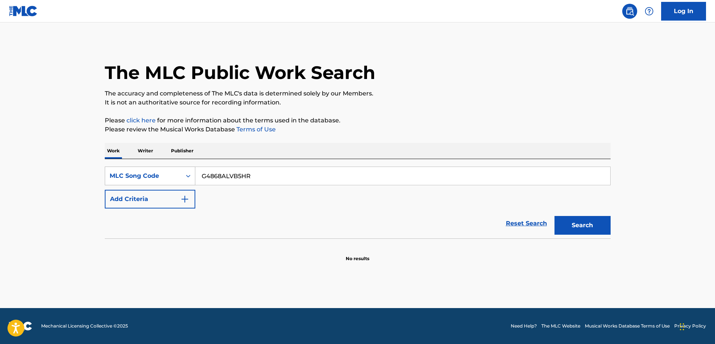
drag, startPoint x: 257, startPoint y: 176, endPoint x: 182, endPoint y: 176, distance: 75.6
click at [182, 176] on div "SearchWithCriteria0253dc90-dc3a-49e1-b886-b49280afc9ce MLC Song Code G4868ALVB5…" at bounding box center [358, 176] width 506 height 19
paste input "Search Form"
type input "LVB5HR"
click at [555, 216] on button "Search" at bounding box center [583, 225] width 56 height 19
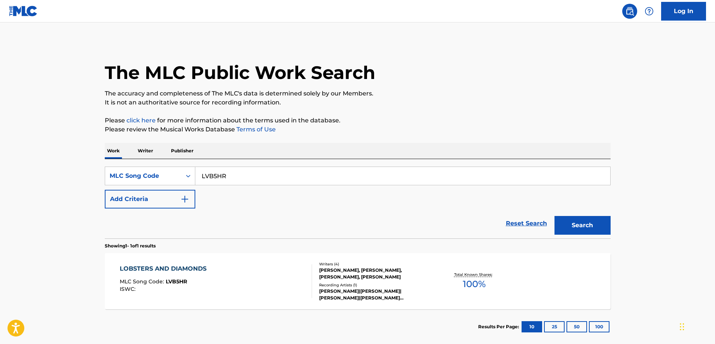
click at [220, 295] on div "LOBSTERS AND DIAMONDS MLC Song Code : LVB5HR ISWC :" at bounding box center [216, 281] width 192 height 34
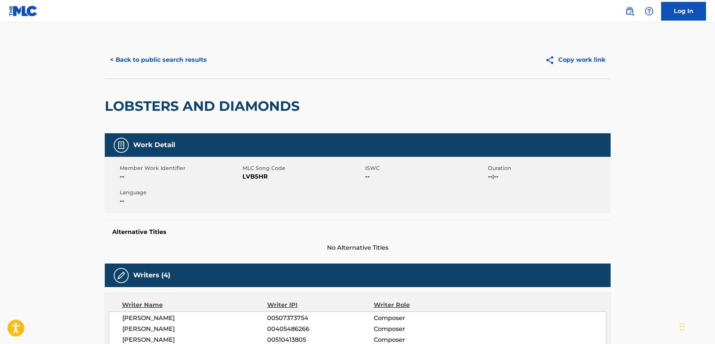
click at [155, 60] on button "< Back to public search results" at bounding box center [158, 60] width 107 height 19
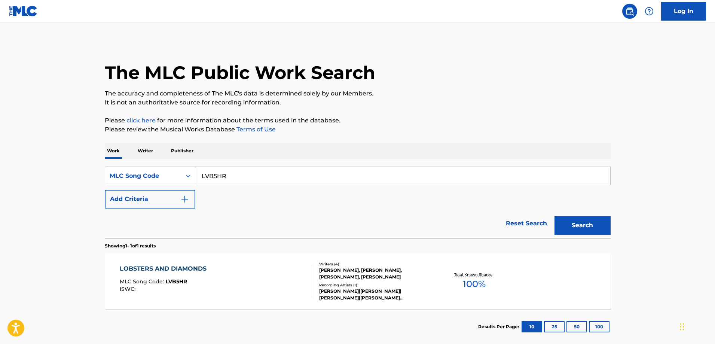
click at [237, 180] on input "LVB5HR" at bounding box center [402, 176] width 415 height 18
paste input "M9704X"
type input "M9704X"
click at [555, 216] on button "Search" at bounding box center [583, 225] width 56 height 19
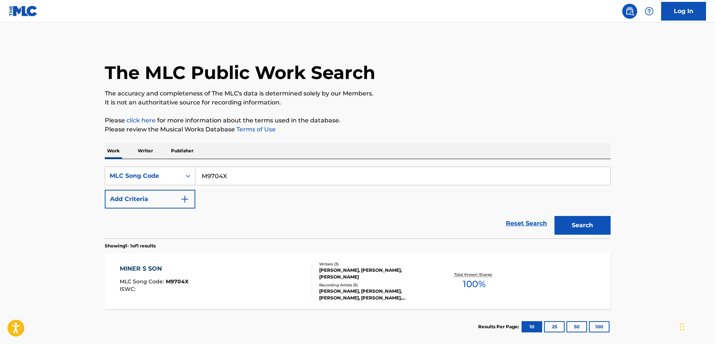
click at [221, 275] on div "MINER S SON MLC Song Code : M9704X ISWC :" at bounding box center [216, 281] width 192 height 34
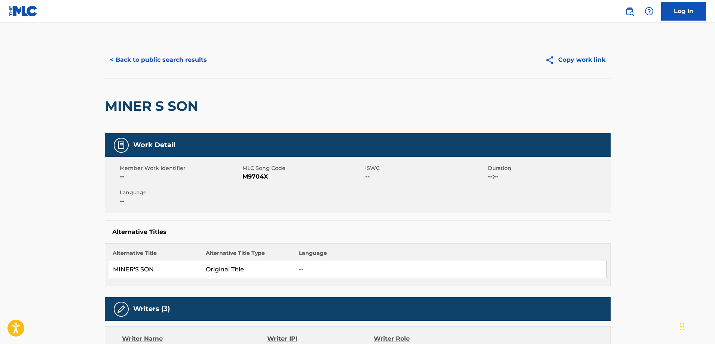
click at [119, 61] on button "< Back to public search results" at bounding box center [158, 60] width 107 height 19
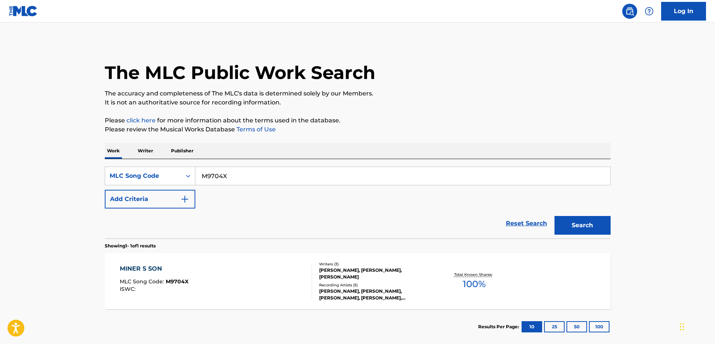
click at [243, 180] on input "M9704X" at bounding box center [402, 176] width 415 height 18
paste input "OC694A"
type input "OC694A"
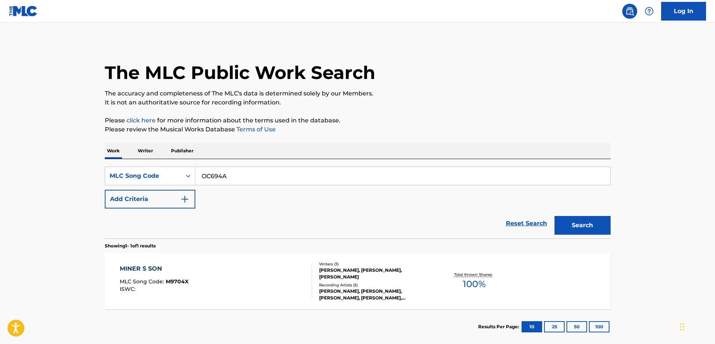
click at [555, 216] on button "Search" at bounding box center [583, 225] width 56 height 19
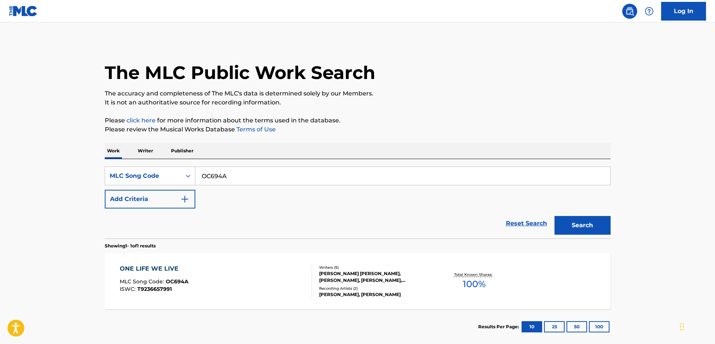
click at [177, 284] on span "OC694A" at bounding box center [177, 281] width 23 height 7
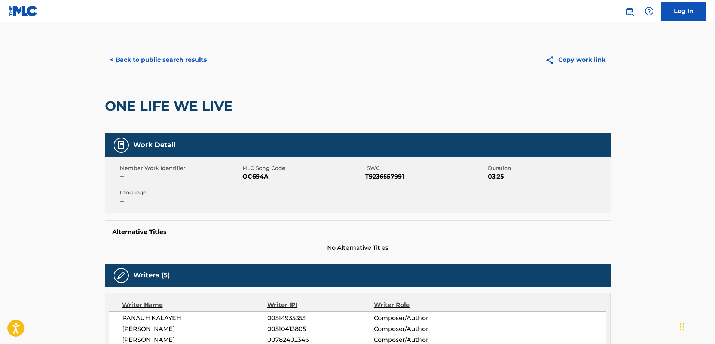
click at [154, 61] on button "< Back to public search results" at bounding box center [158, 60] width 107 height 19
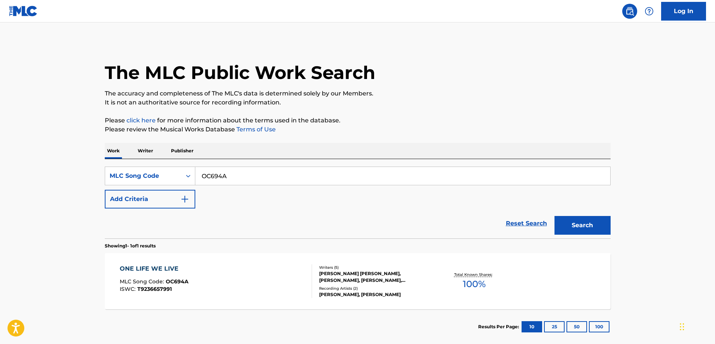
click at [243, 169] on input "OC694A" at bounding box center [402, 176] width 415 height 18
click at [243, 174] on input "OC694A" at bounding box center [402, 176] width 415 height 18
paste input "CB7O1F"
type input "CB7O1F"
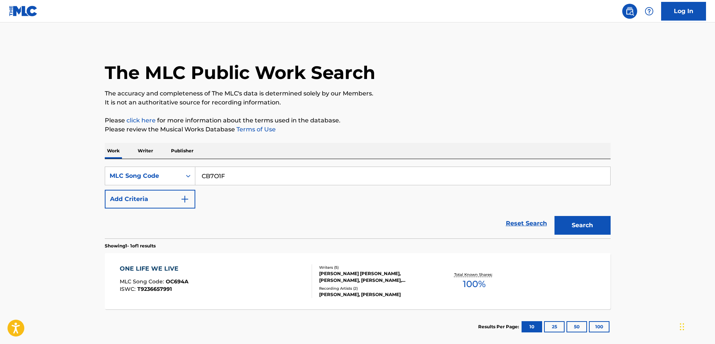
click at [555, 216] on button "Search" at bounding box center [583, 225] width 56 height 19
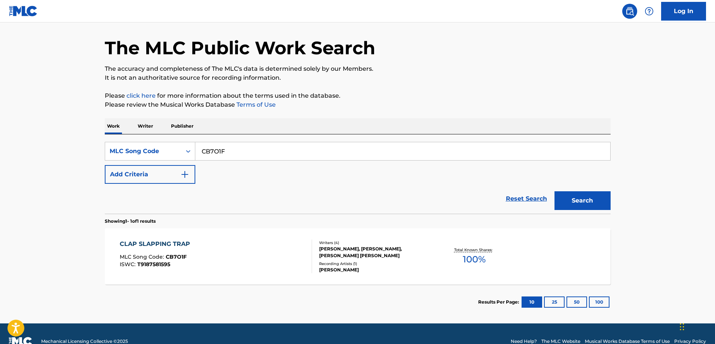
scroll to position [25, 0]
click at [237, 253] on div "CLAP SLAPPING TRAP MLC Song Code : CB7O1F ISWC : T9187581595" at bounding box center [216, 256] width 192 height 34
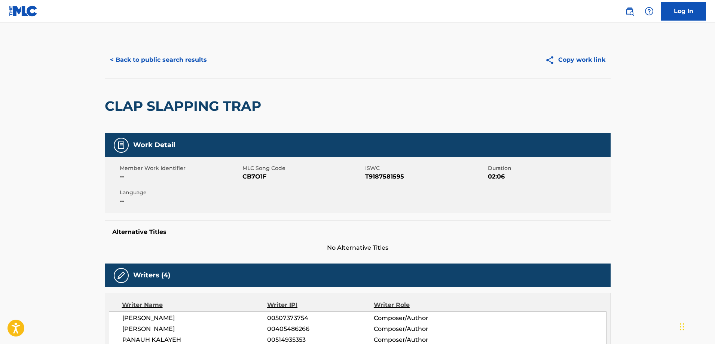
click at [129, 60] on button "< Back to public search results" at bounding box center [158, 60] width 107 height 19
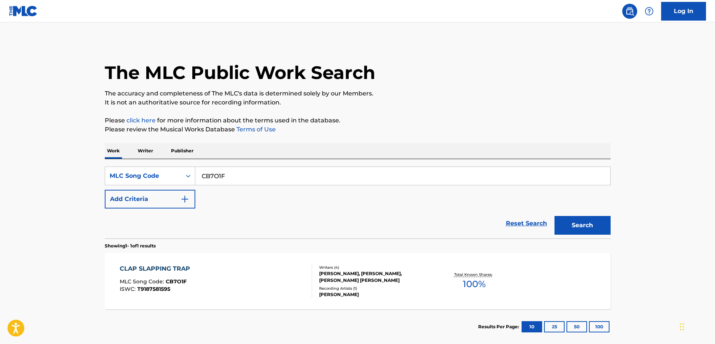
scroll to position [21, 0]
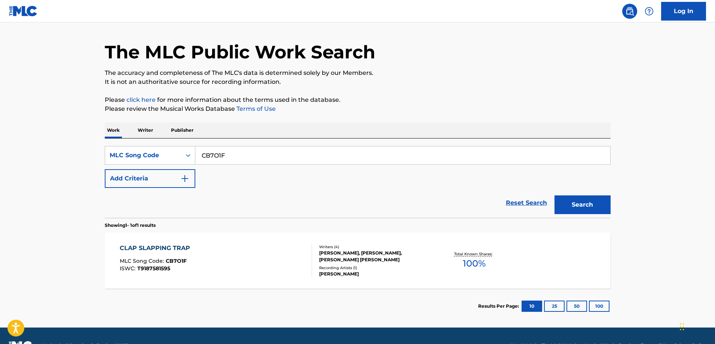
click at [234, 155] on input "CB7O1F" at bounding box center [402, 155] width 415 height 18
paste input "MB8MZB"
type input "MB8MZB"
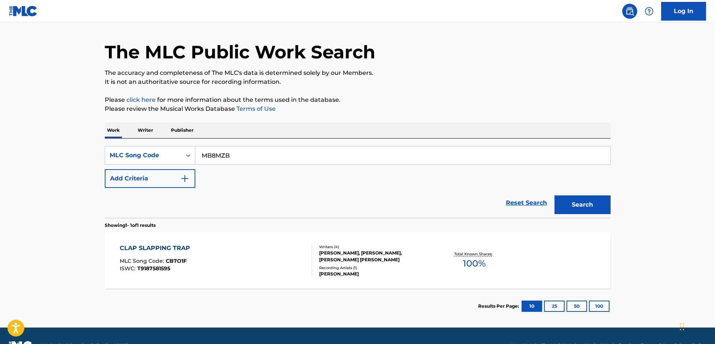
click at [555, 195] on button "Search" at bounding box center [583, 204] width 56 height 19
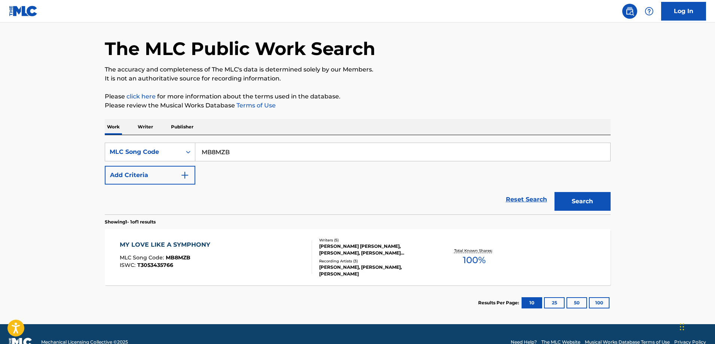
scroll to position [24, 0]
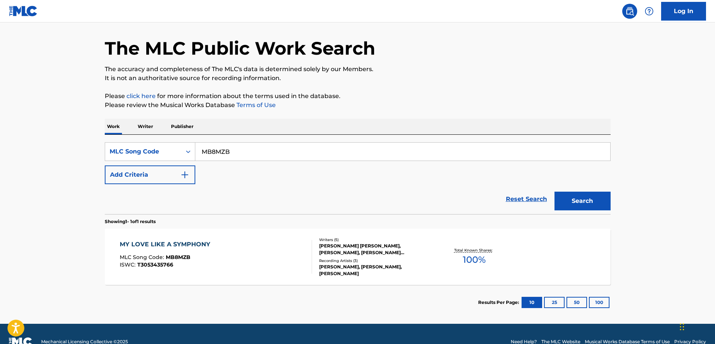
click at [238, 271] on div "MY LOVE LIKE A SYMPHONY MLC Song Code : MB8MZB ISWC : T3053435766" at bounding box center [216, 257] width 192 height 34
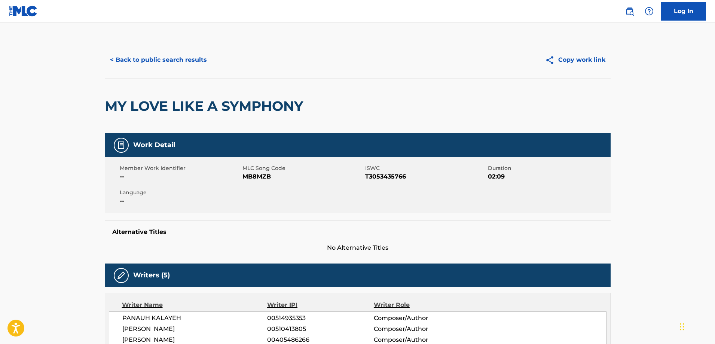
click at [137, 62] on button "< Back to public search results" at bounding box center [158, 60] width 107 height 19
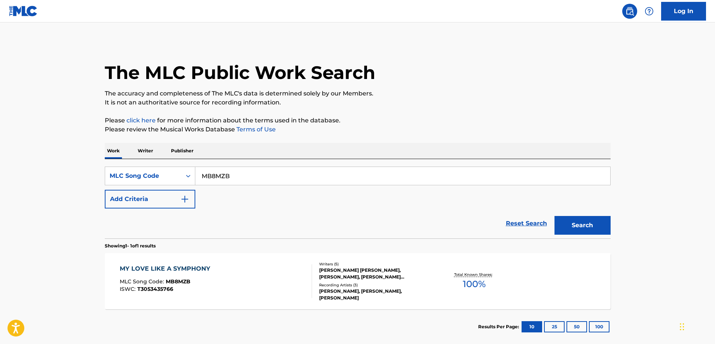
scroll to position [21, 0]
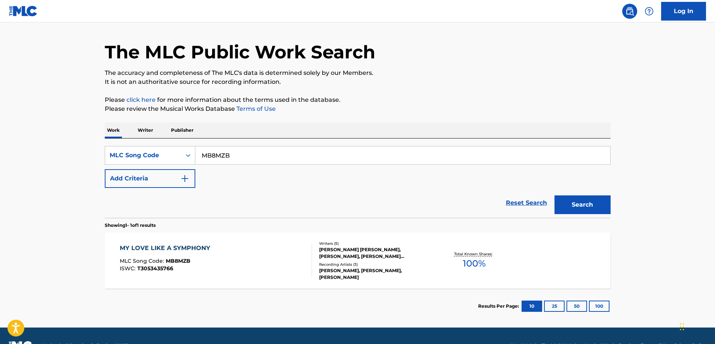
click at [240, 149] on input "MB8MZB" at bounding box center [402, 155] width 415 height 18
click at [240, 152] on input "MB8MZB" at bounding box center [402, 155] width 415 height 18
paste input "9705P"
type input "M9705P"
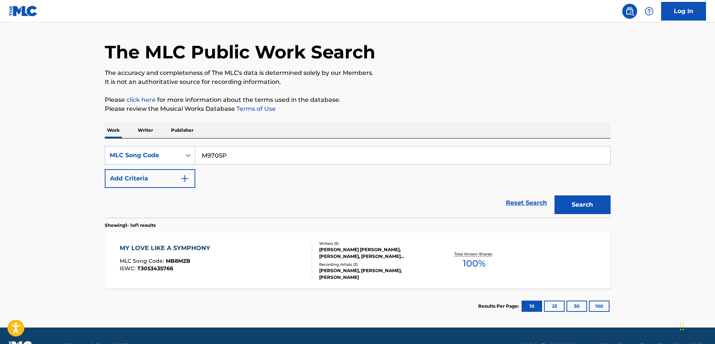
click at [555, 195] on button "Search" at bounding box center [583, 204] width 56 height 19
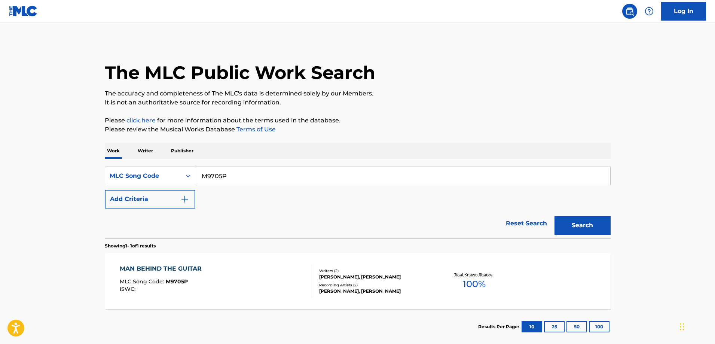
click at [238, 270] on div "MAN BEHIND THE GUITAR MLC Song Code : M9705P ISWC :" at bounding box center [216, 281] width 192 height 34
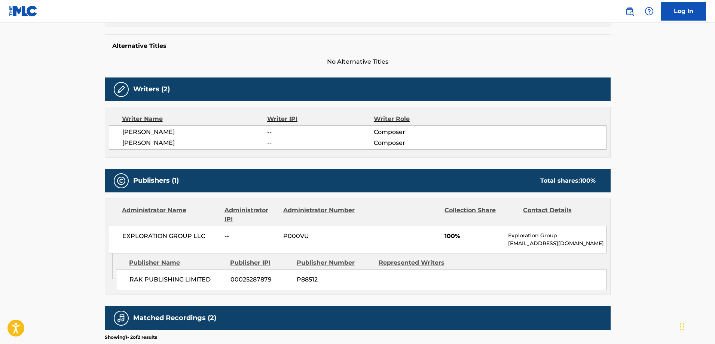
scroll to position [186, 0]
